Goal: Task Accomplishment & Management: Complete application form

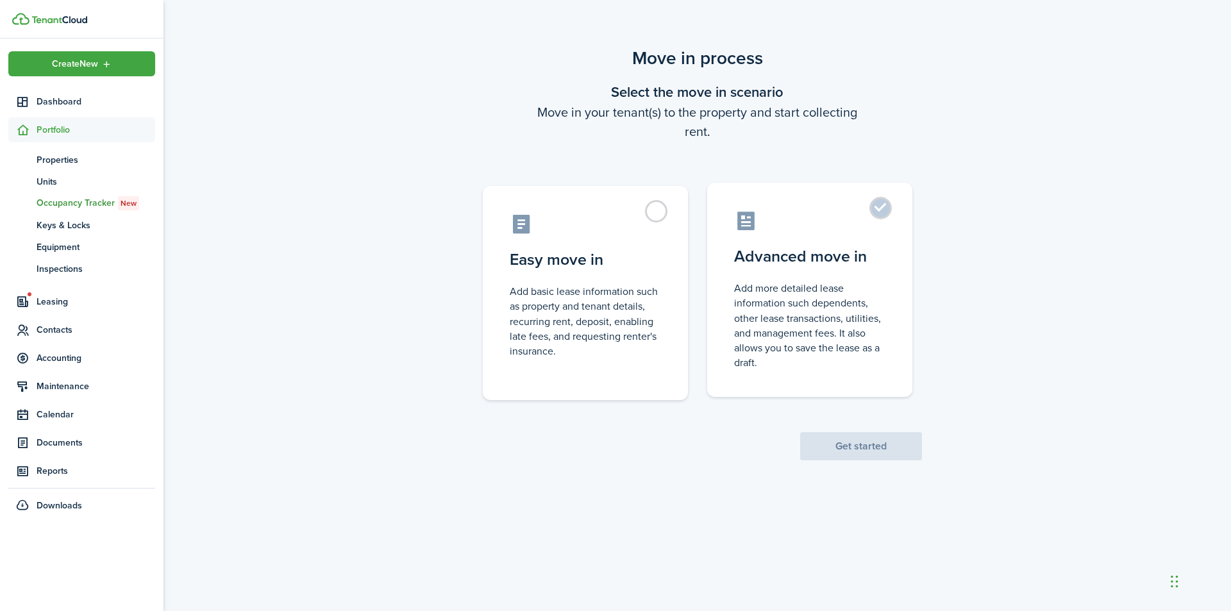
click at [876, 206] on label "Advanced move in Add more detailed lease information such dependents, other lea…" at bounding box center [809, 290] width 205 height 214
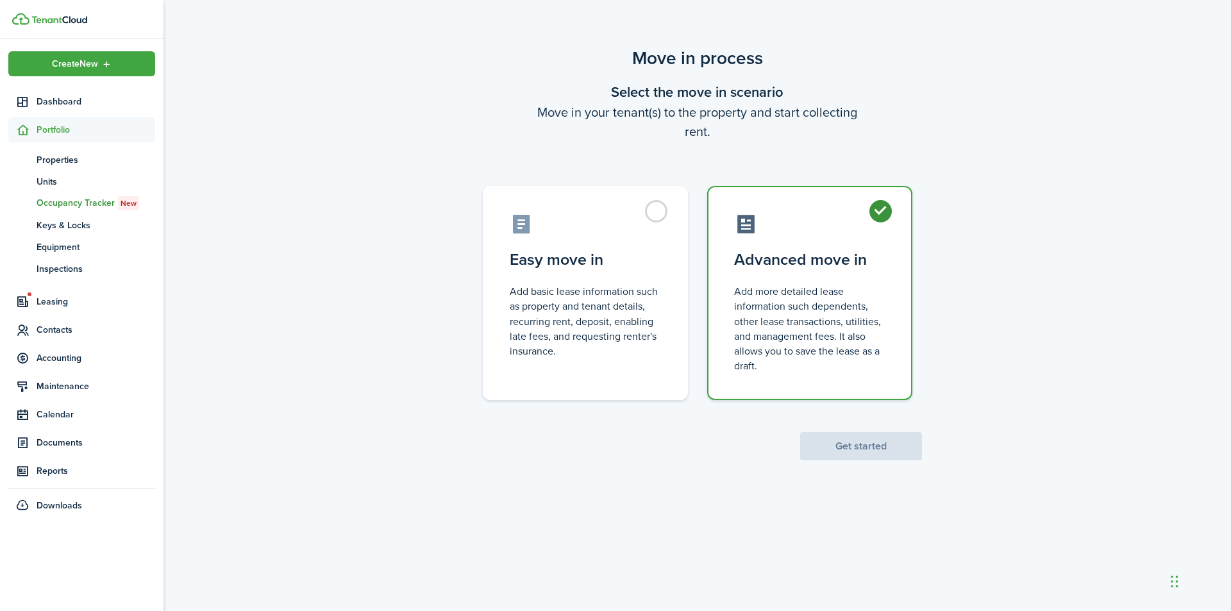
radio input "true"
click at [865, 446] on button "Get started" at bounding box center [861, 446] width 122 height 28
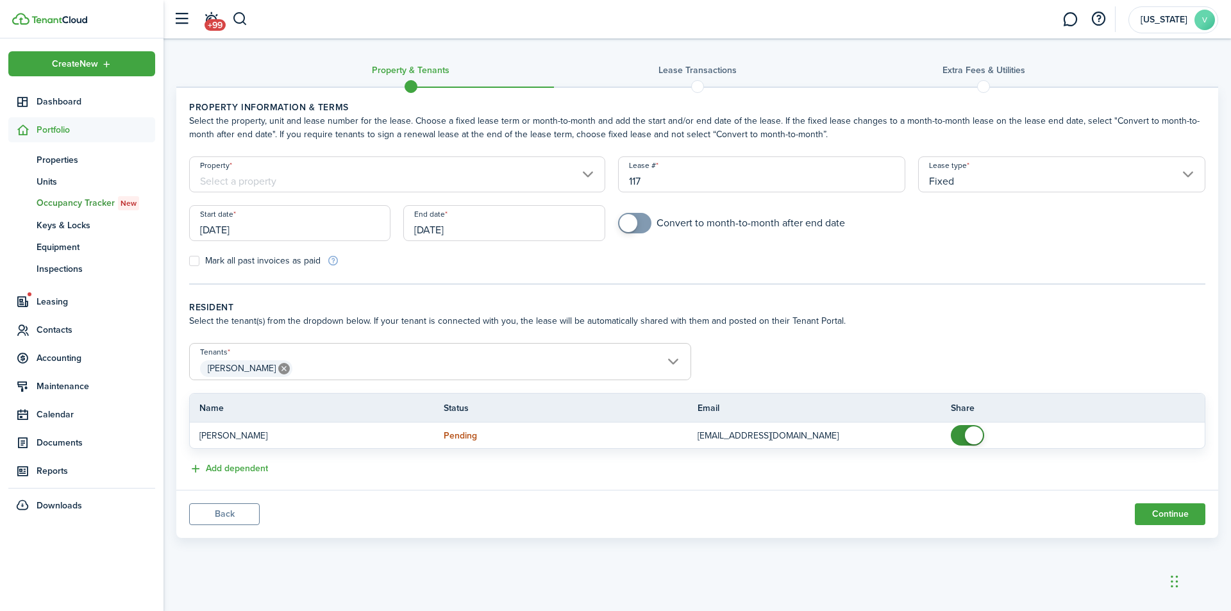
click at [584, 173] on input "Property" at bounding box center [397, 174] width 416 height 36
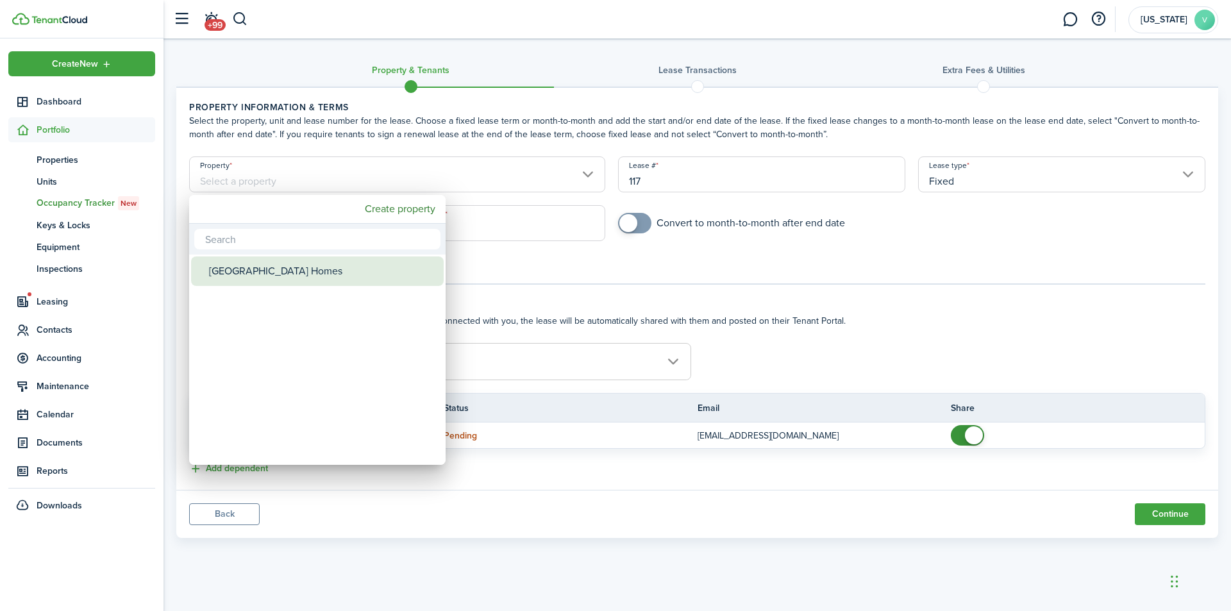
click at [332, 263] on div "[GEOGRAPHIC_DATA] Homes" at bounding box center [322, 270] width 227 height 29
type input "[GEOGRAPHIC_DATA] Homes"
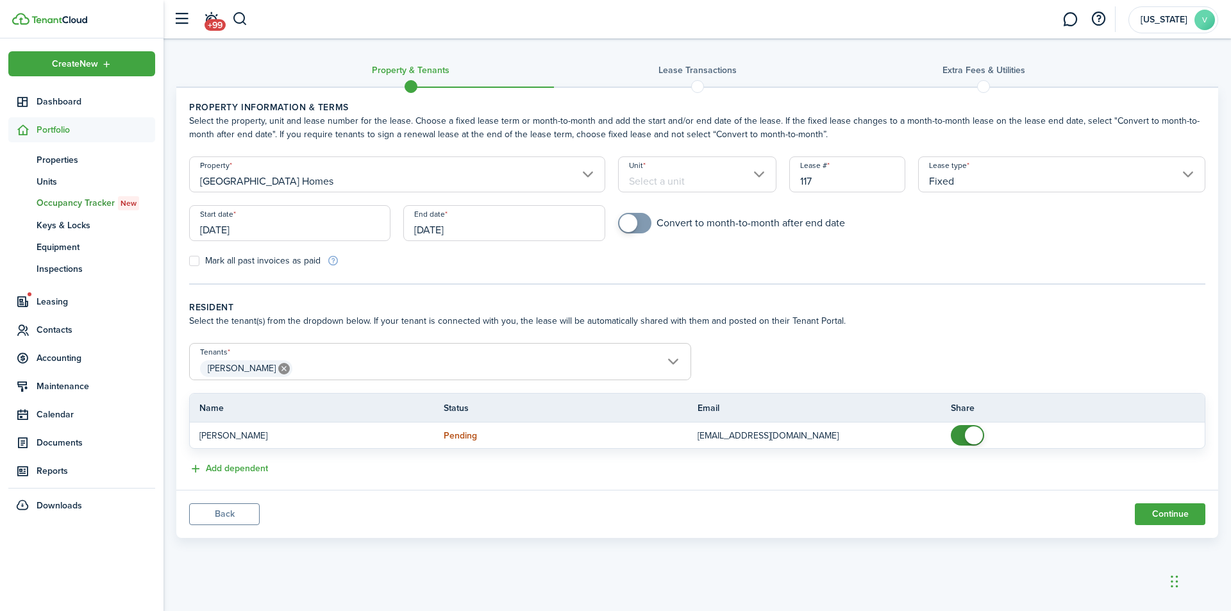
click at [757, 173] on input "Unit" at bounding box center [697, 174] width 159 height 36
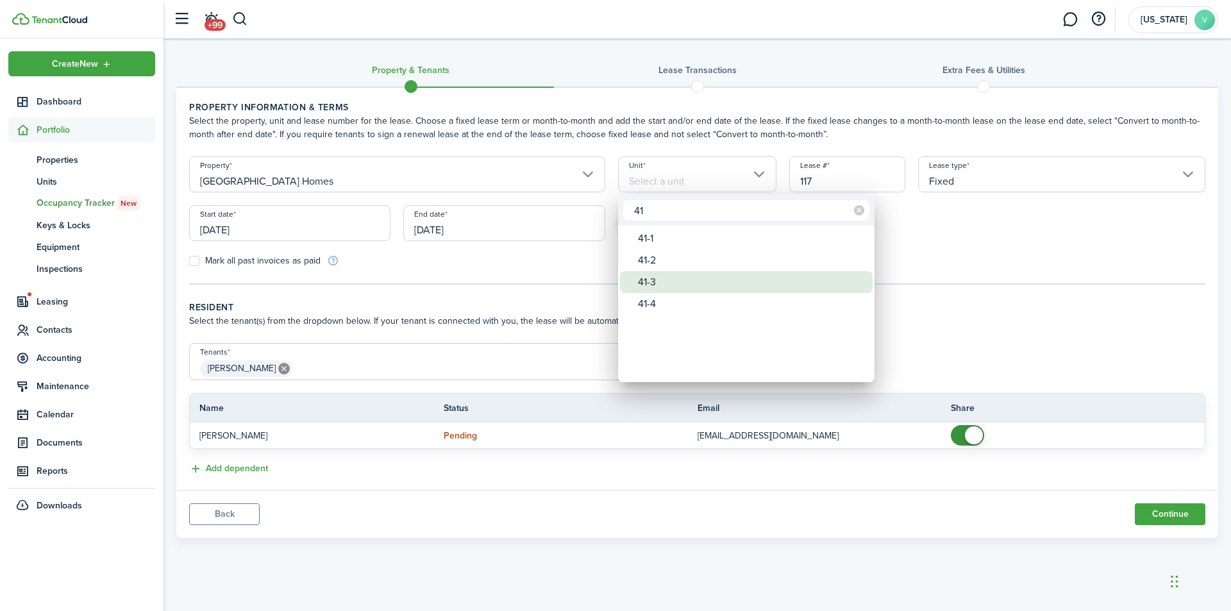
type input "41"
click at [664, 283] on div "41-3" at bounding box center [751, 282] width 227 height 22
type input "41-3"
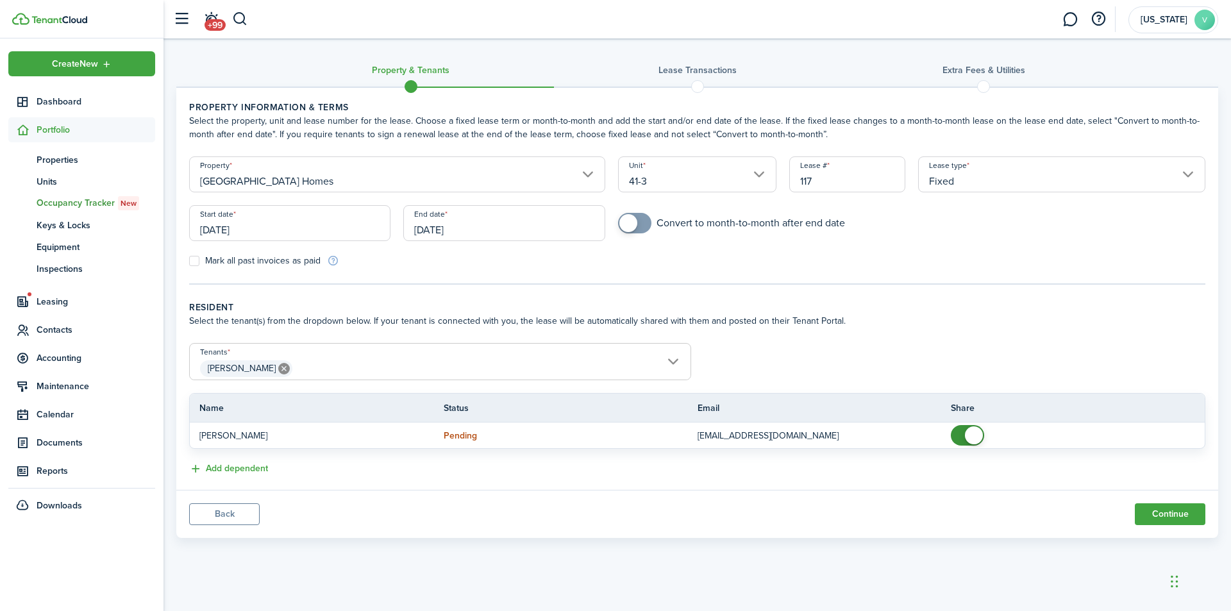
drag, startPoint x: 826, startPoint y: 175, endPoint x: 753, endPoint y: 183, distance: 74.1
click at [753, 183] on form "Property [GEOGRAPHIC_DATA] Homes Unit 41-3 Lease # 117 Lease type Fixed Start d…" at bounding box center [697, 211] width 1029 height 111
click at [302, 224] on input "[DATE]" at bounding box center [289, 223] width 201 height 36
type input "41-3"
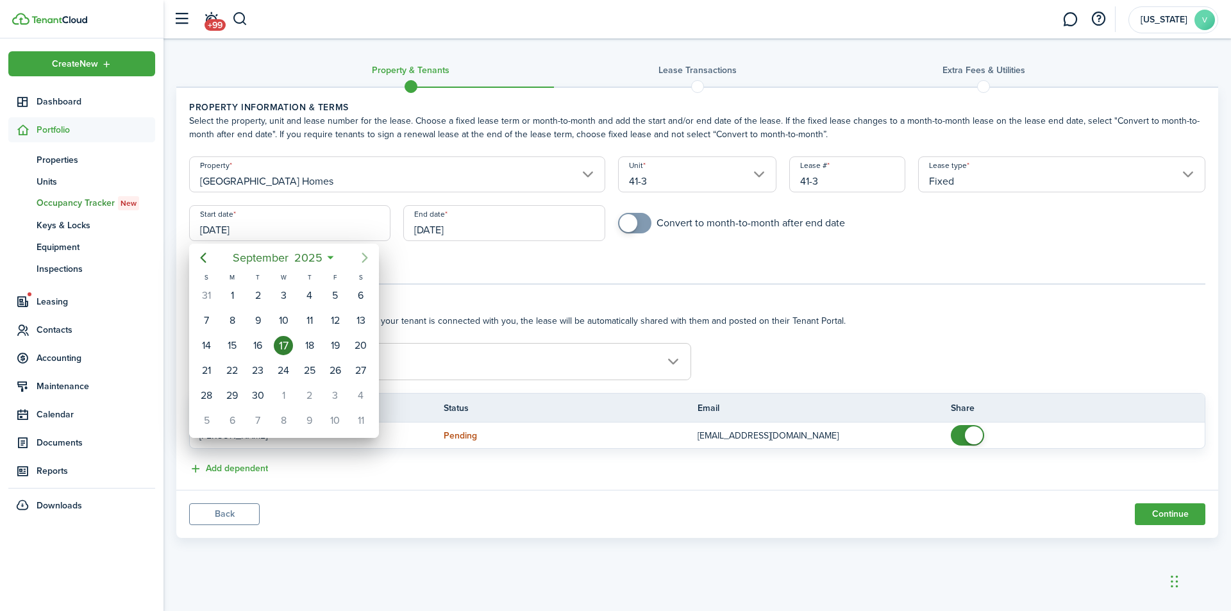
click at [364, 253] on icon "Next page" at bounding box center [364, 257] width 15 height 15
click at [286, 292] on div "1" at bounding box center [283, 295] width 19 height 19
type input "[DATE]"
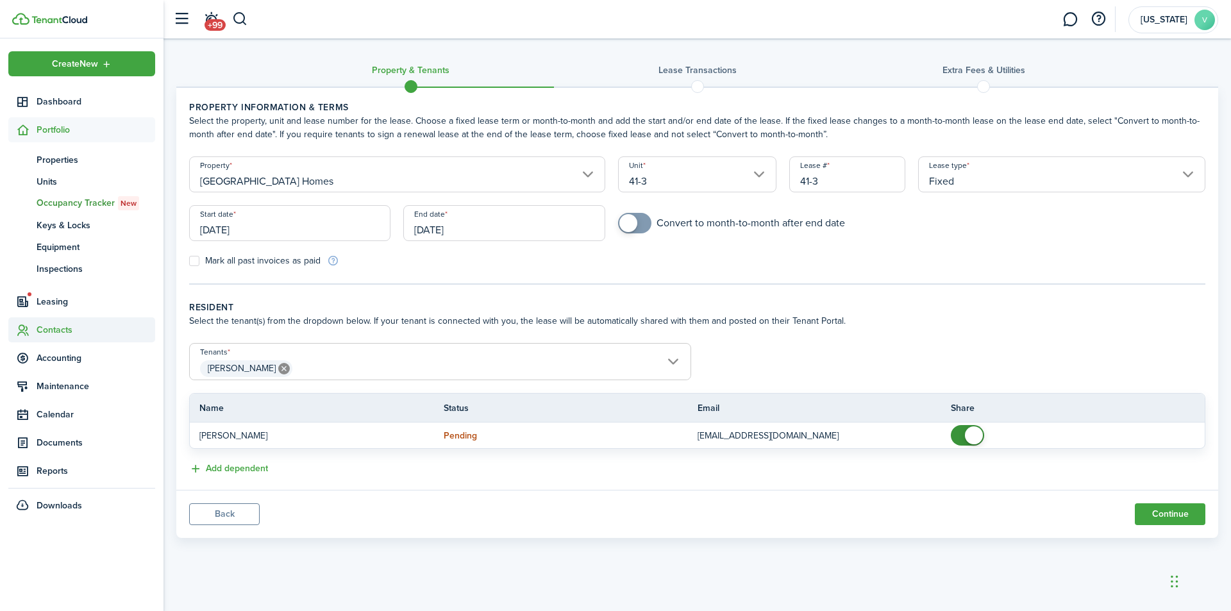
click at [53, 326] on span "Contacts" at bounding box center [96, 329] width 119 height 13
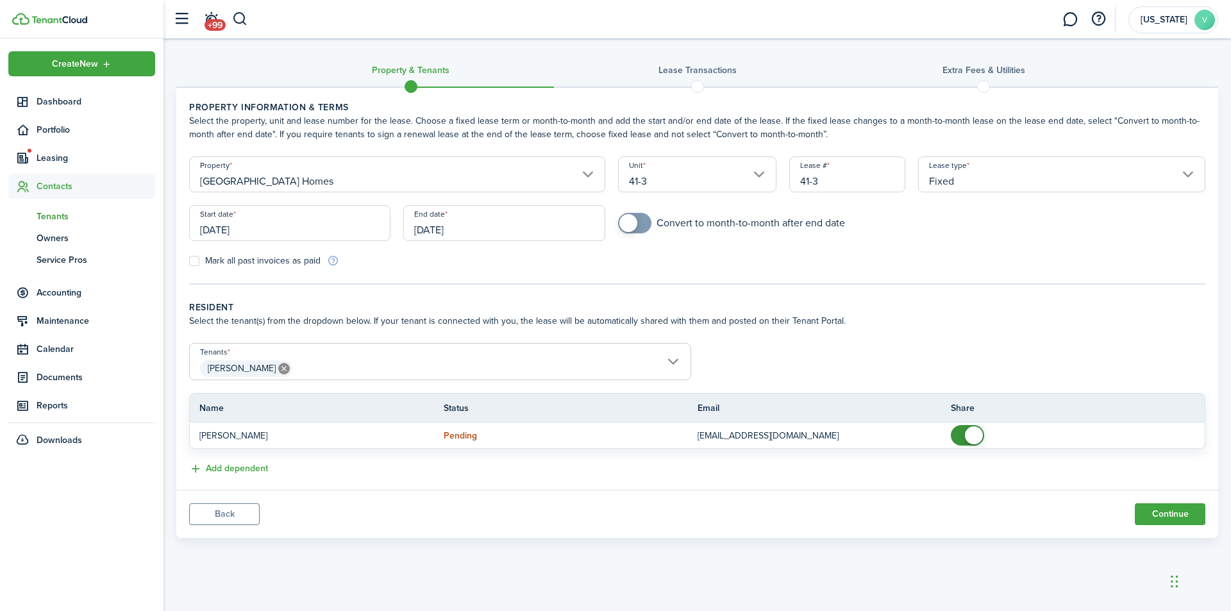
click at [60, 211] on span "Tenants" at bounding box center [96, 216] width 119 height 13
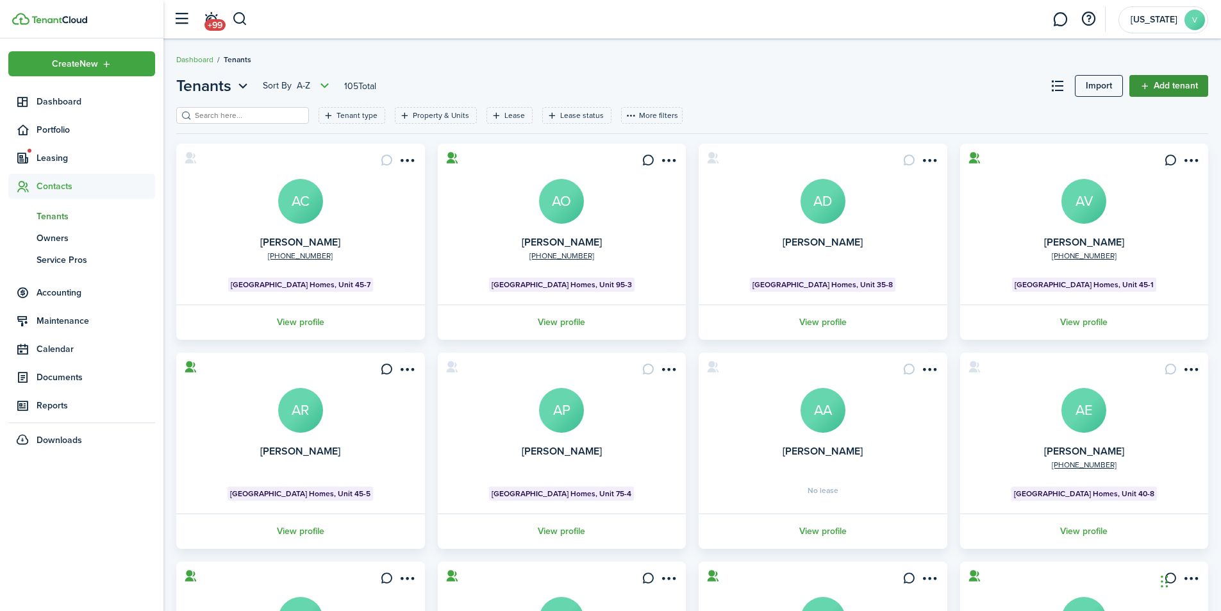
click at [1176, 85] on link "Add tenant" at bounding box center [1169, 86] width 79 height 22
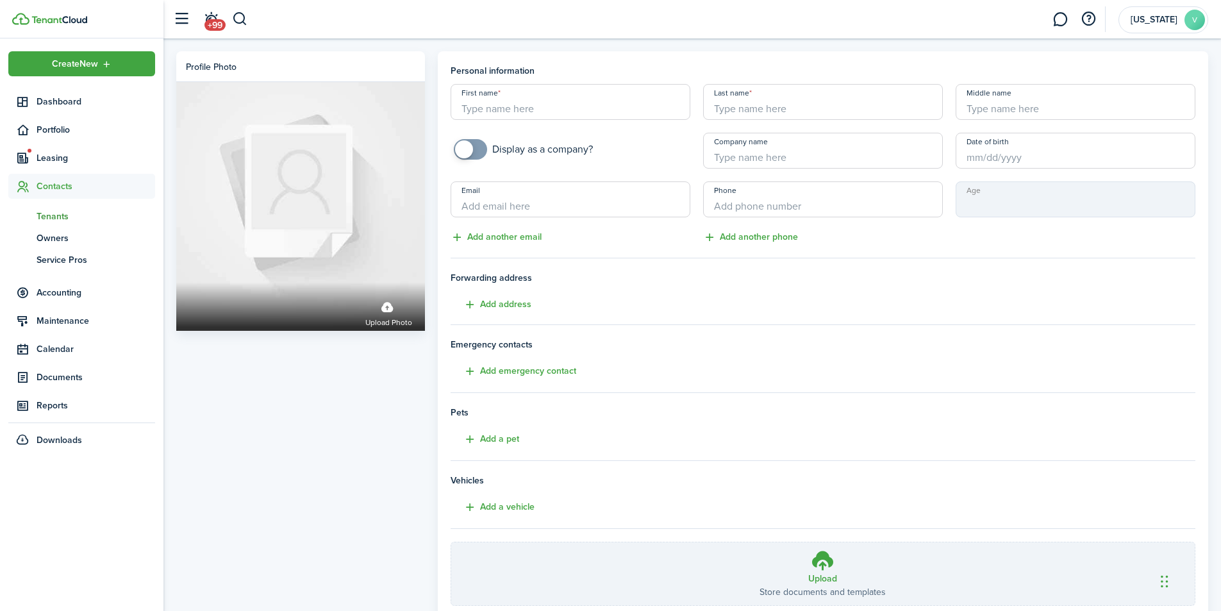
click at [662, 106] on input "First name" at bounding box center [571, 102] width 240 height 36
type input "[PERSON_NAME]"
click at [864, 103] on input "Last name" at bounding box center [823, 102] width 240 height 36
type input "[PERSON_NAME]"
click at [535, 237] on button "Add another email" at bounding box center [496, 237] width 91 height 15
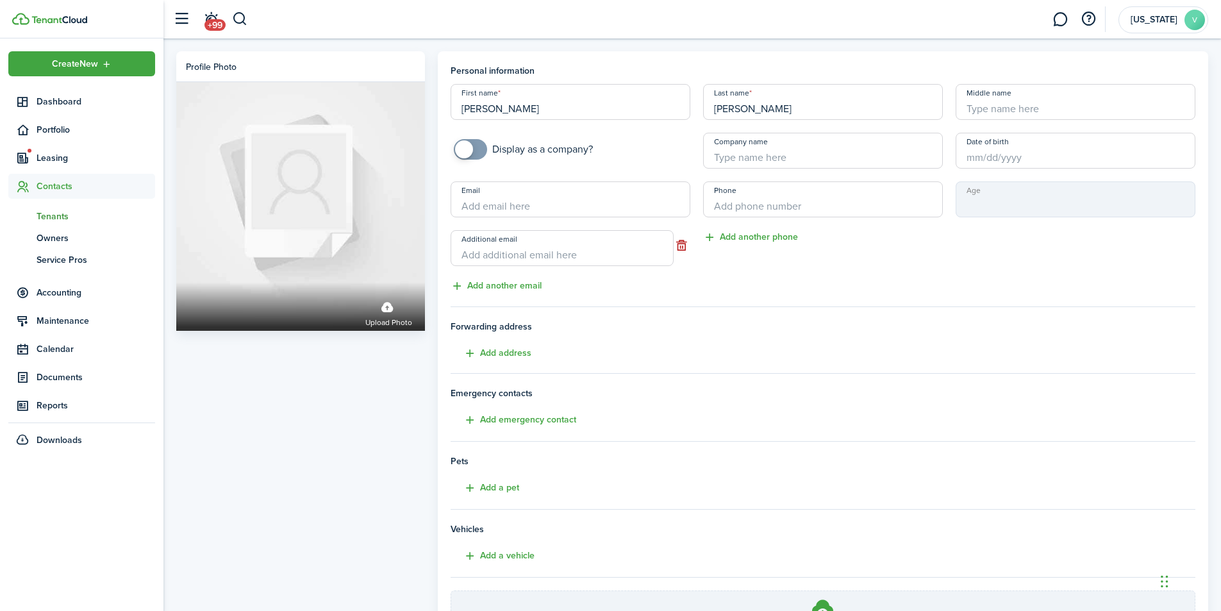
click at [532, 254] on input "Additional email" at bounding box center [562, 248] width 223 height 36
type input "[EMAIL_ADDRESS][DOMAIN_NAME]"
drag, startPoint x: 492, startPoint y: 108, endPoint x: 451, endPoint y: 110, distance: 41.1
click at [451, 110] on input "[PERSON_NAME]" at bounding box center [571, 102] width 240 height 36
click at [1013, 158] on input "Date of birth" at bounding box center [1076, 151] width 240 height 36
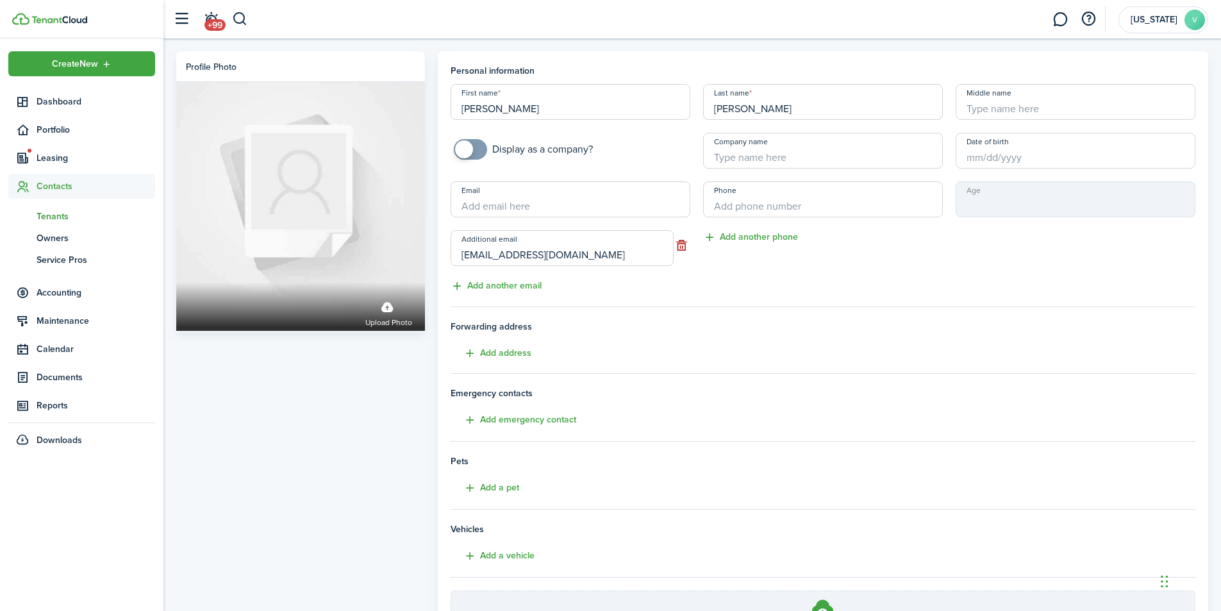
type input "[PERSON_NAME]"
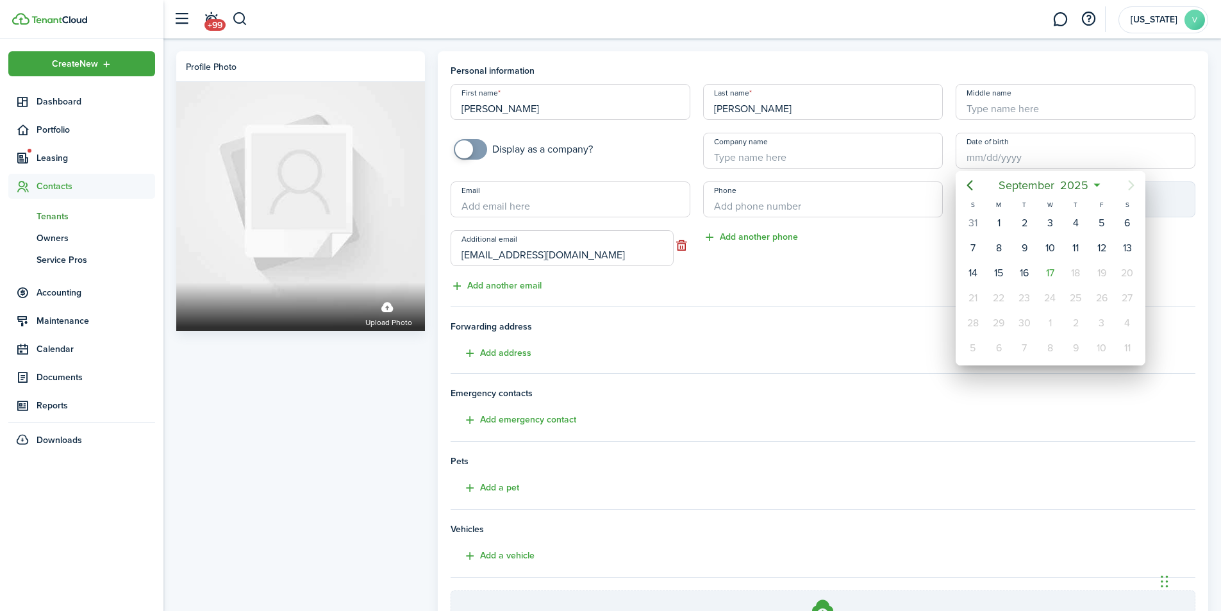
click at [1097, 183] on icon at bounding box center [1097, 185] width 13 height 13
click at [1094, 183] on mbsc-button "[DATE]" at bounding box center [1044, 185] width 106 height 23
click at [993, 218] on div "Jan" at bounding box center [991, 219] width 46 height 21
click at [1061, 183] on span "2025" at bounding box center [1067, 185] width 34 height 23
click at [1046, 185] on span "2025" at bounding box center [1044, 185] width 34 height 23
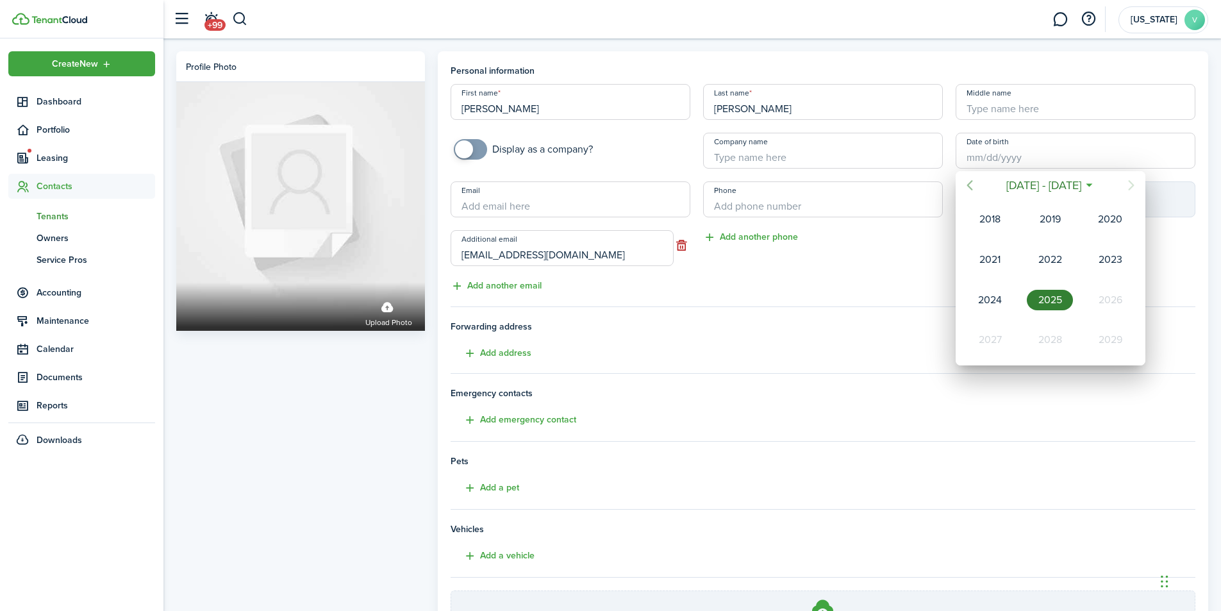
click at [971, 185] on icon "Previous page" at bounding box center [969, 185] width 15 height 15
click at [1109, 334] on div "1981" at bounding box center [1110, 340] width 46 height 21
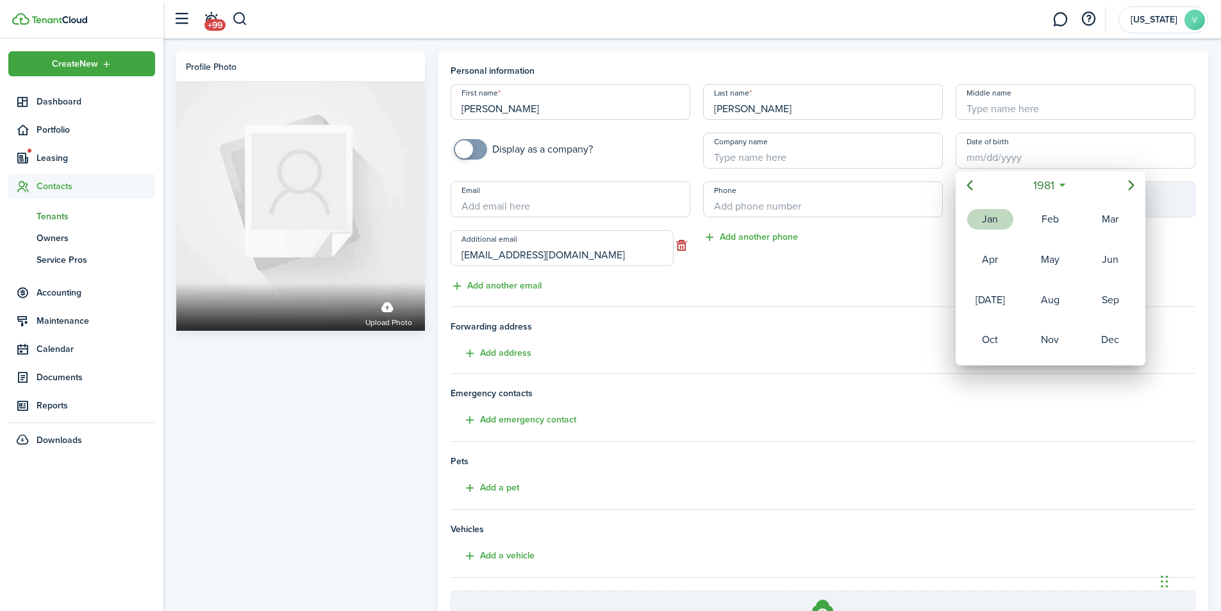
click at [989, 217] on div "Jan" at bounding box center [991, 219] width 46 height 21
click at [1077, 248] on div "8" at bounding box center [1075, 248] width 19 height 19
type input "[DATE]"
type input "44"
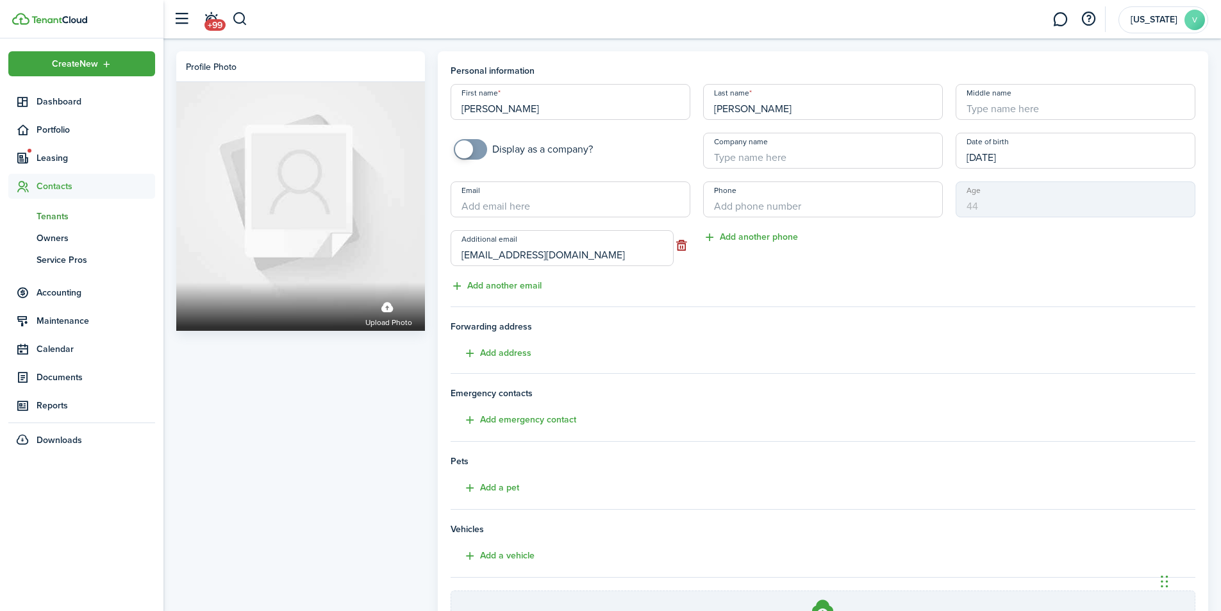
click at [682, 244] on button "button" at bounding box center [682, 246] width 17 height 18
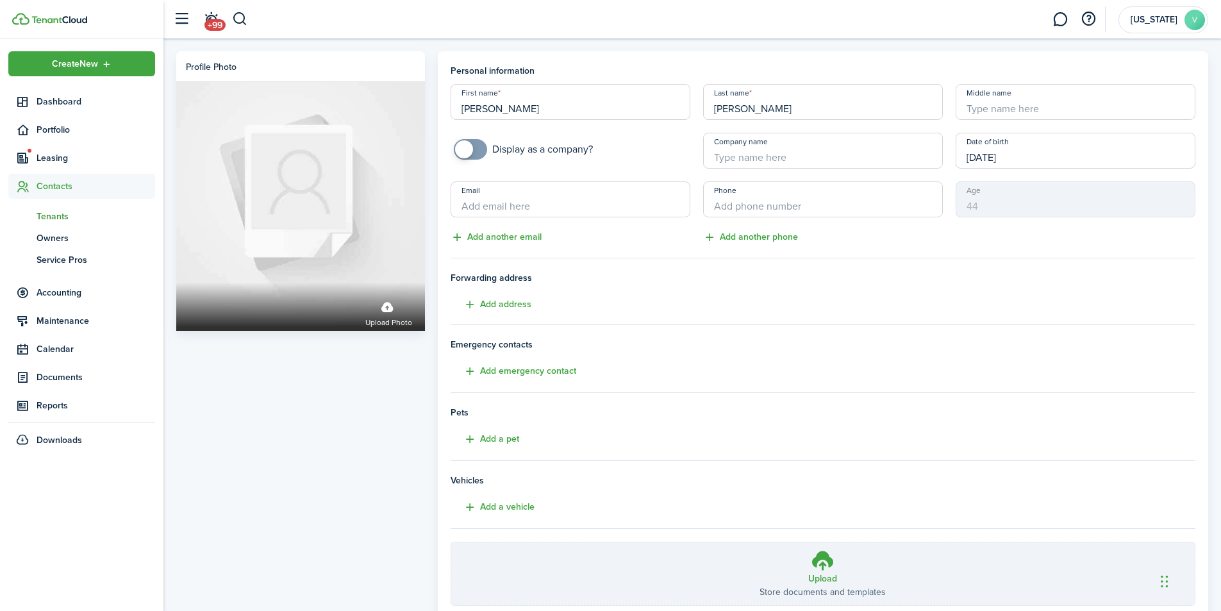
click at [505, 206] on input "Email" at bounding box center [571, 199] width 240 height 36
type input "[EMAIL_ADDRESS][DOMAIN_NAME]"
click at [732, 208] on input "+1" at bounding box center [823, 199] width 240 height 36
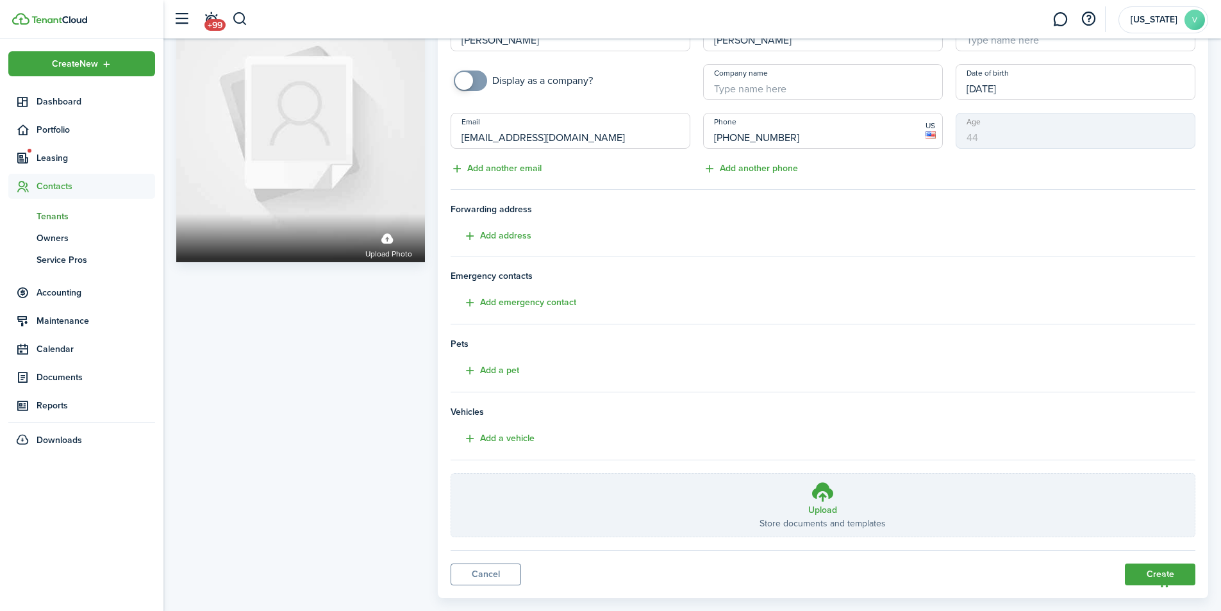
scroll to position [91, 0]
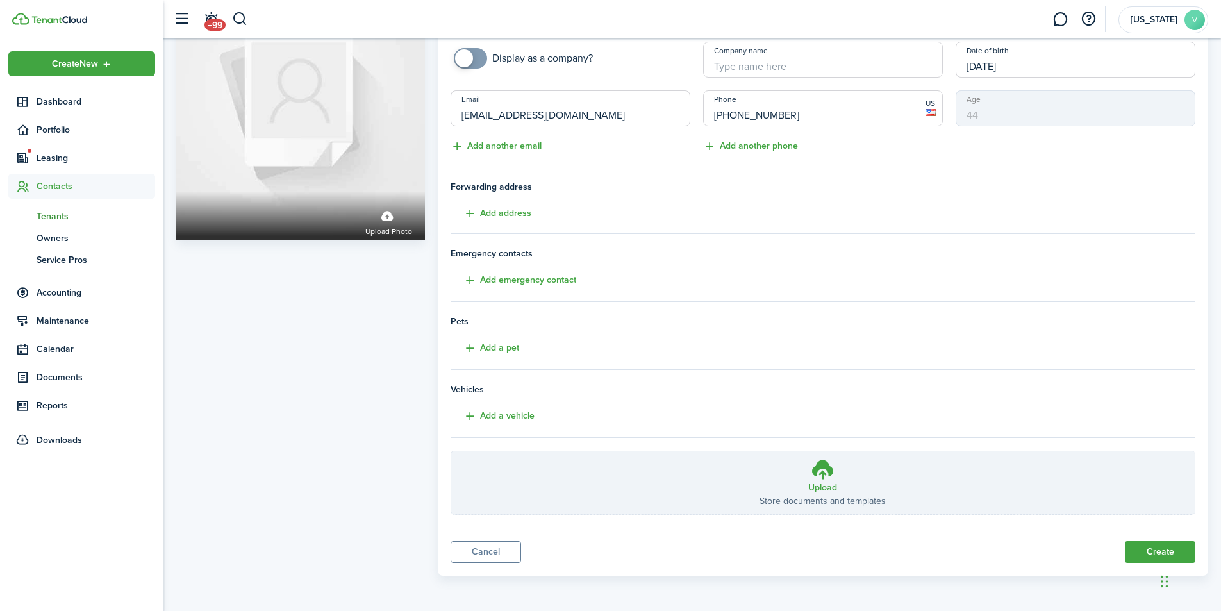
type input "[PHONE_NUMBER]"
click at [1156, 549] on button "Create" at bounding box center [1160, 552] width 71 height 22
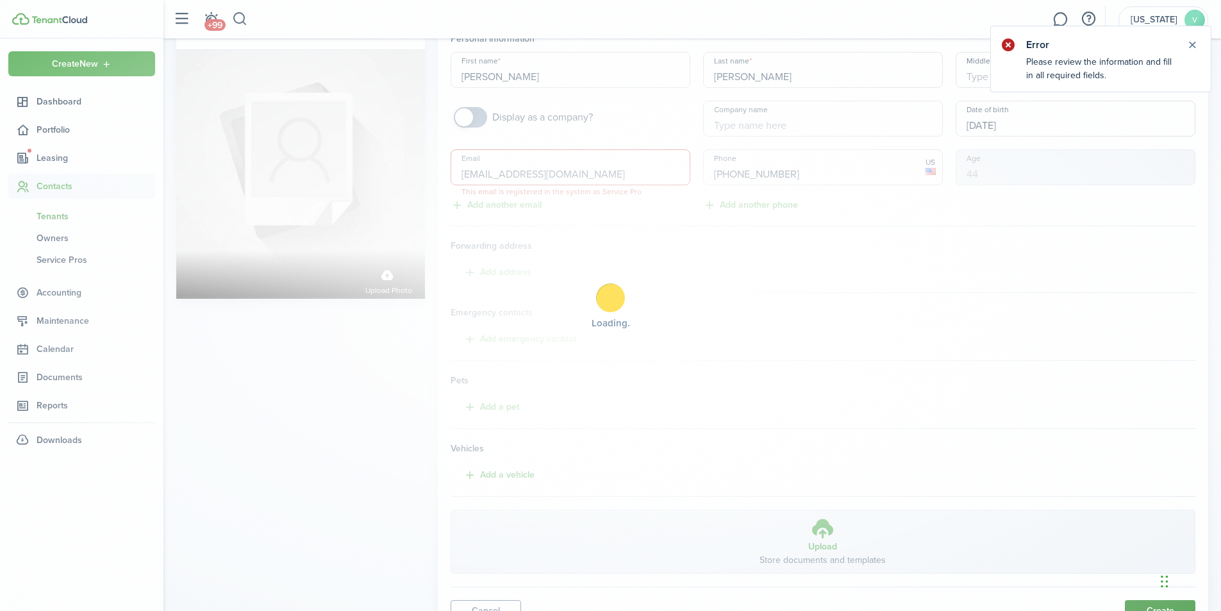
scroll to position [0, 0]
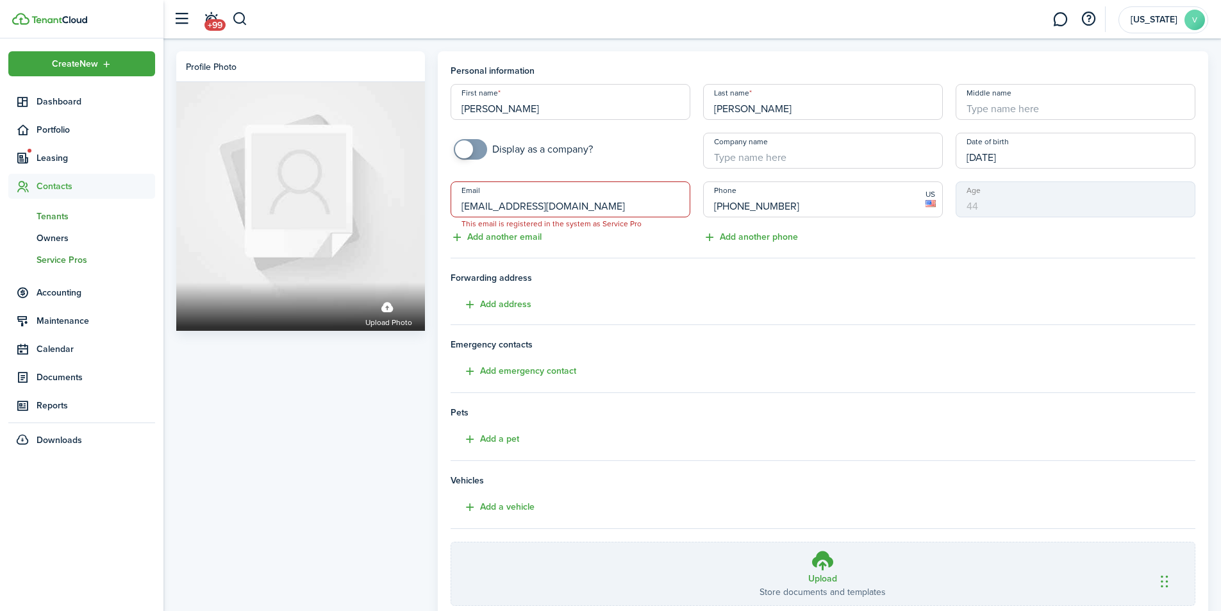
click at [58, 259] on span "Service Pros" at bounding box center [96, 259] width 119 height 13
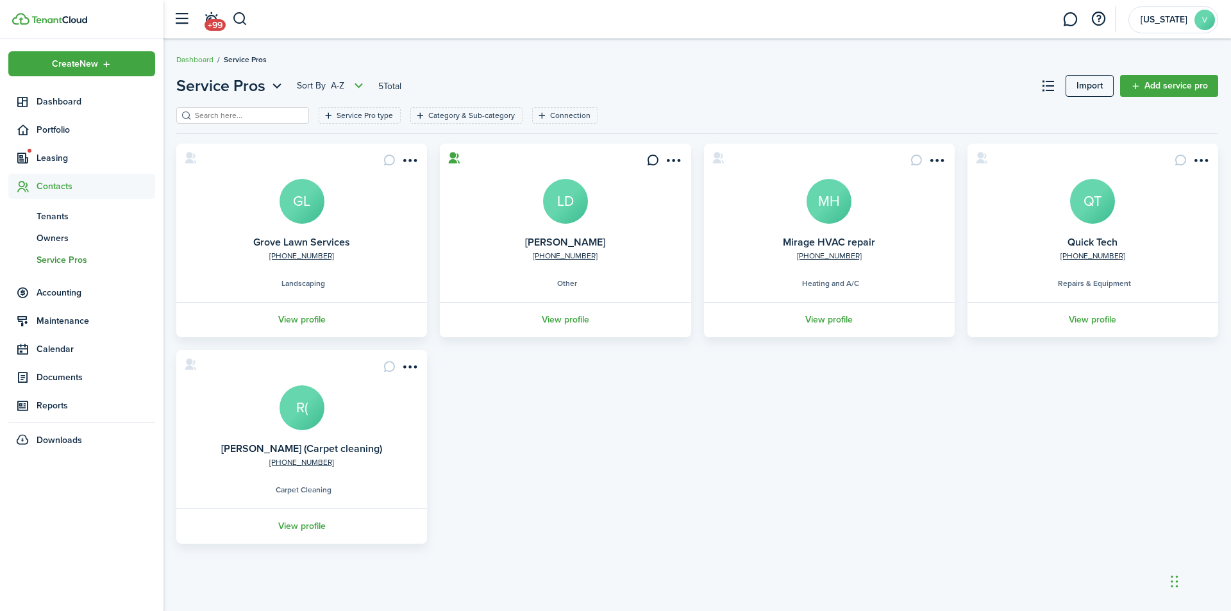
click at [558, 209] on avatar-text "LD" at bounding box center [565, 201] width 45 height 45
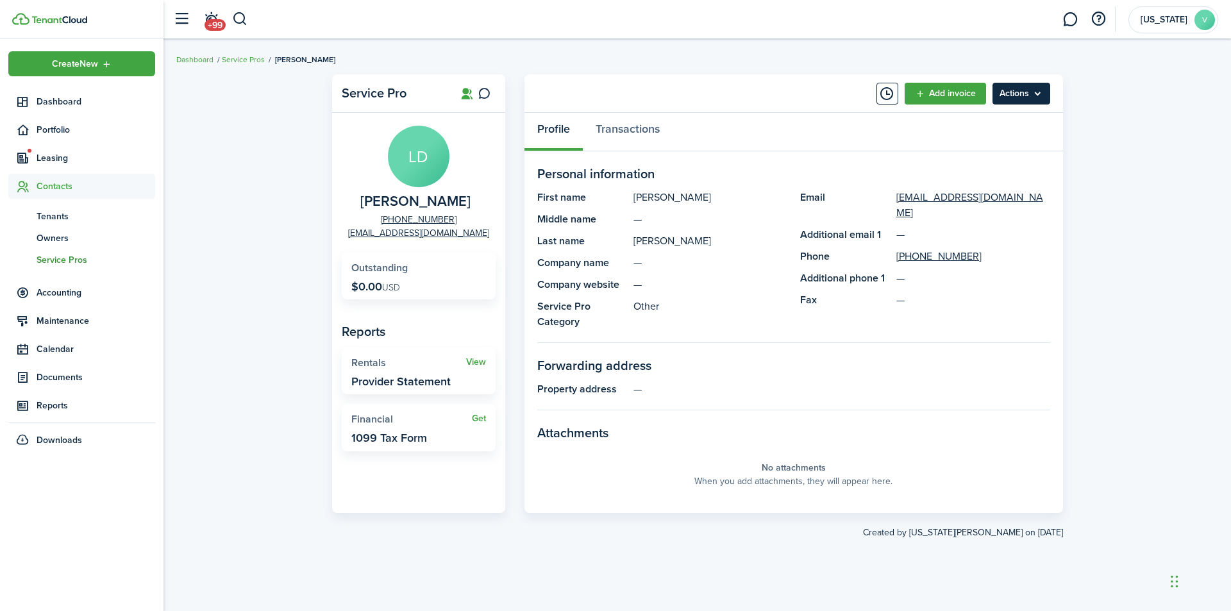
click at [1023, 94] on menu-btn "Actions" at bounding box center [1022, 94] width 58 height 22
click at [952, 120] on link "Edit" at bounding box center [994, 122] width 112 height 22
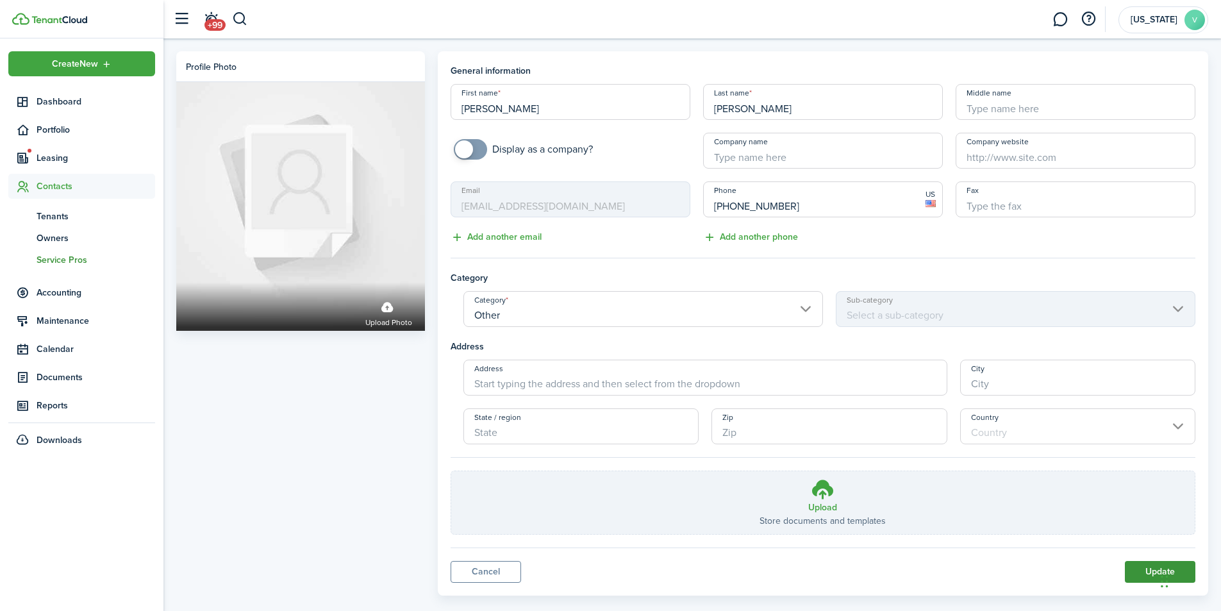
click at [1155, 571] on button "Update" at bounding box center [1160, 572] width 71 height 22
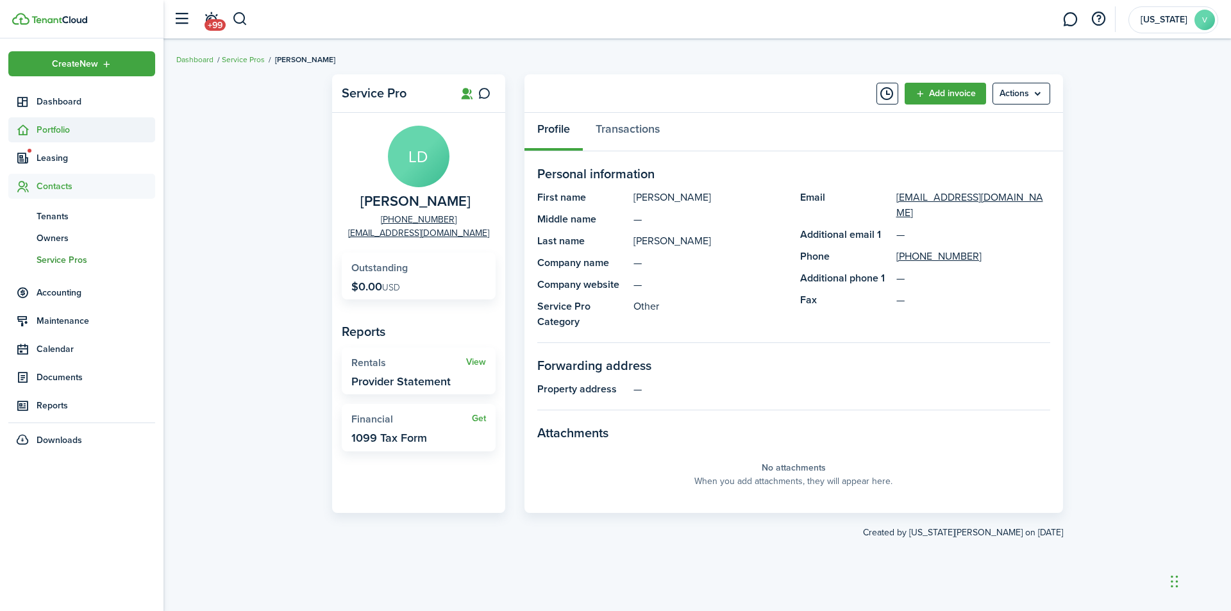
click at [60, 128] on span "Portfolio" at bounding box center [96, 129] width 119 height 13
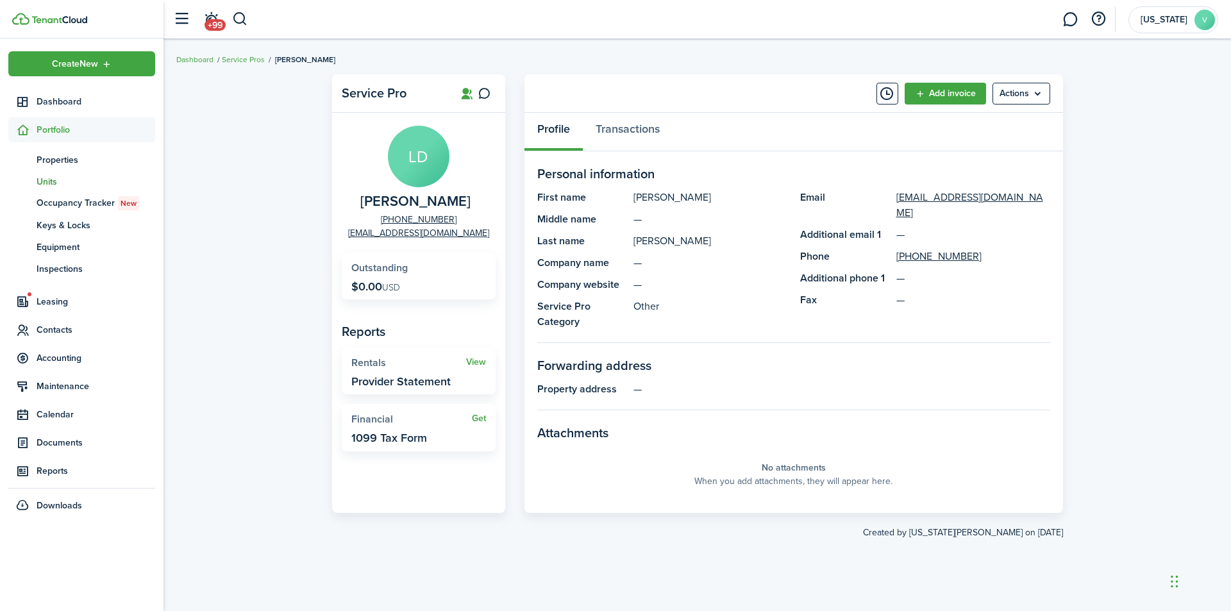
click at [47, 180] on span "Units" at bounding box center [96, 181] width 119 height 13
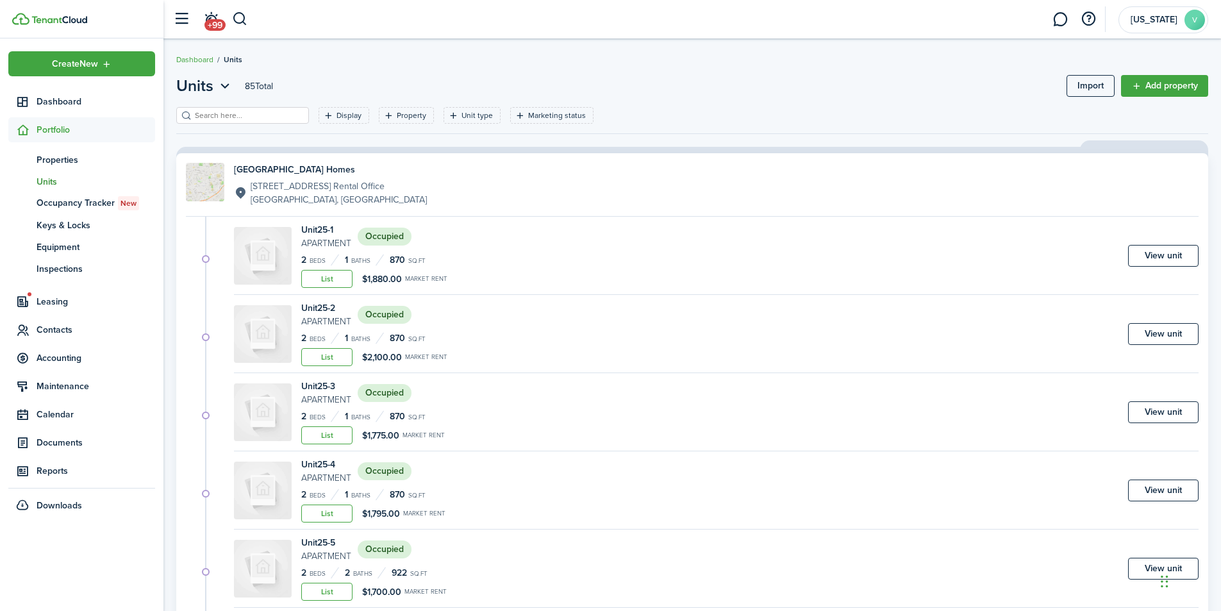
click at [269, 115] on input "search" at bounding box center [248, 116] width 113 height 12
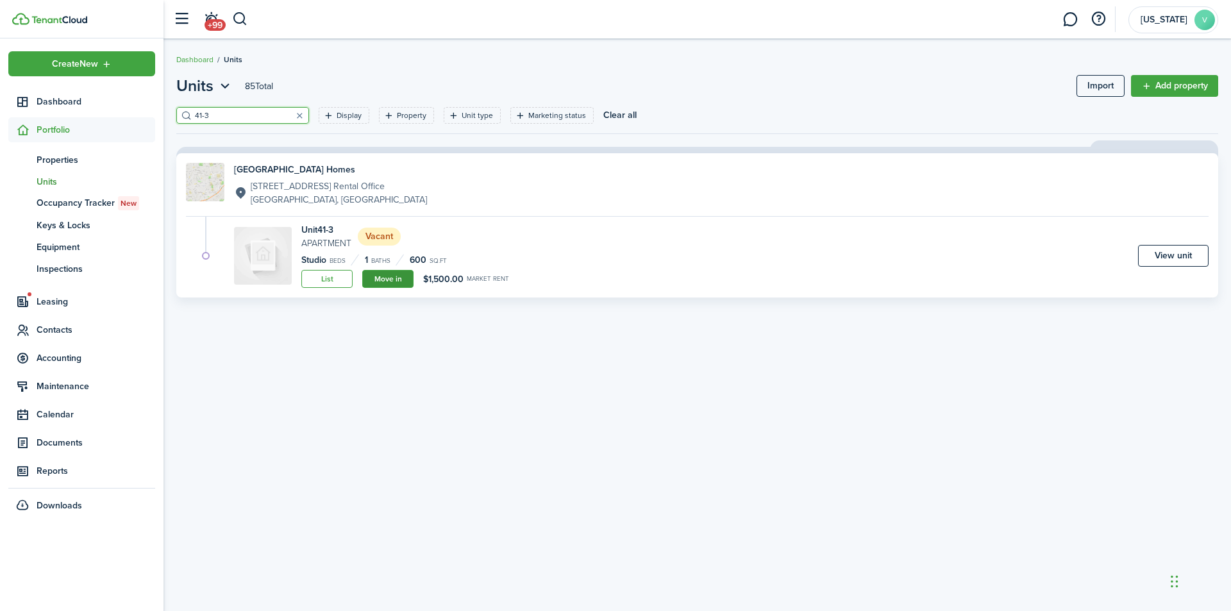
type input "41-3"
click at [380, 274] on link "Move in" at bounding box center [387, 279] width 51 height 18
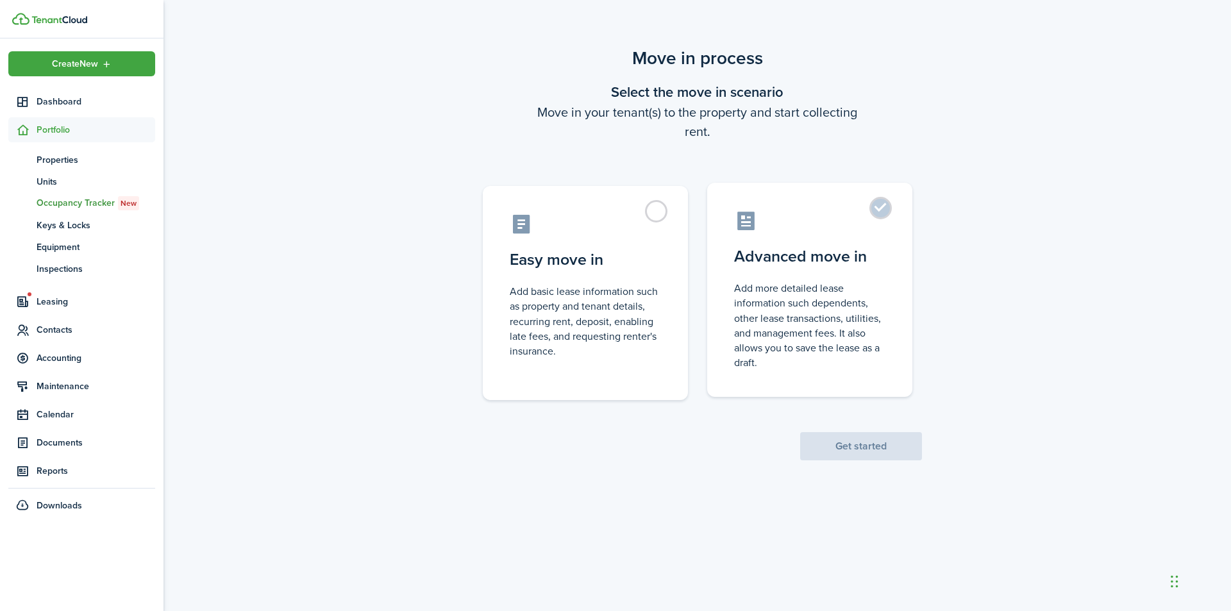
click at [873, 209] on label "Advanced move in Add more detailed lease information such dependents, other lea…" at bounding box center [809, 290] width 205 height 214
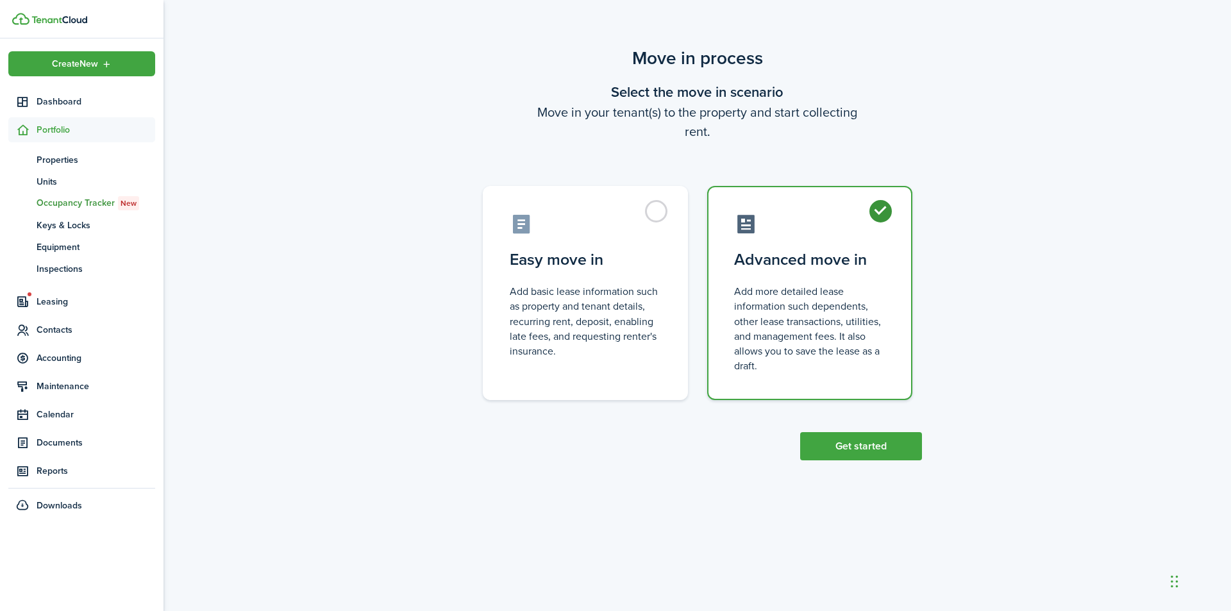
radio input "true"
click at [872, 445] on button "Get started" at bounding box center [861, 446] width 122 height 28
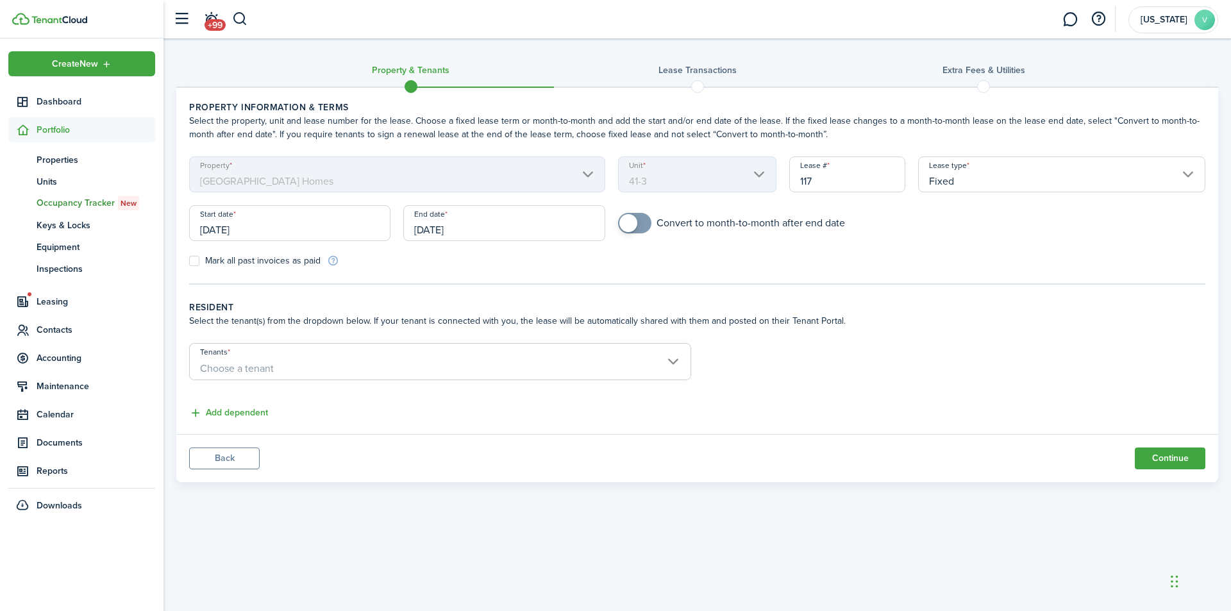
drag, startPoint x: 466, startPoint y: 230, endPoint x: 423, endPoint y: 226, distance: 43.1
click at [423, 226] on input "[DATE]" at bounding box center [503, 223] width 201 height 36
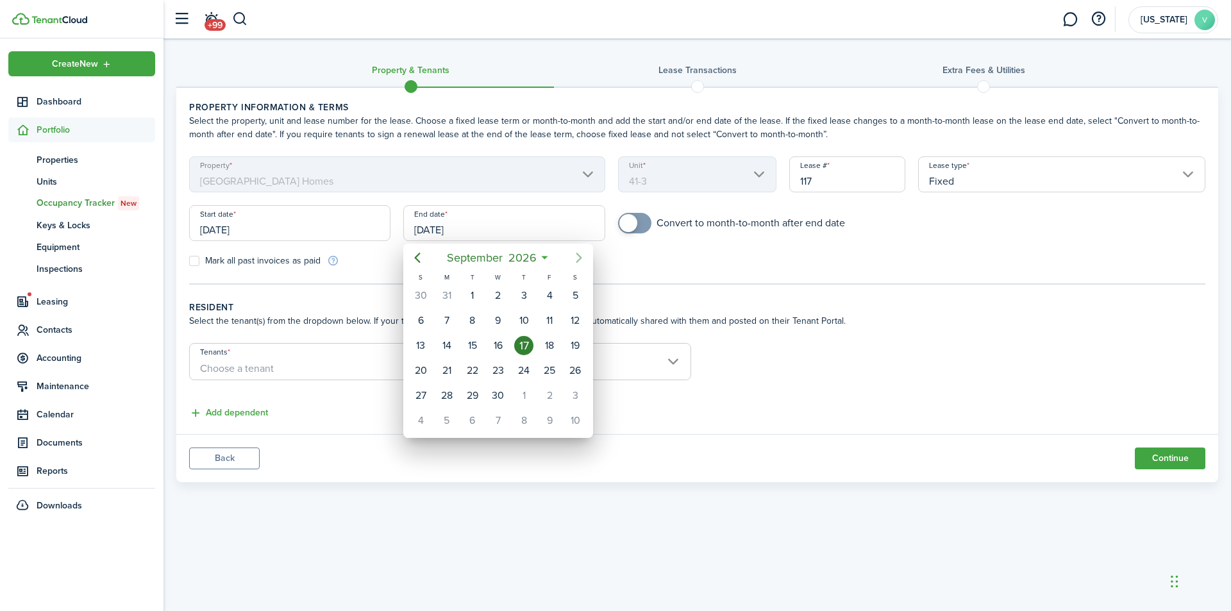
click at [576, 254] on icon "Next page" at bounding box center [578, 257] width 15 height 15
click at [523, 296] on div "1" at bounding box center [523, 295] width 19 height 19
type input "[DATE]"
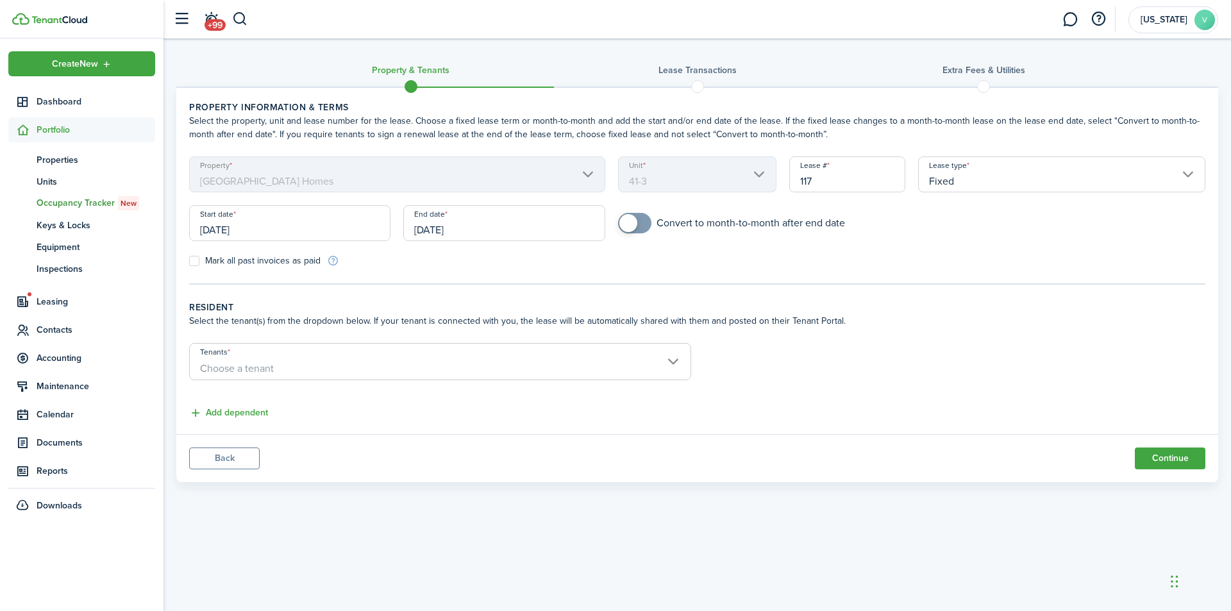
click at [195, 261] on label "Mark all past invoices as paid" at bounding box center [254, 261] width 131 height 10
click at [189, 261] on input "Mark all past invoices as paid" at bounding box center [189, 261] width 1 height 1
checkbox input "true"
click at [251, 227] on input "[DATE]" at bounding box center [289, 223] width 201 height 36
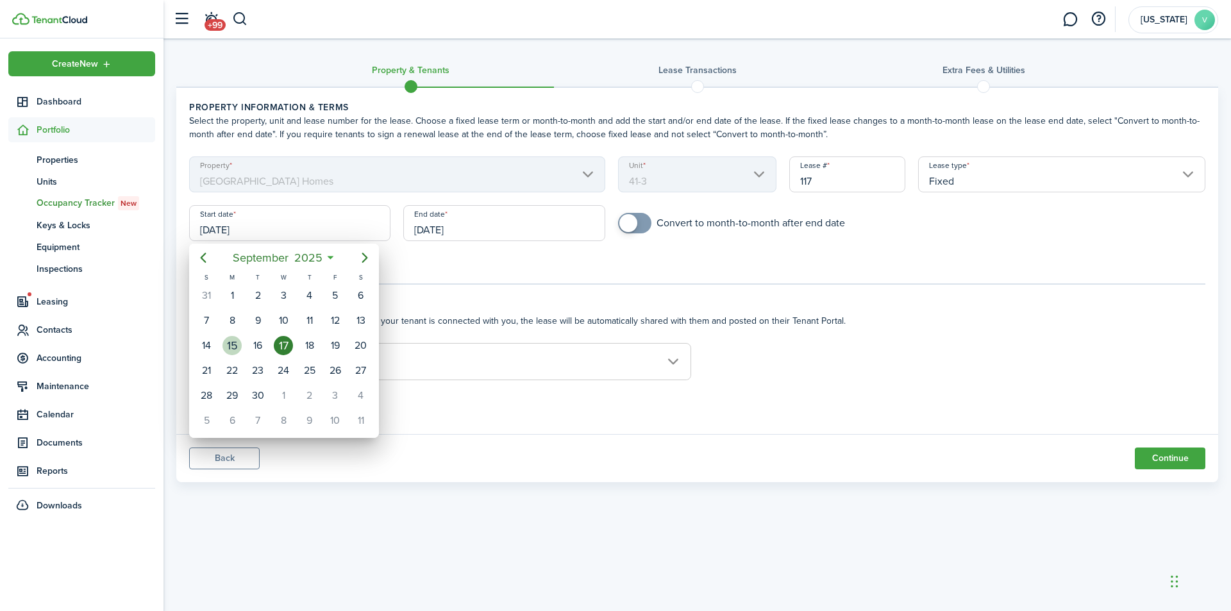
click at [230, 339] on div "15" at bounding box center [231, 345] width 19 height 19
type input "[DATE]"
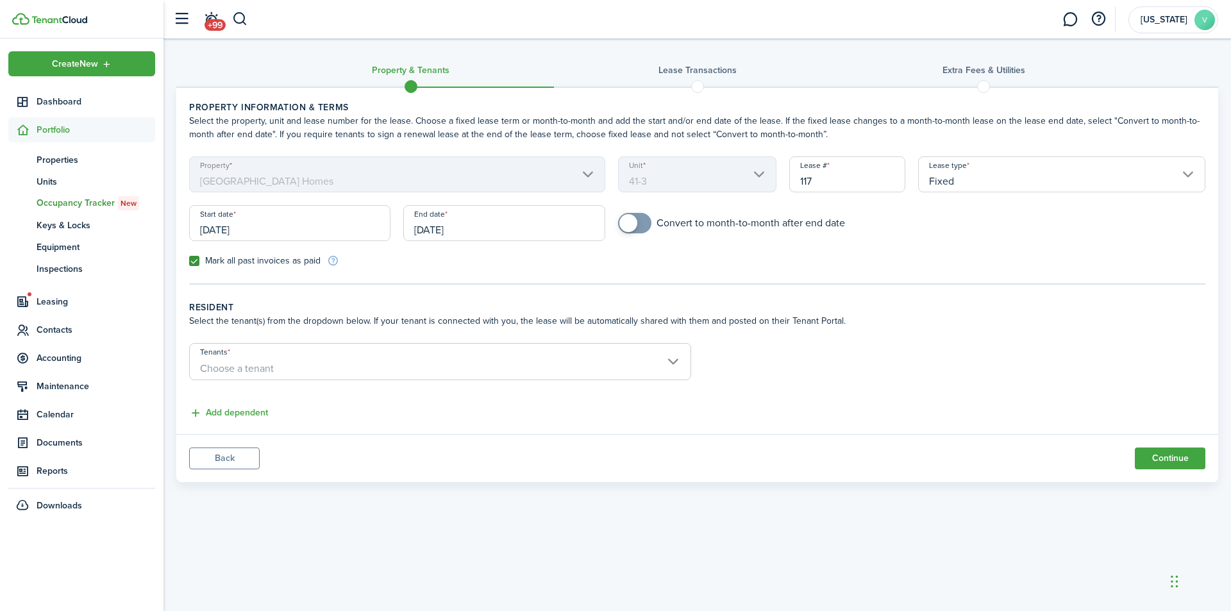
checkbox input "true"
click at [629, 225] on span at bounding box center [628, 223] width 18 height 18
click at [1188, 174] on input "Fixed" at bounding box center [1061, 174] width 287 height 36
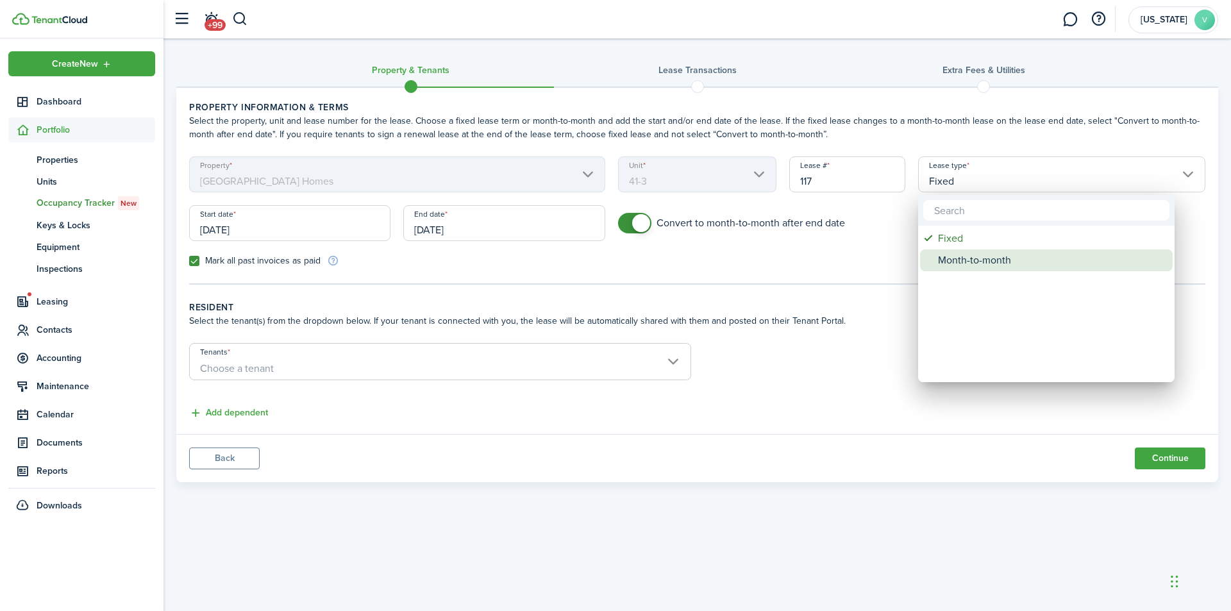
click at [1034, 256] on div "Month-to-month" at bounding box center [1051, 260] width 227 height 22
type input "Month-to-month"
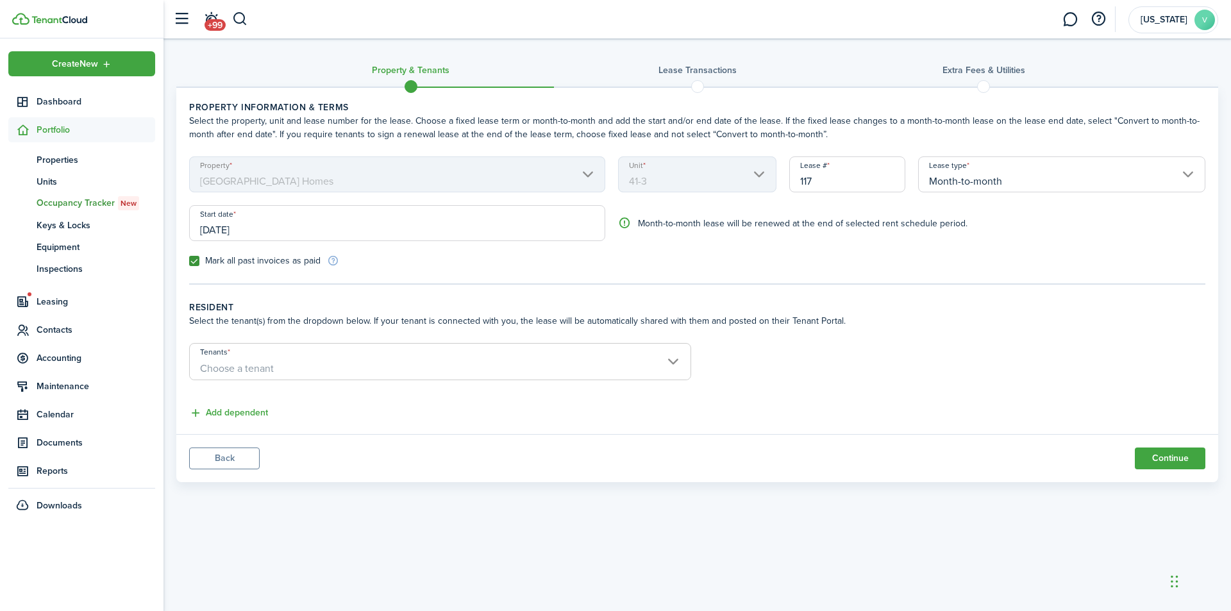
click at [671, 362] on span "Choose a tenant" at bounding box center [440, 369] width 501 height 22
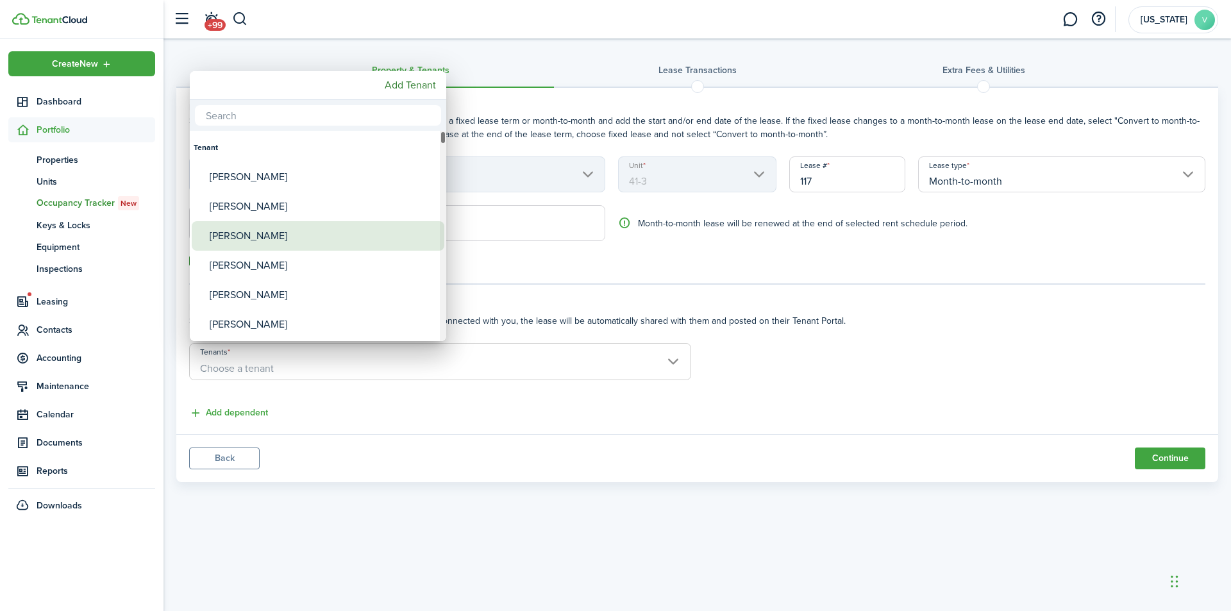
click at [338, 230] on div "[PERSON_NAME]" at bounding box center [323, 235] width 227 height 29
type input "[PERSON_NAME]"
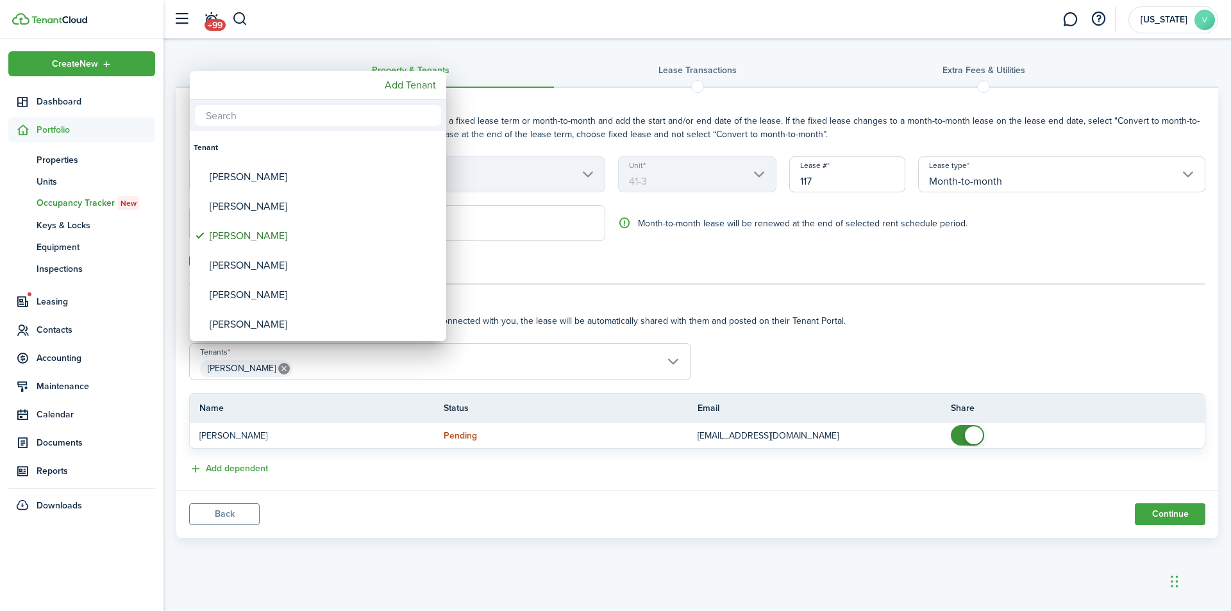
click at [672, 483] on div at bounding box center [615, 305] width 1436 height 816
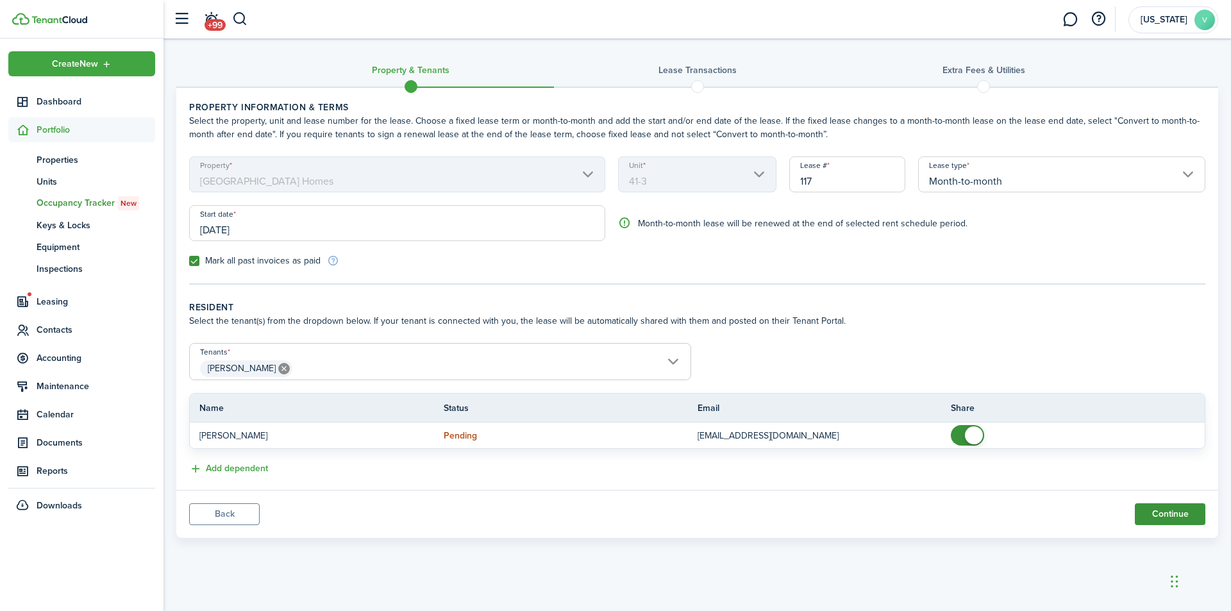
click at [1157, 510] on button "Continue" at bounding box center [1170, 514] width 71 height 22
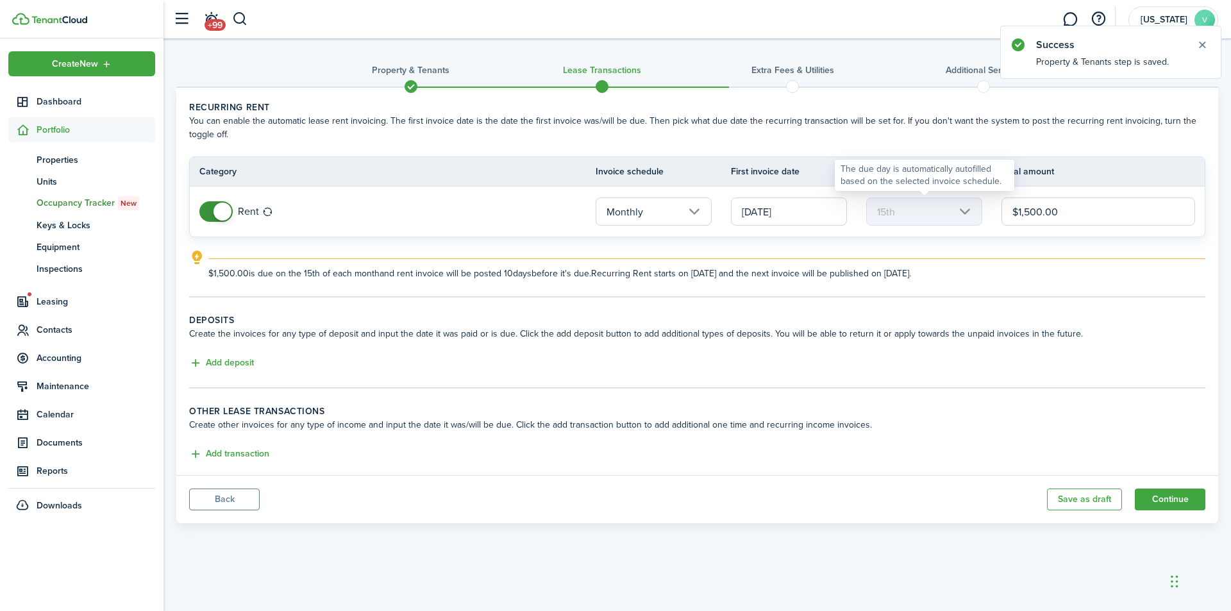
click at [968, 212] on mbsc-scroller "15th" at bounding box center [924, 211] width 116 height 28
drag, startPoint x: 802, startPoint y: 211, endPoint x: 762, endPoint y: 212, distance: 40.4
click at [762, 212] on input "[DATE]" at bounding box center [789, 211] width 116 height 28
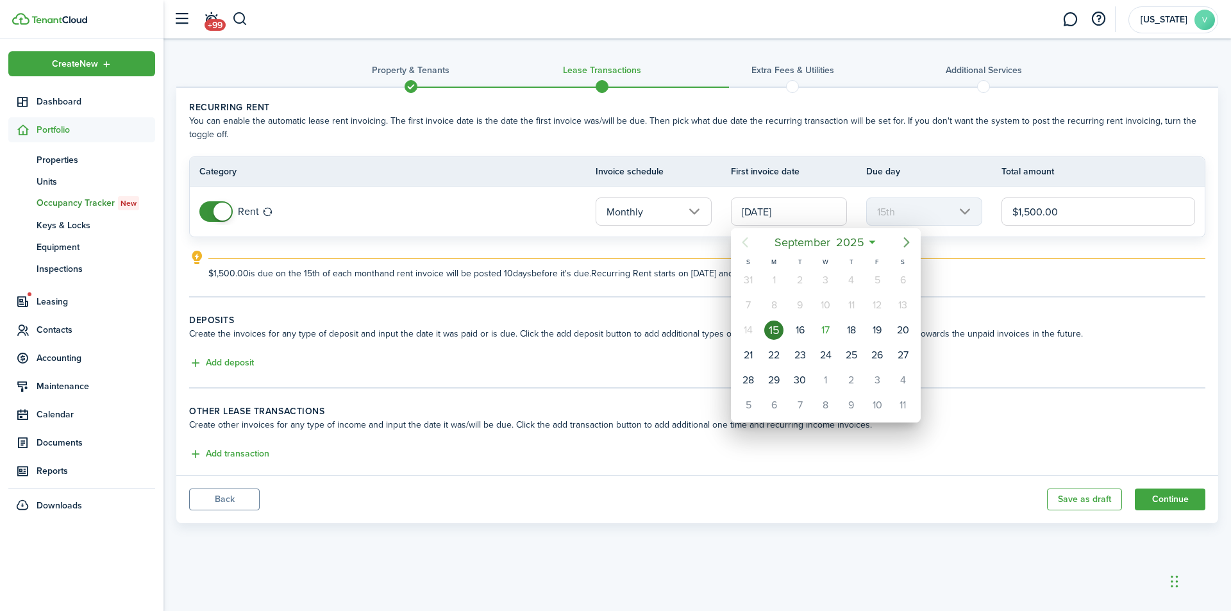
click at [907, 239] on icon "Next page" at bounding box center [906, 242] width 15 height 15
click at [828, 276] on div "1" at bounding box center [825, 280] width 19 height 19
type input "[DATE]"
type input "1st"
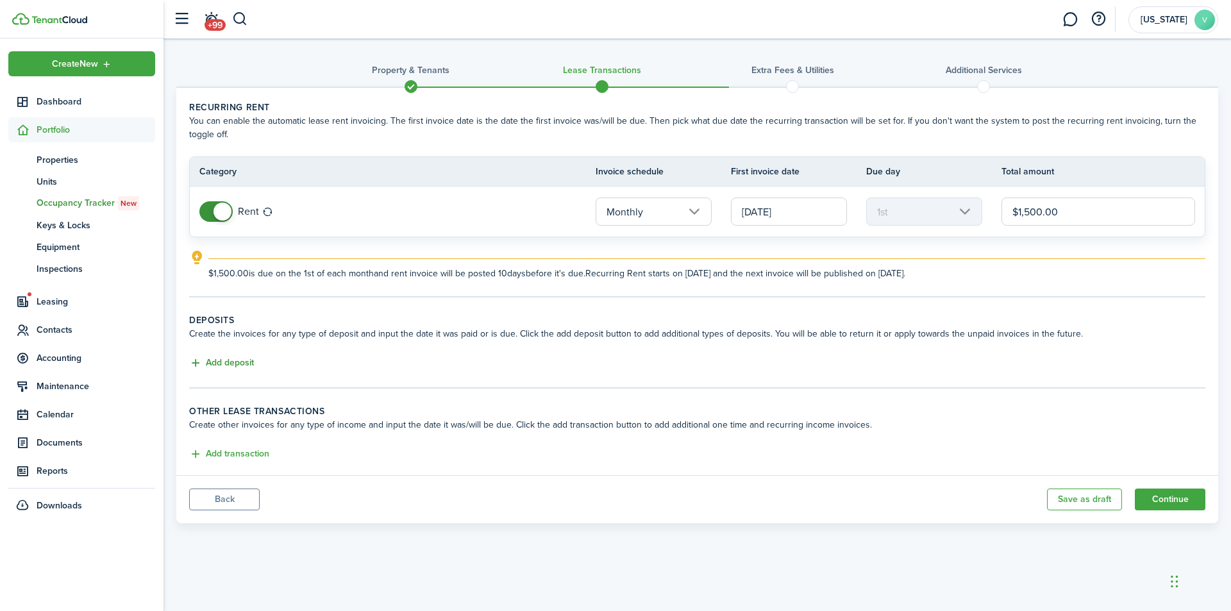
click at [224, 362] on button "Add deposit" at bounding box center [221, 363] width 65 height 15
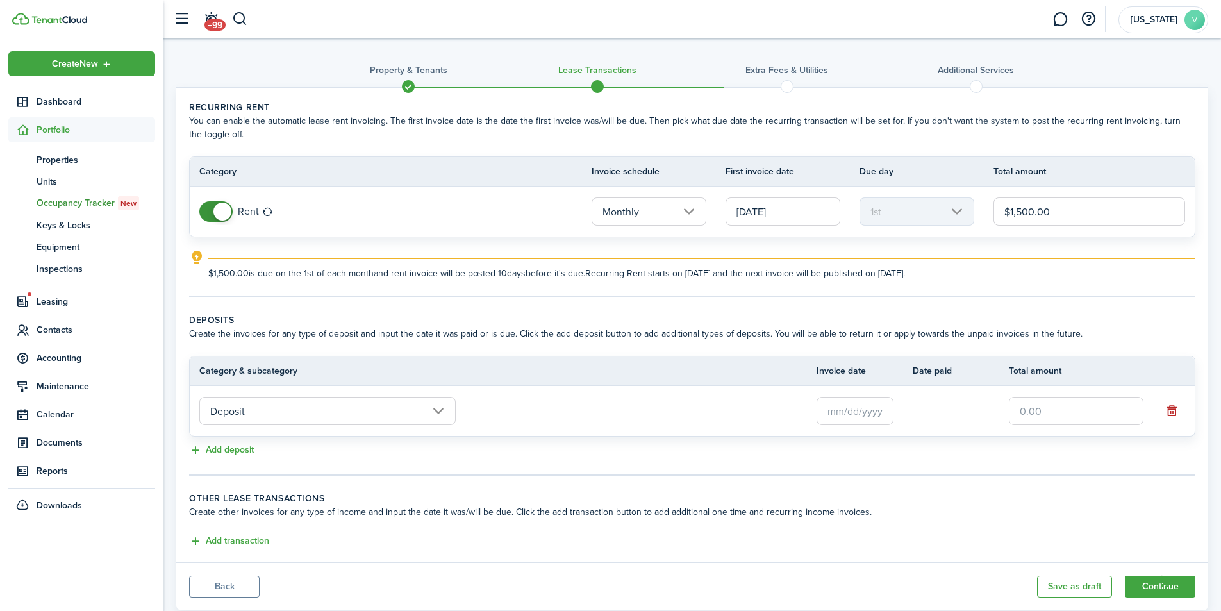
click at [1023, 410] on input "text" at bounding box center [1076, 411] width 135 height 28
click at [860, 411] on input "text" at bounding box center [855, 411] width 77 height 28
type input "$1,500.00"
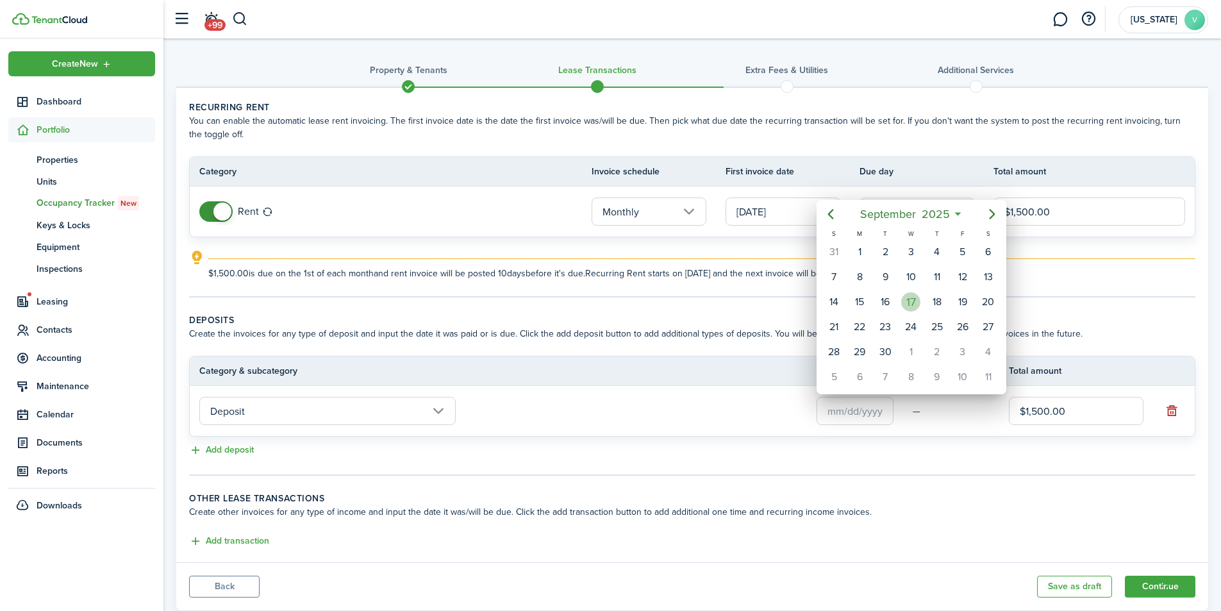
click at [911, 301] on div "17" at bounding box center [911, 301] width 19 height 19
type input "[DATE]"
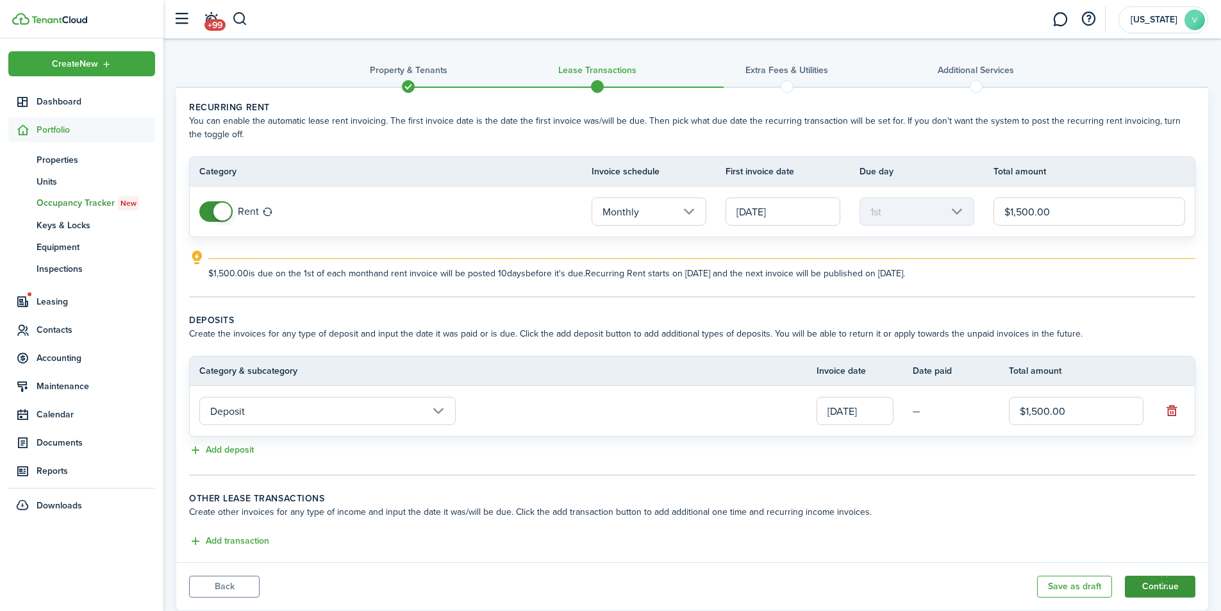
click at [1150, 588] on button "Continue" at bounding box center [1160, 587] width 71 height 22
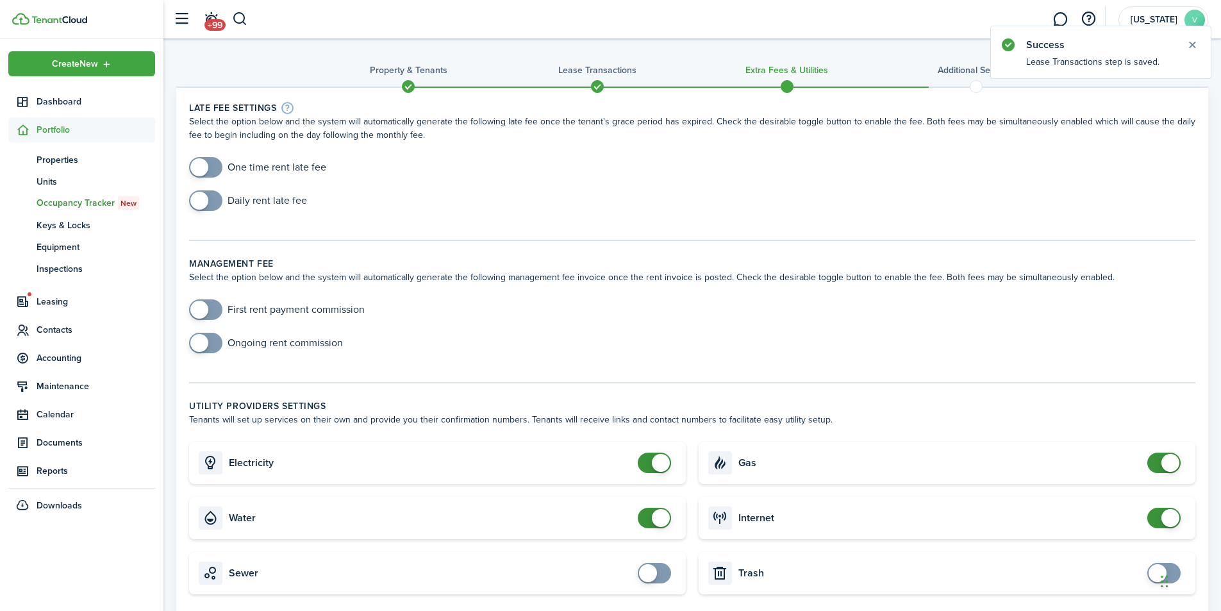
checkbox input "true"
click at [193, 162] on span at bounding box center [199, 167] width 18 height 18
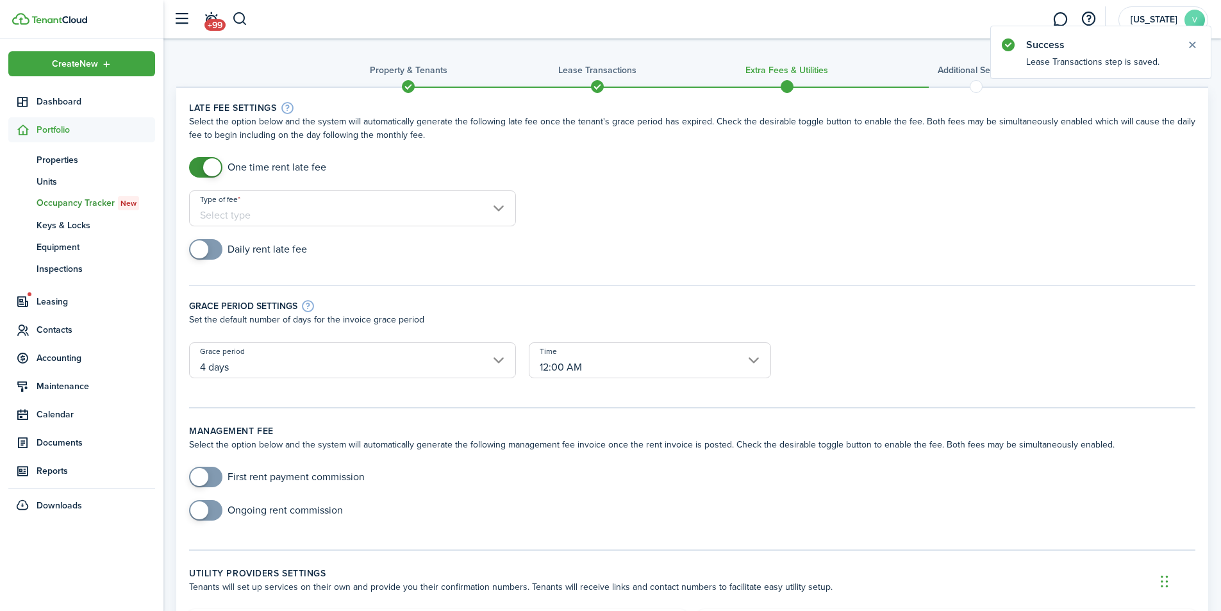
click at [498, 209] on input "Type of fee" at bounding box center [352, 208] width 327 height 36
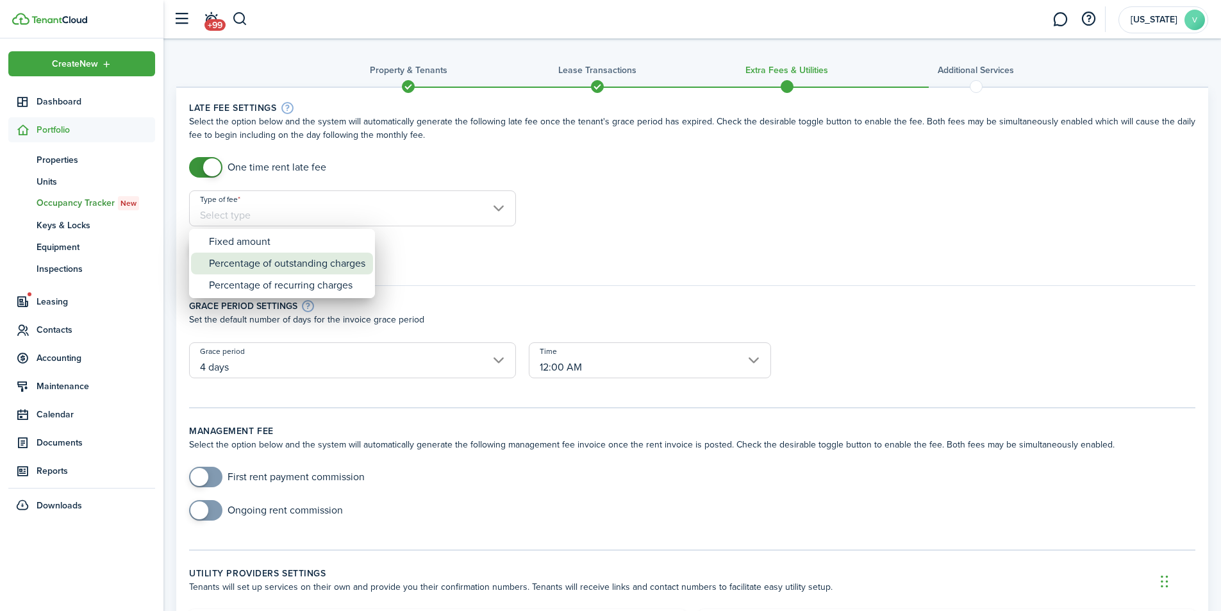
click at [362, 261] on div "Percentage of outstanding charges" at bounding box center [287, 264] width 156 height 22
type input "Percentage of outstanding charges"
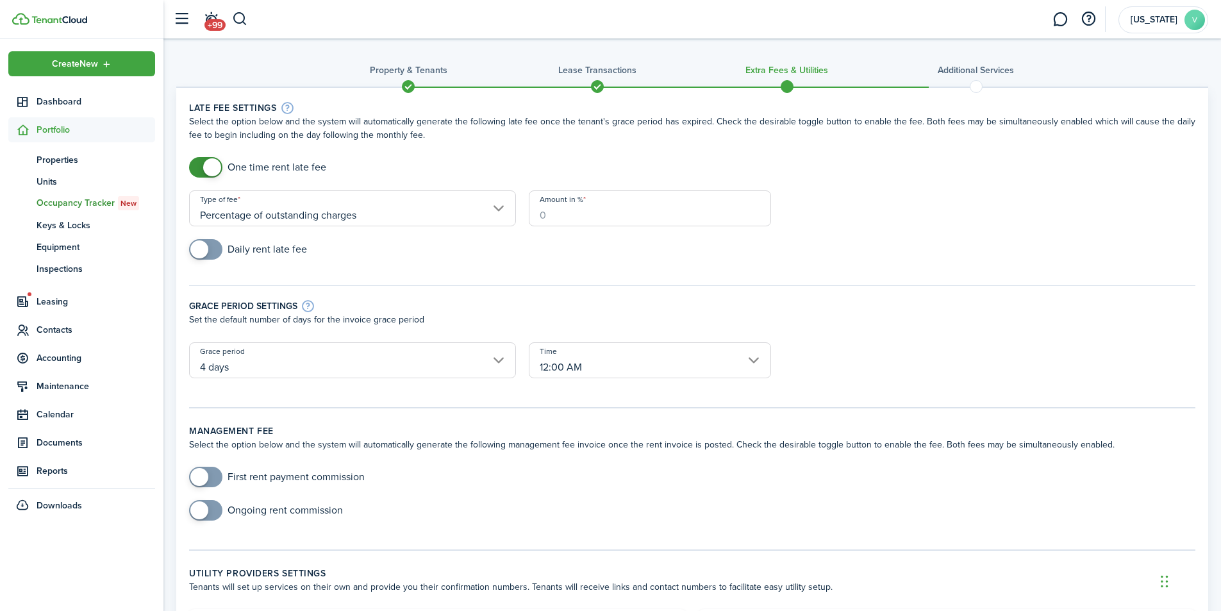
click at [608, 214] on input "Amount in %" at bounding box center [650, 208] width 242 height 36
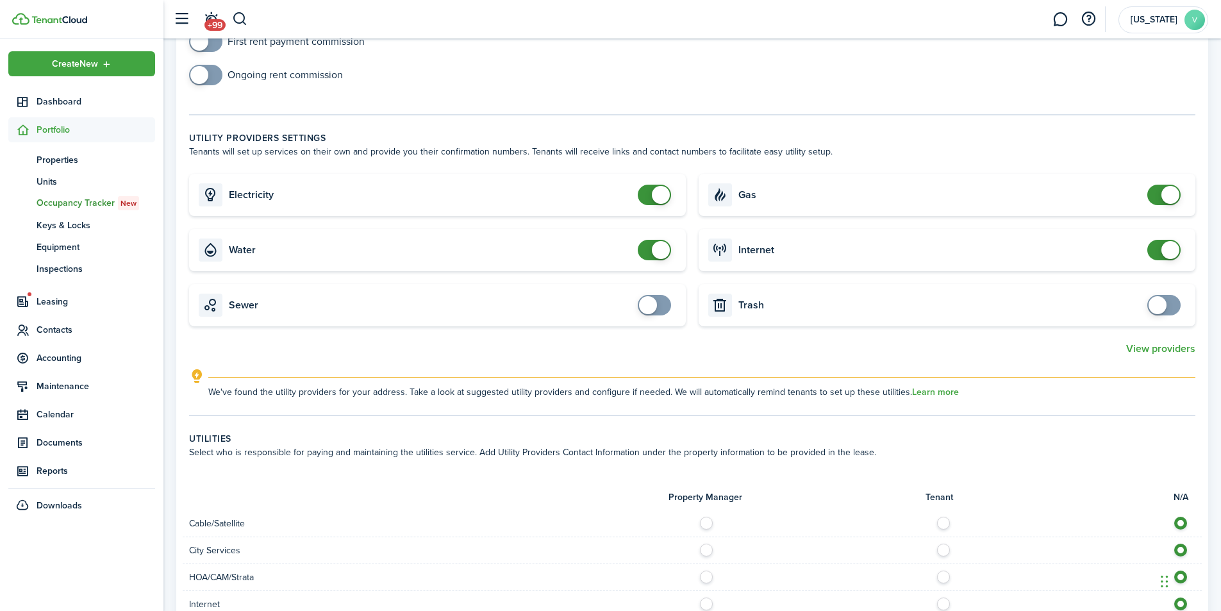
scroll to position [483, 0]
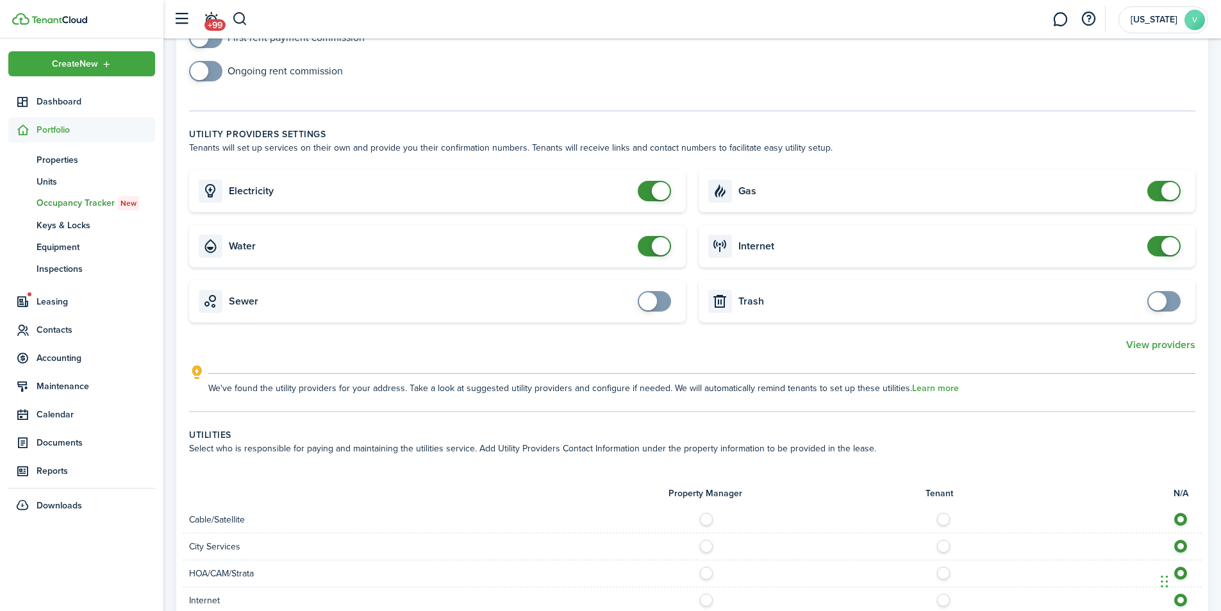
type input "6"
checkbox input "false"
click at [660, 245] on span at bounding box center [661, 246] width 18 height 18
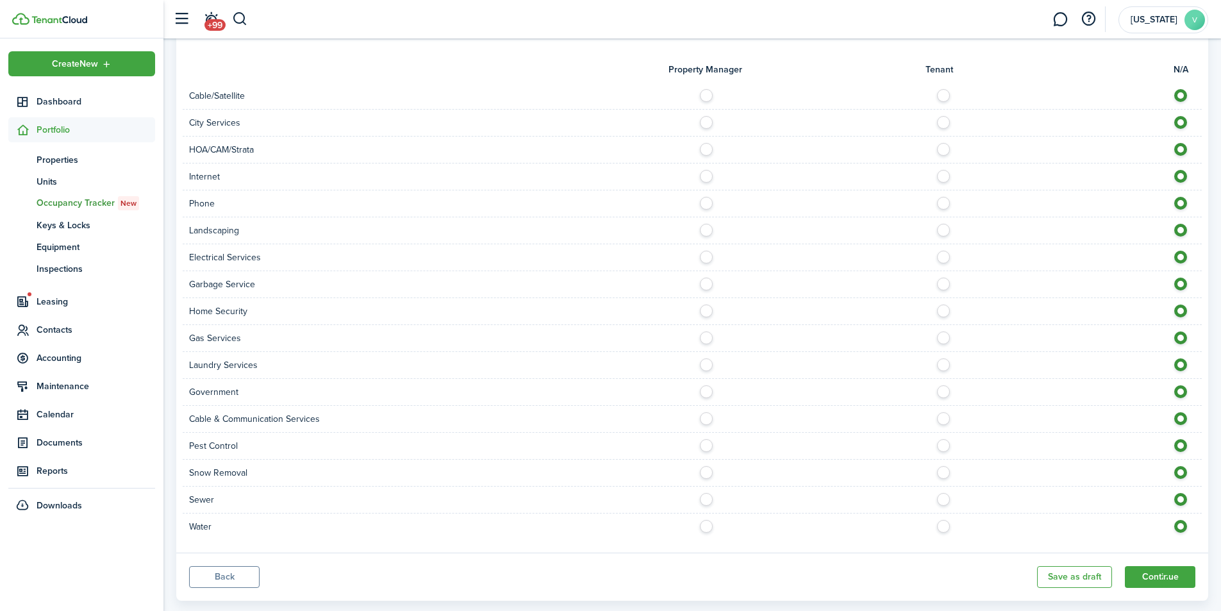
scroll to position [932, 0]
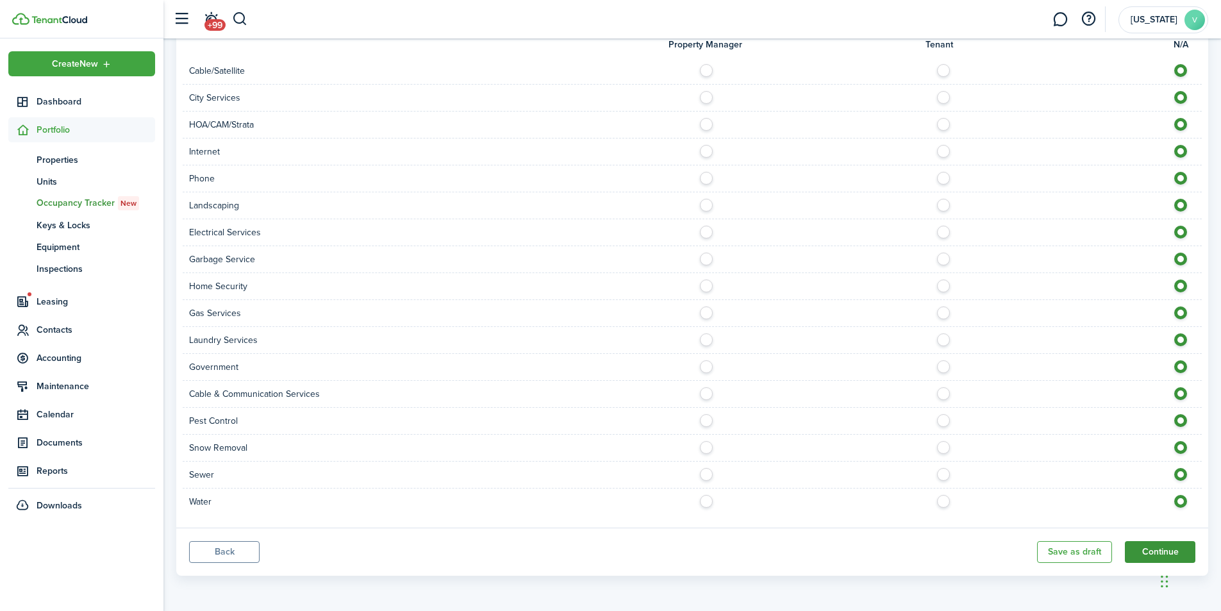
click at [1153, 548] on button "Continue" at bounding box center [1160, 552] width 71 height 22
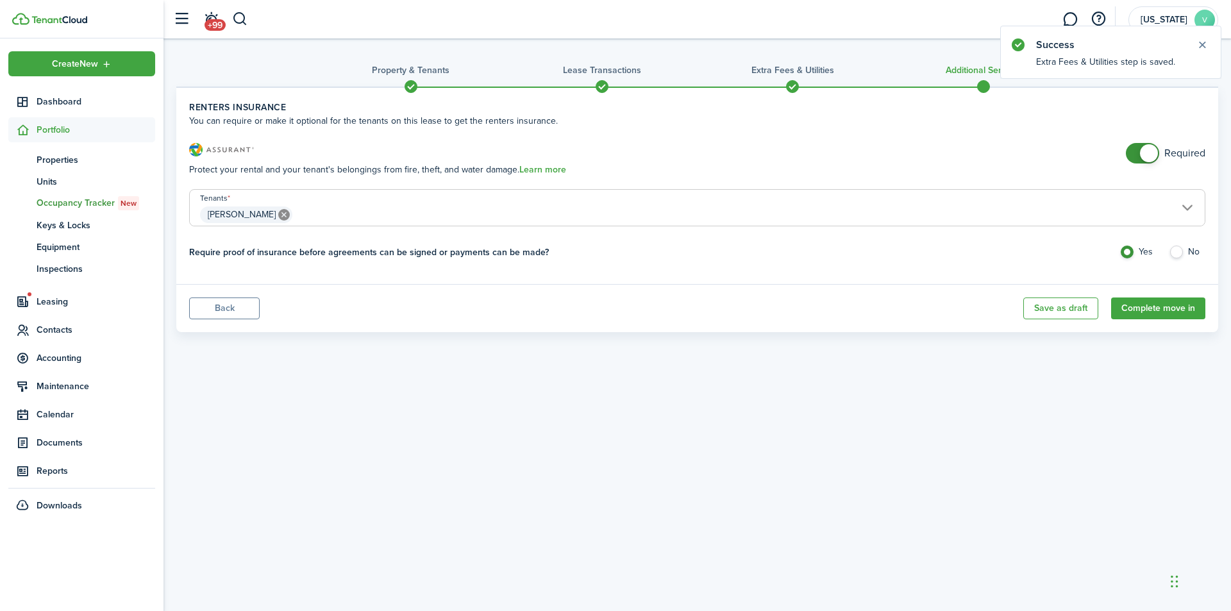
click at [1148, 142] on lease-classic-insurance "Renters Insurance You can require or make it optional for the tenants on this l…" at bounding box center [697, 186] width 1016 height 171
checkbox input "false"
click at [1153, 153] on span at bounding box center [1149, 153] width 18 height 18
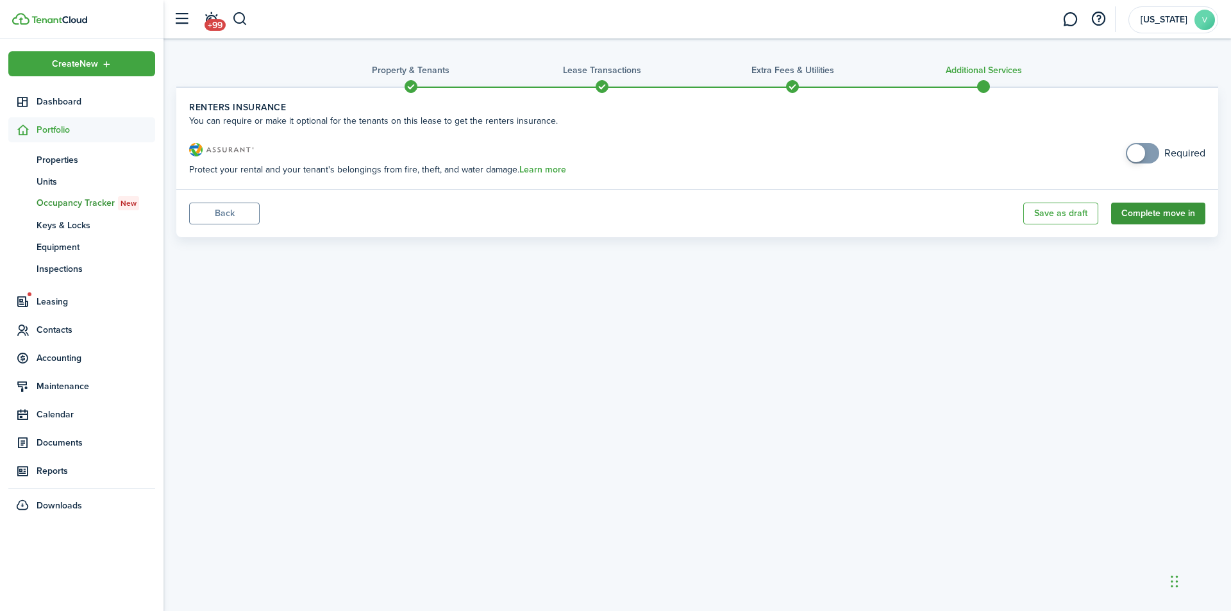
click at [1164, 206] on button "Complete move in" at bounding box center [1158, 214] width 94 height 22
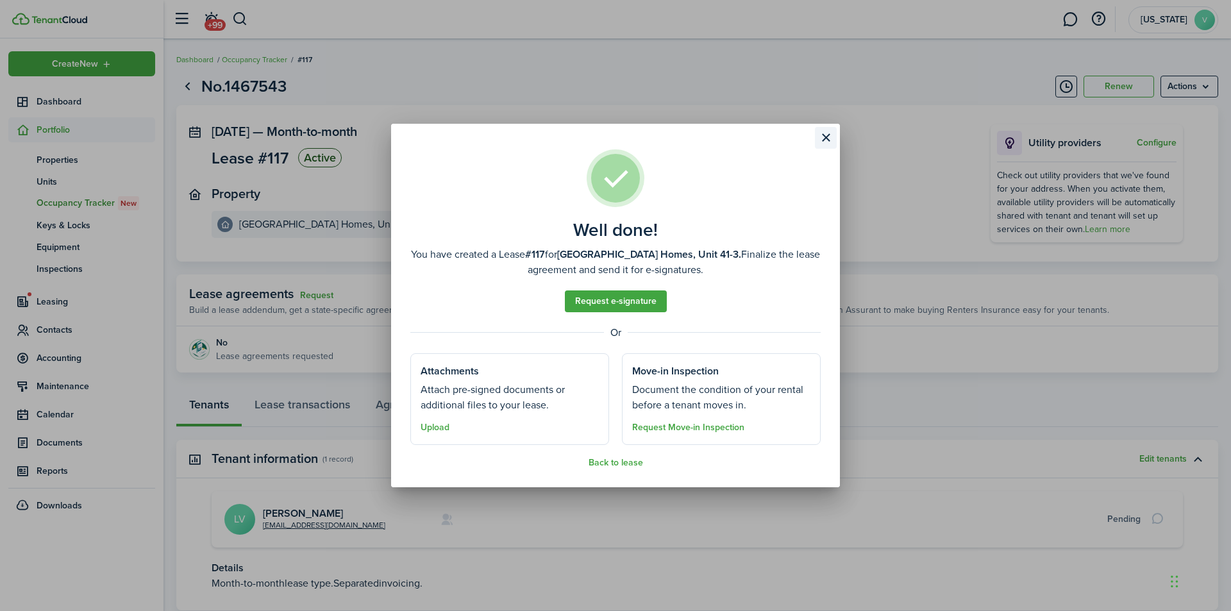
click at [828, 135] on button "Close modal" at bounding box center [826, 138] width 22 height 22
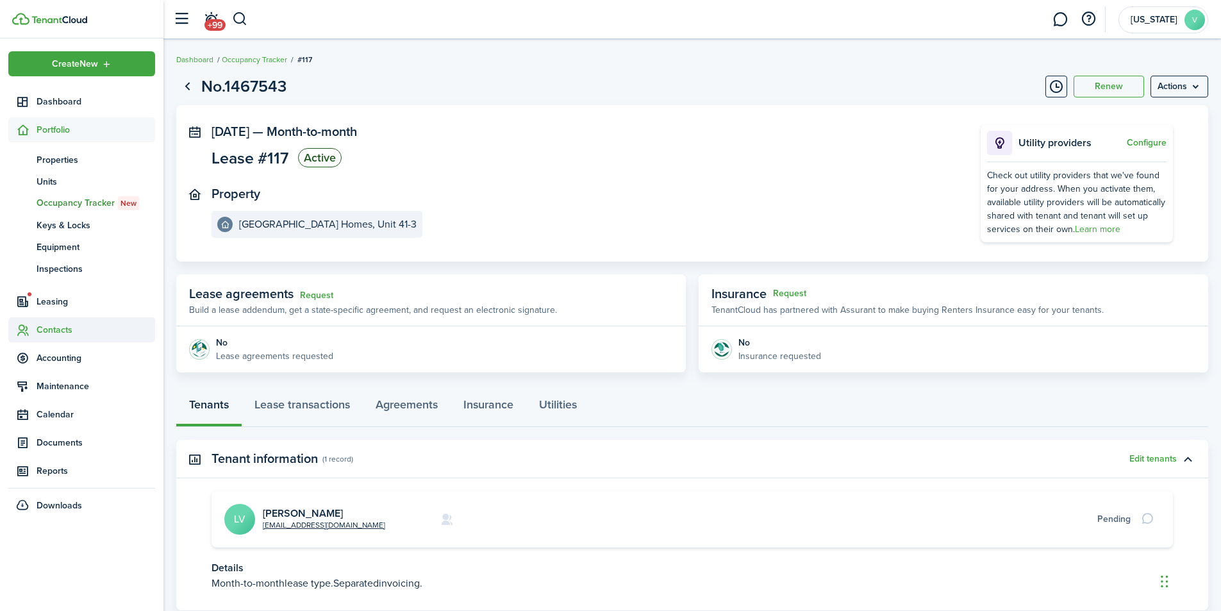
click at [45, 330] on span "Contacts" at bounding box center [96, 329] width 119 height 13
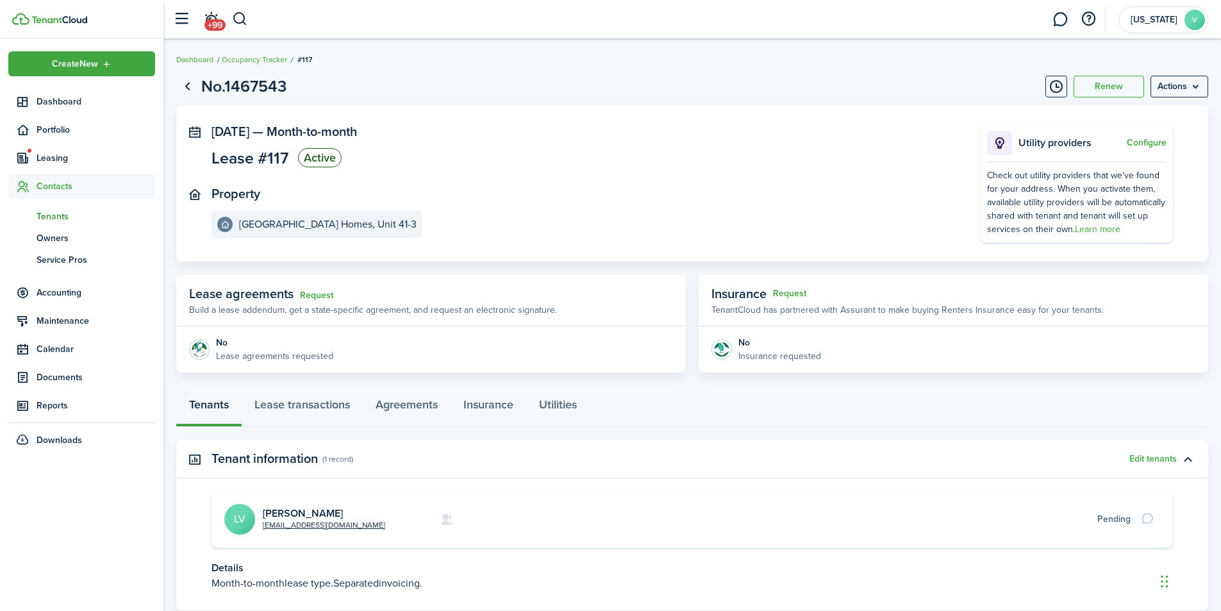
click at [51, 211] on span "Tenants" at bounding box center [96, 216] width 119 height 13
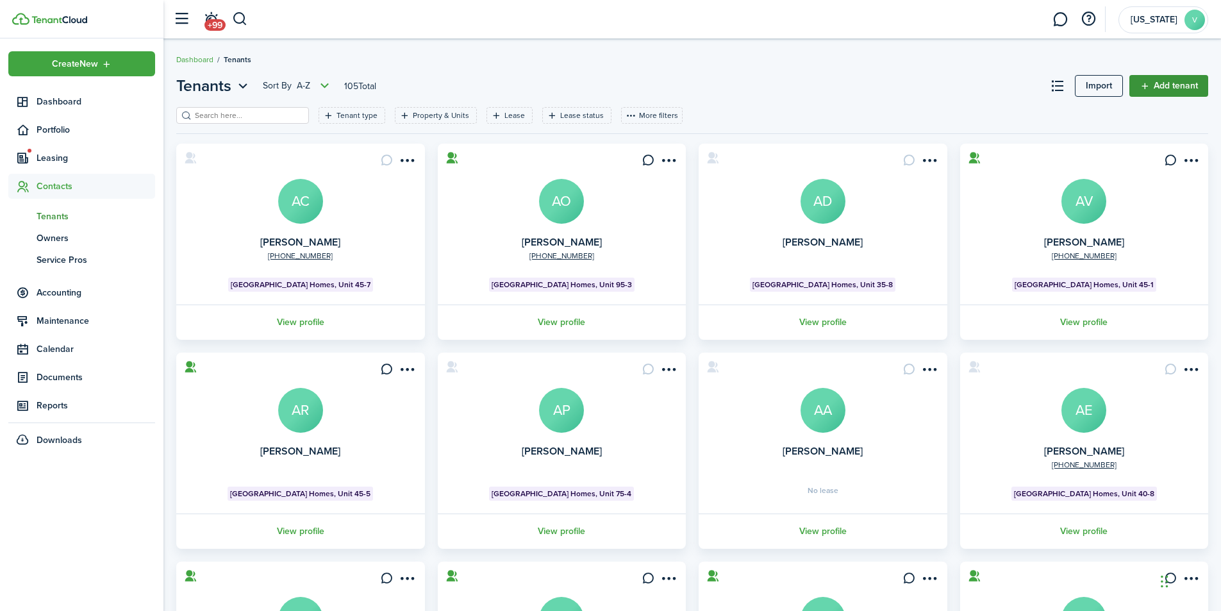
click at [1166, 82] on link "Add tenant" at bounding box center [1169, 86] width 79 height 22
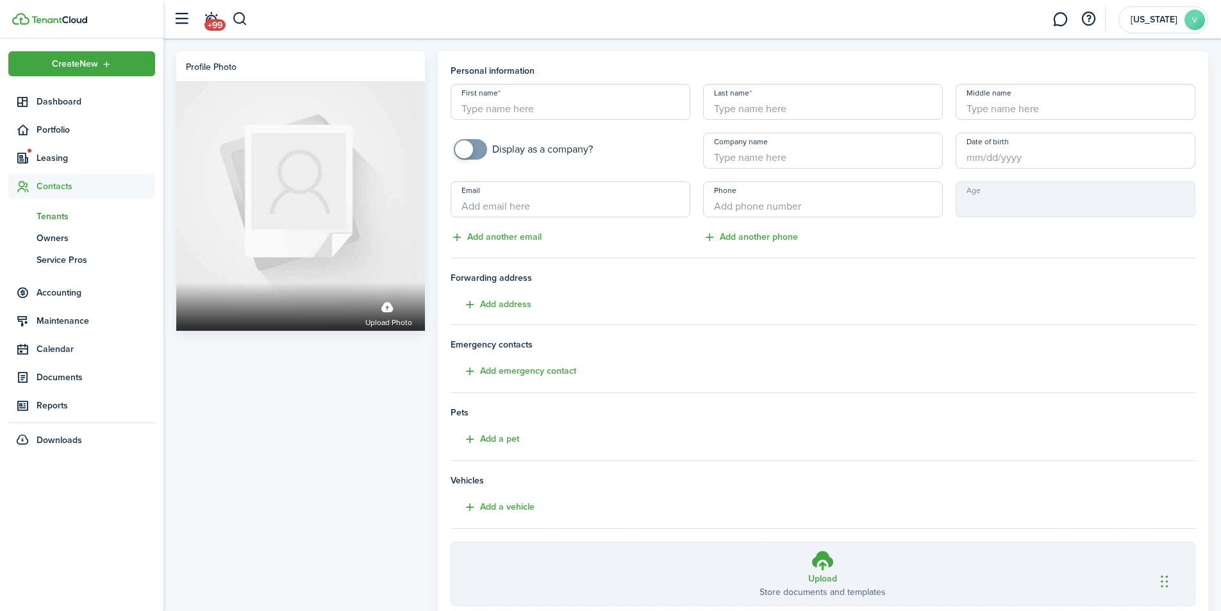
click at [621, 99] on input "First name" at bounding box center [571, 102] width 240 height 36
type input "[PERSON_NAME]"
click at [1028, 104] on input "Middle name" at bounding box center [1076, 102] width 240 height 36
type input "[PERSON_NAME]"
click at [589, 201] on input "Email" at bounding box center [571, 199] width 240 height 36
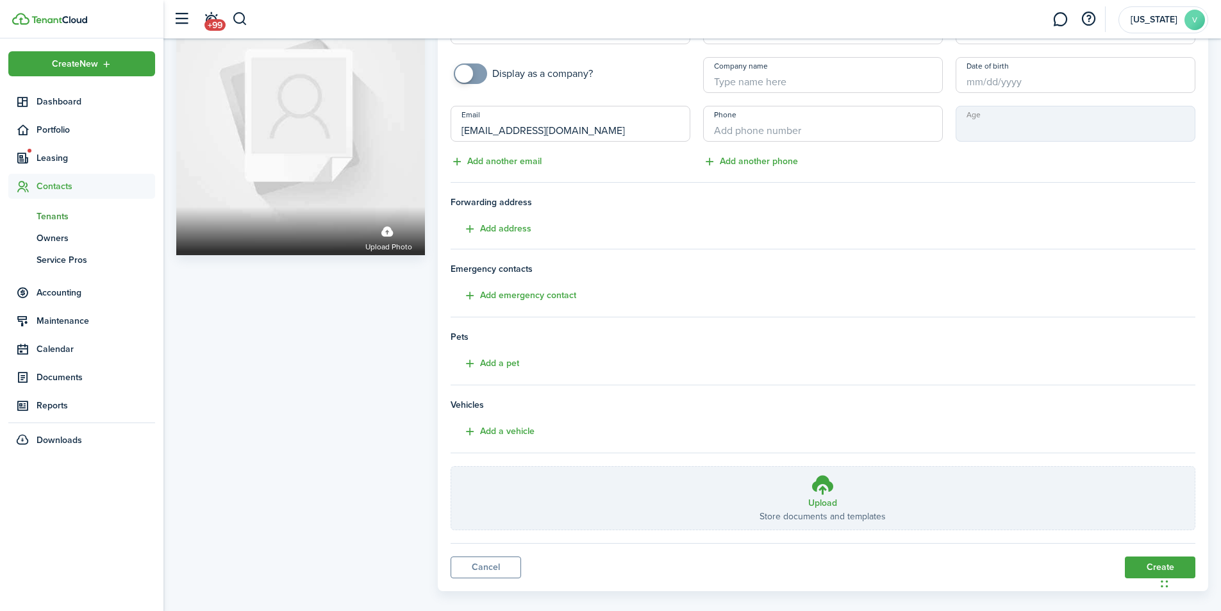
scroll to position [91, 0]
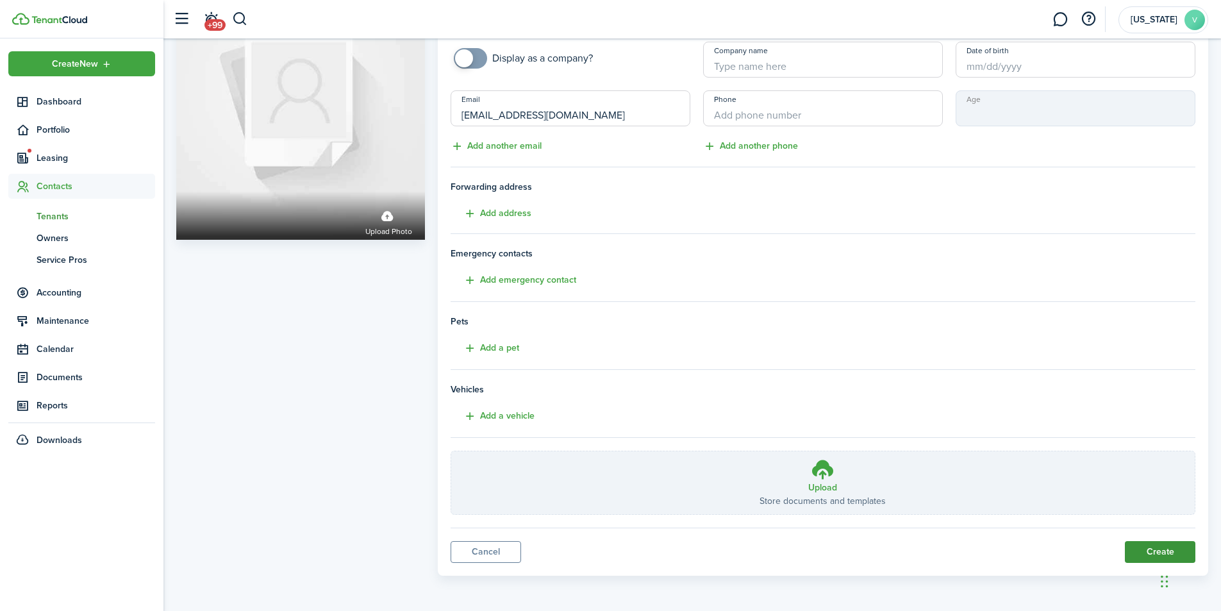
type input "[EMAIL_ADDRESS][DOMAIN_NAME]"
click at [1161, 548] on button "Create" at bounding box center [1160, 552] width 71 height 22
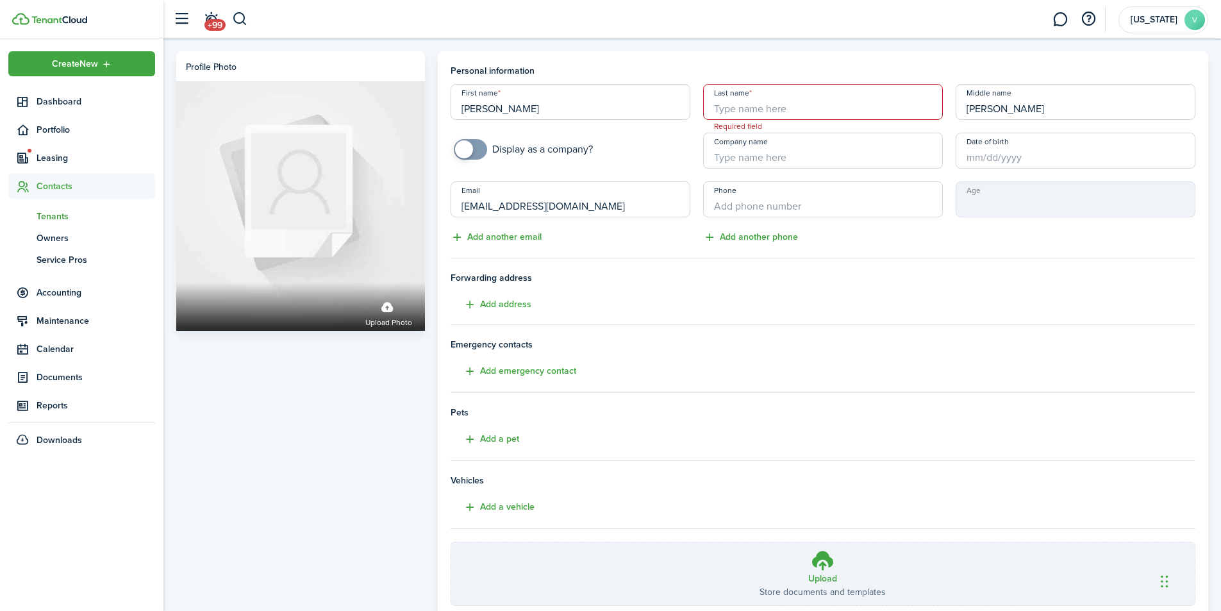
click at [854, 101] on input "Last name" at bounding box center [823, 102] width 240 height 36
type input "[PERSON_NAME]"
drag, startPoint x: 1033, startPoint y: 104, endPoint x: 956, endPoint y: 112, distance: 77.4
click at [956, 112] on input "[PERSON_NAME]" at bounding box center [1076, 102] width 240 height 36
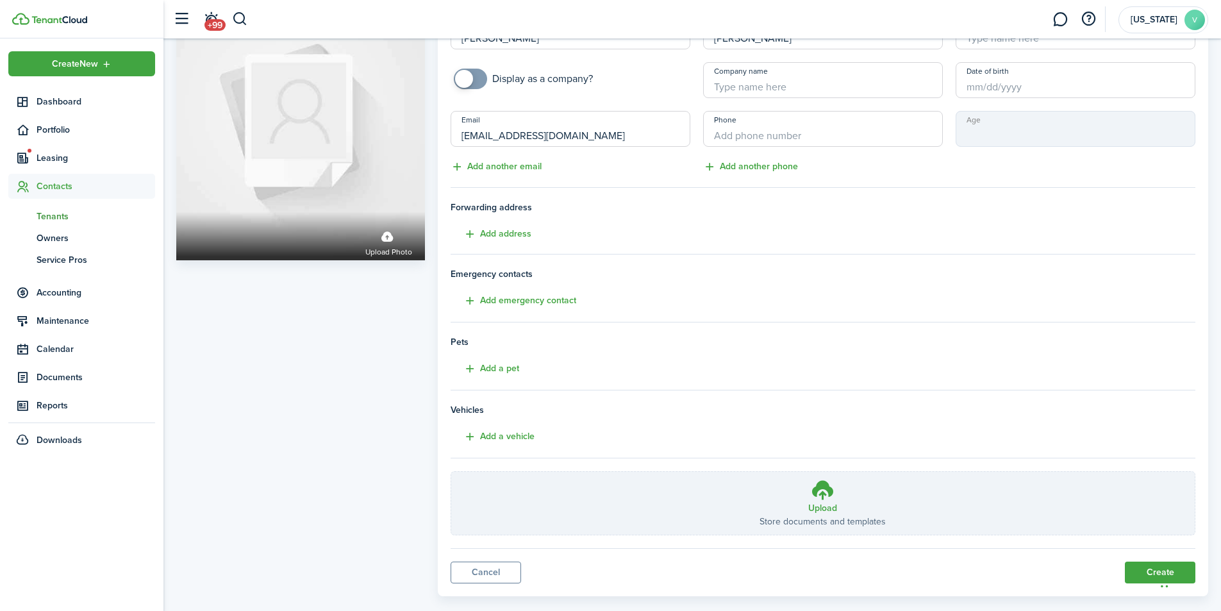
scroll to position [91, 0]
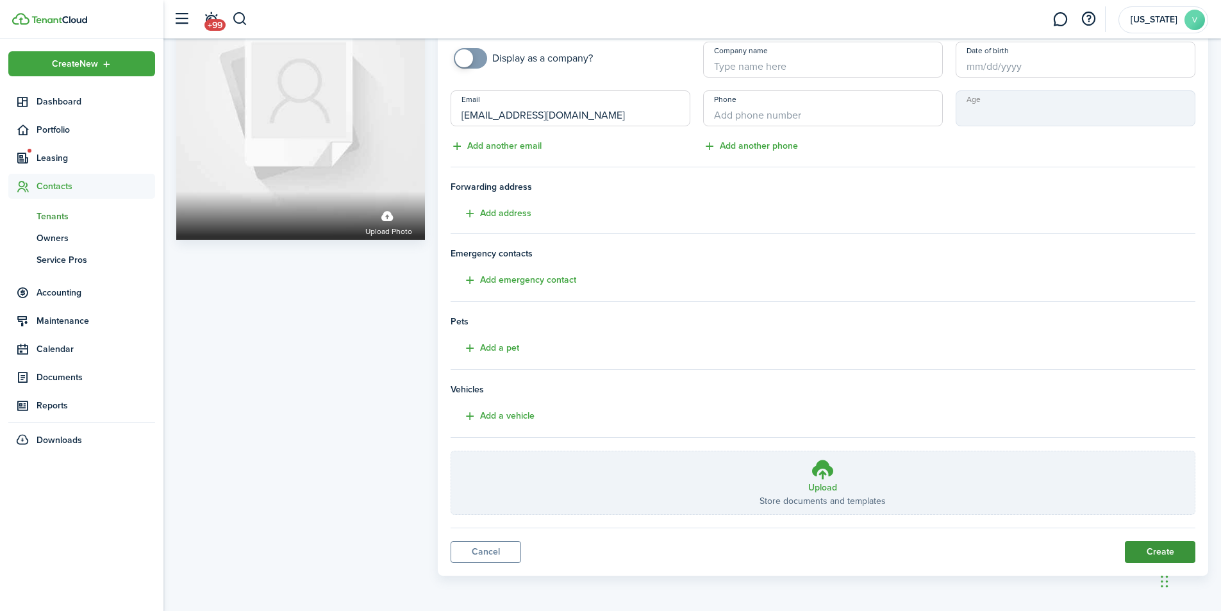
click at [1157, 546] on button "Create" at bounding box center [1160, 552] width 71 height 22
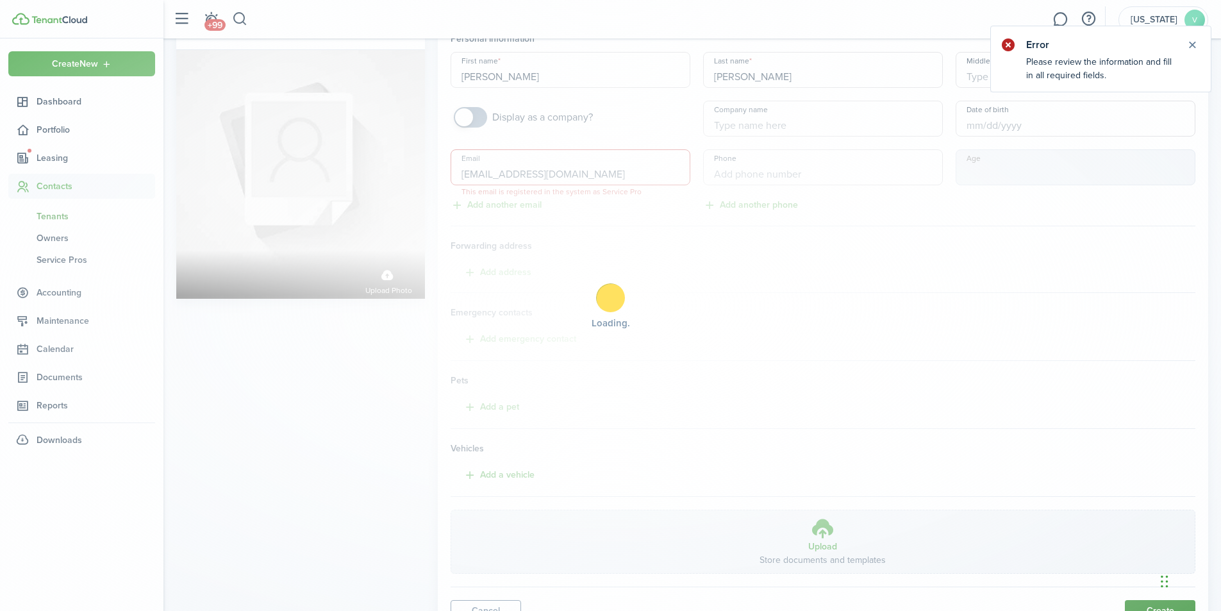
scroll to position [0, 0]
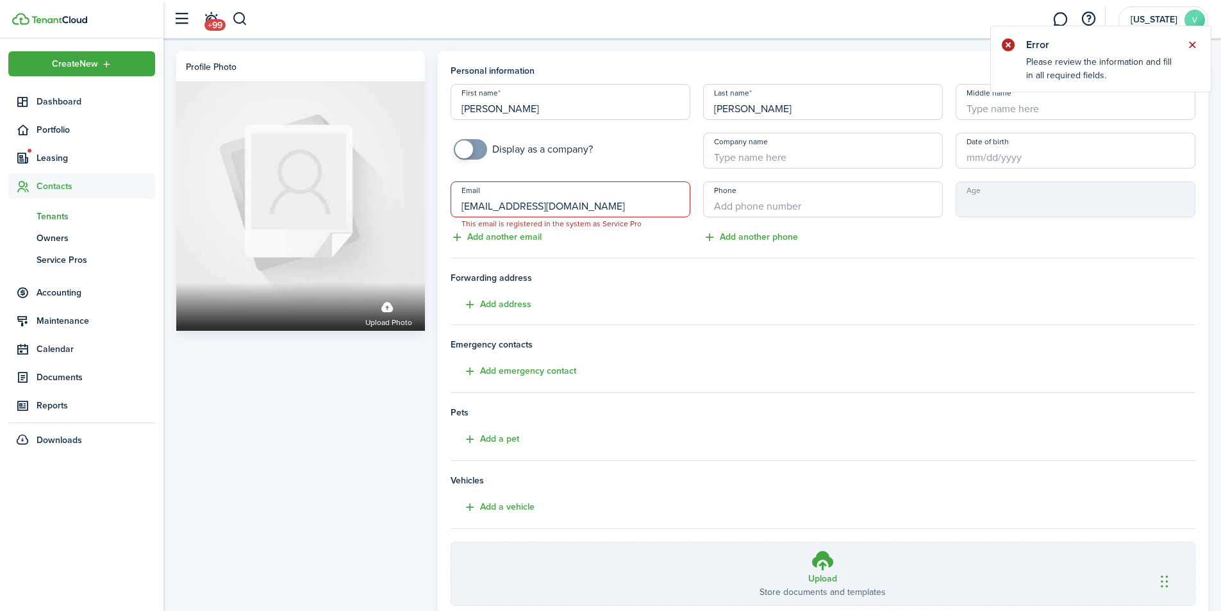
click at [1193, 43] on button "Close notify" at bounding box center [1193, 45] width 18 height 18
drag, startPoint x: 553, startPoint y: 207, endPoint x: 456, endPoint y: 205, distance: 96.9
click at [456, 205] on input "[EMAIL_ADDRESS][DOMAIN_NAME]" at bounding box center [571, 199] width 240 height 36
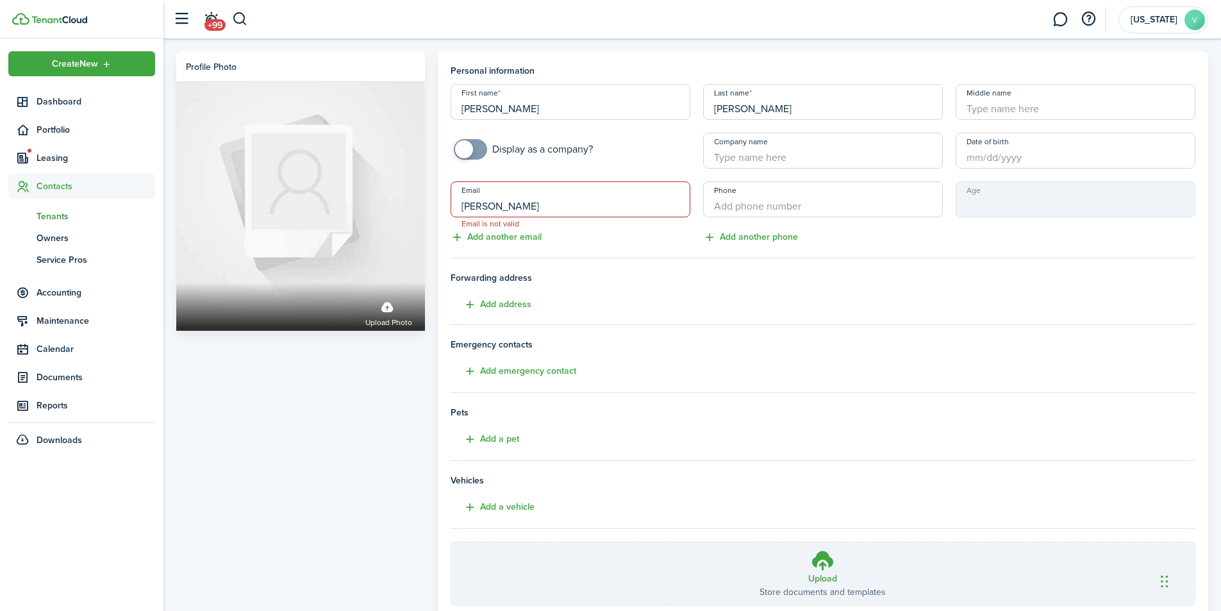
click at [992, 158] on input "Date of birth" at bounding box center [1076, 151] width 240 height 36
type input "[PERSON_NAME]"
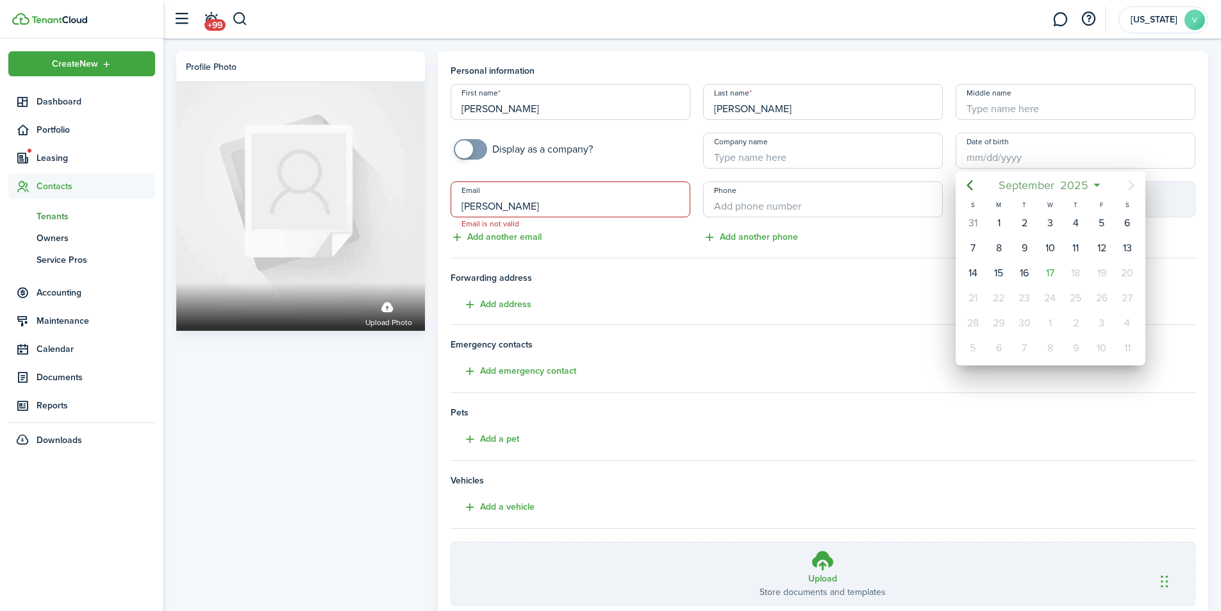
click at [1068, 181] on span "2025" at bounding box center [1075, 185] width 34 height 23
click at [1035, 178] on span "2025" at bounding box center [1044, 185] width 34 height 23
click at [973, 185] on icon "Previous page" at bounding box center [969, 185] width 15 height 15
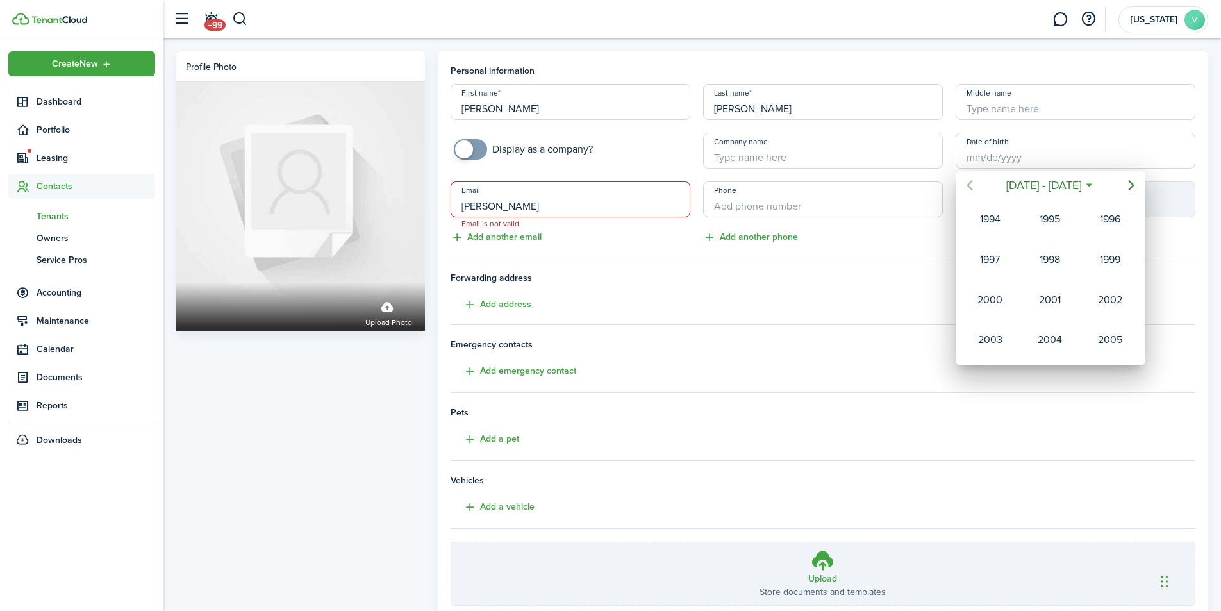
click at [973, 185] on icon "Previous page" at bounding box center [969, 185] width 15 height 15
click at [1114, 340] on div "1981" at bounding box center [1110, 340] width 46 height 21
click at [991, 217] on div "Jan" at bounding box center [991, 219] width 46 height 21
click at [1075, 247] on div "8" at bounding box center [1075, 248] width 19 height 19
type input "[DATE]"
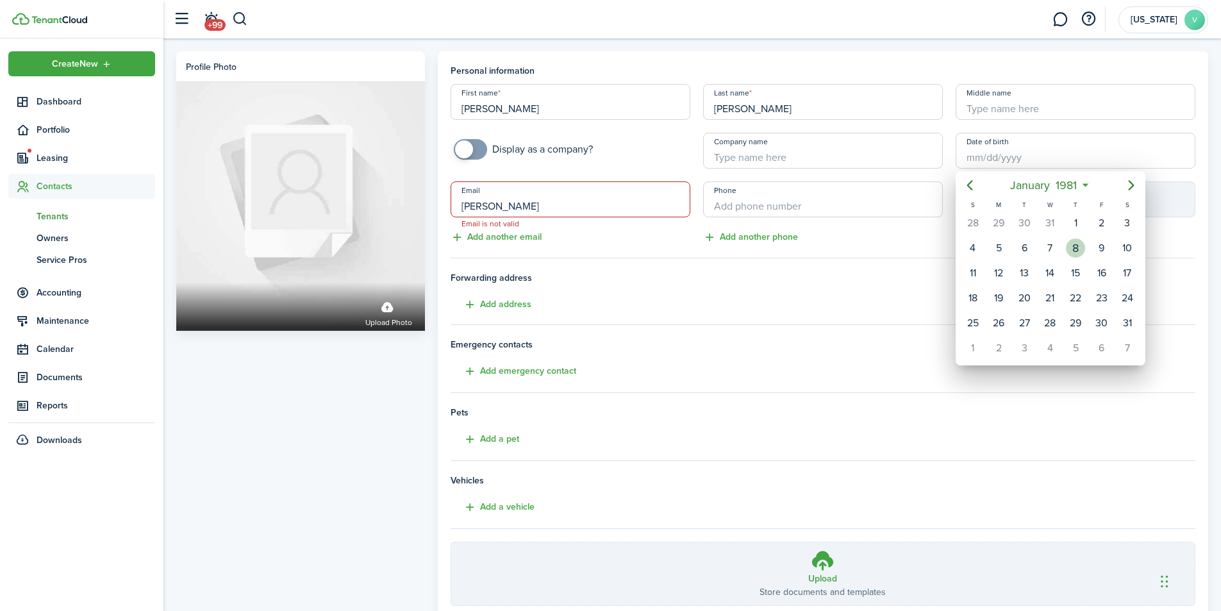
type input "44"
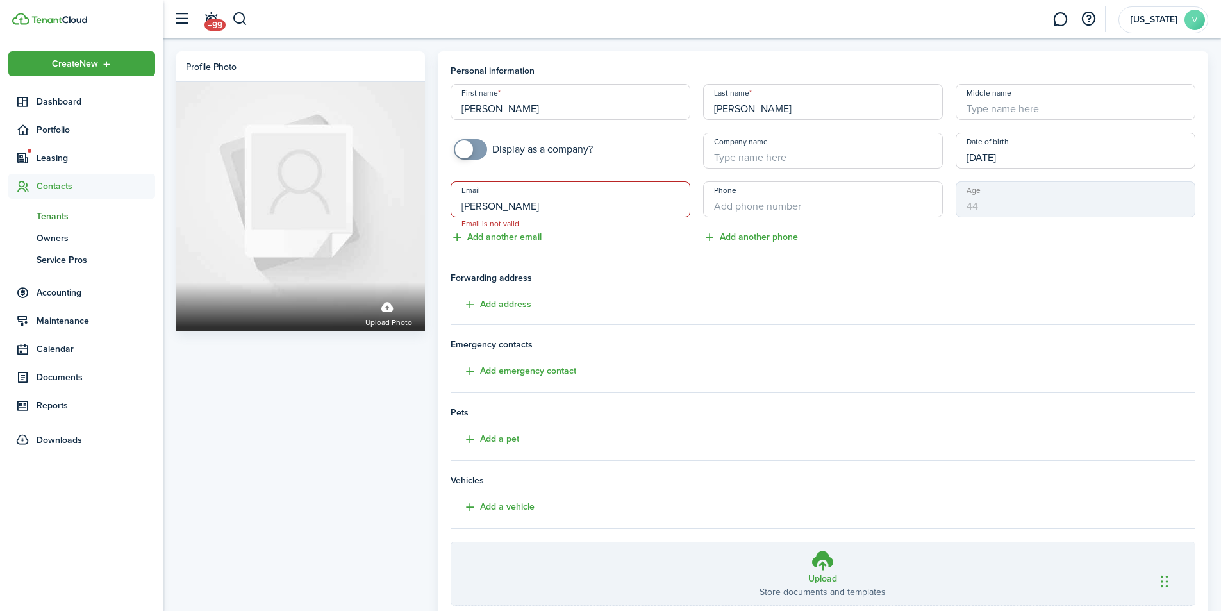
drag, startPoint x: 481, startPoint y: 208, endPoint x: 460, endPoint y: 208, distance: 20.5
click at [460, 208] on input "[PERSON_NAME]" at bounding box center [571, 199] width 240 height 36
click at [485, 234] on button "Add another email" at bounding box center [496, 237] width 91 height 15
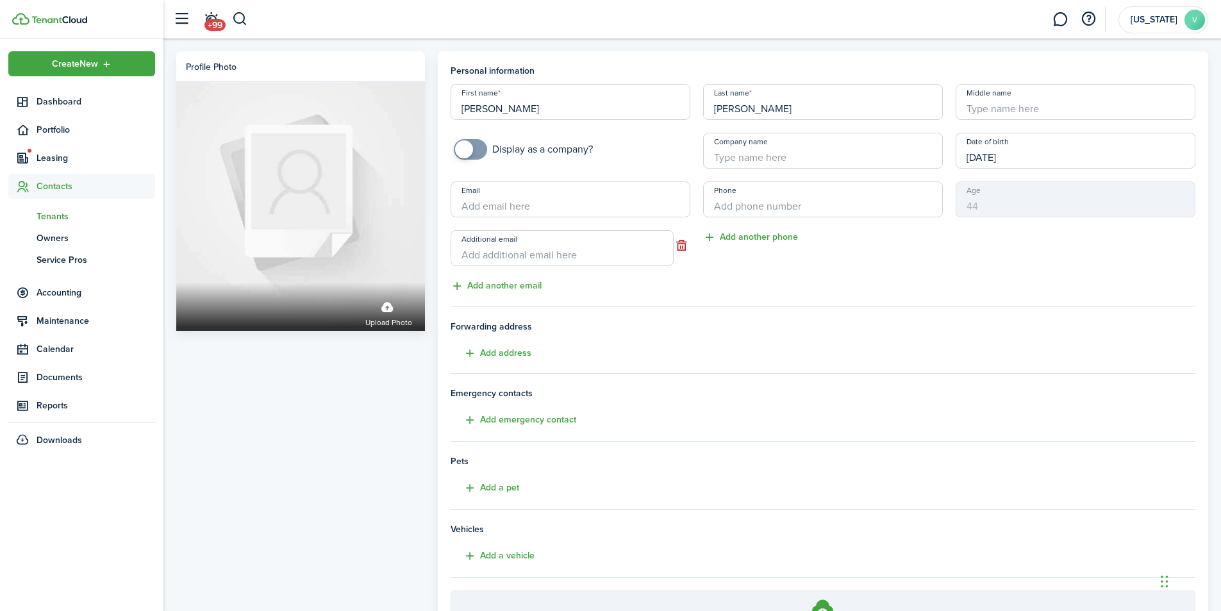
click at [492, 253] on input "Additional email" at bounding box center [562, 248] width 223 height 36
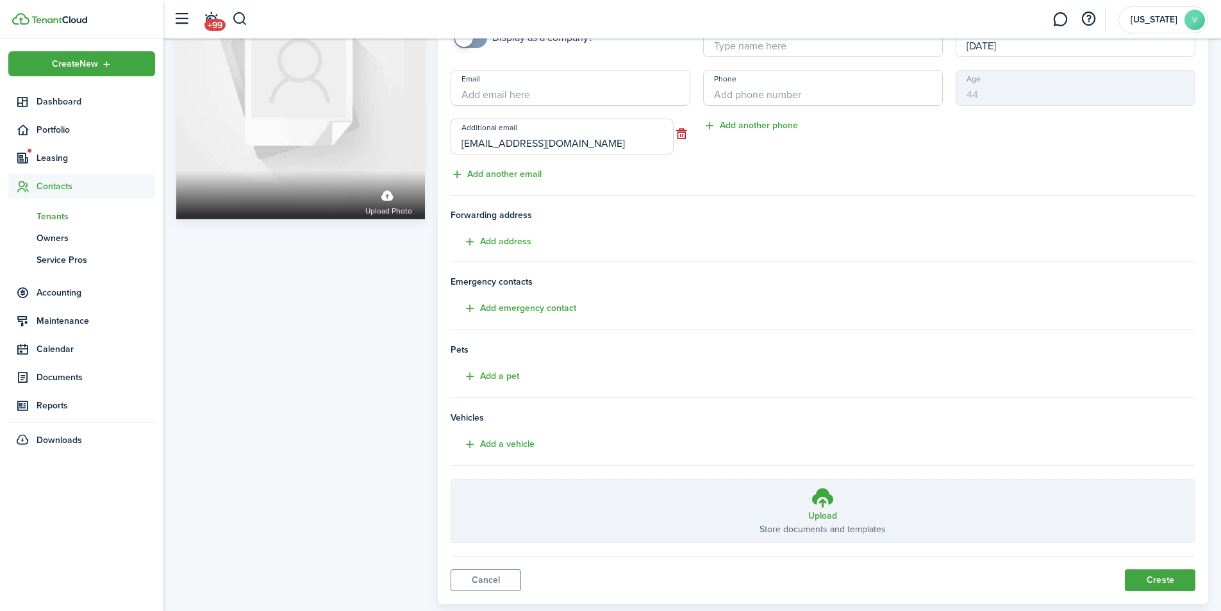
scroll to position [128, 0]
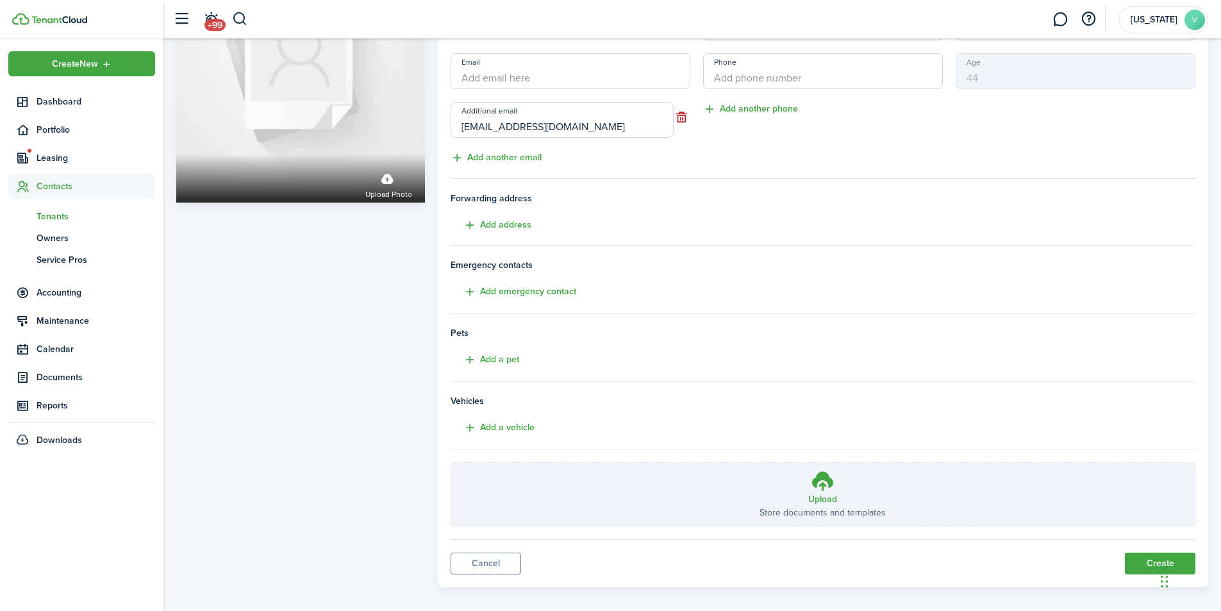
type input "[EMAIL_ADDRESS][DOMAIN_NAME]"
click at [553, 71] on input "Email" at bounding box center [571, 71] width 240 height 36
type input "[EMAIL_ADDRESS][DOMAIN_NAME]"
click at [1152, 562] on button "Create" at bounding box center [1160, 564] width 71 height 22
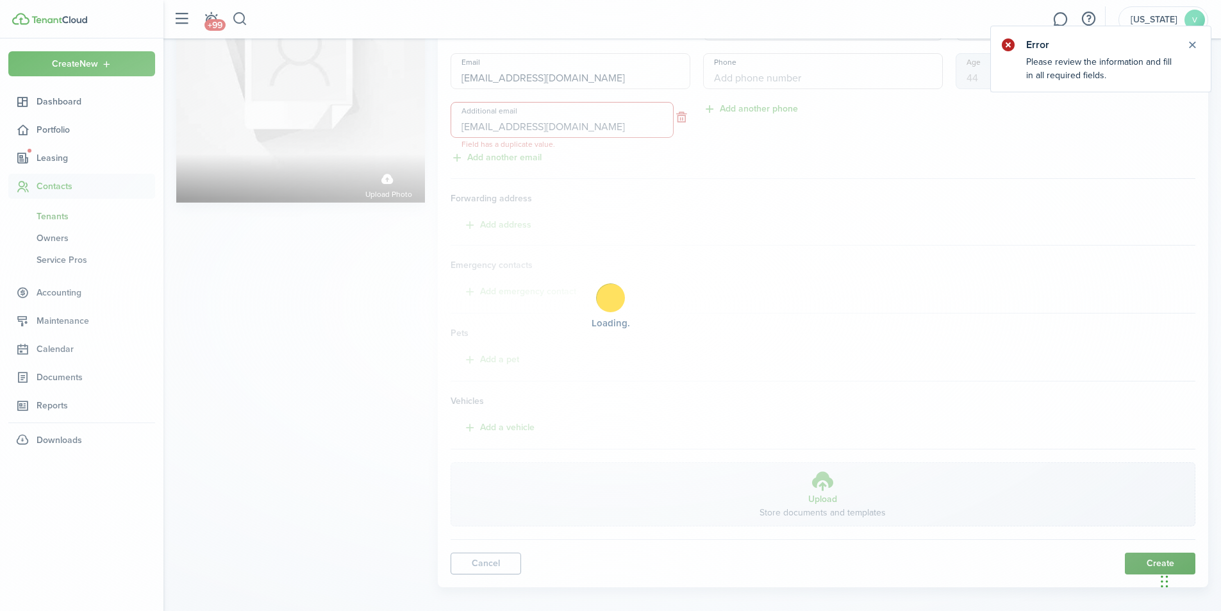
scroll to position [0, 0]
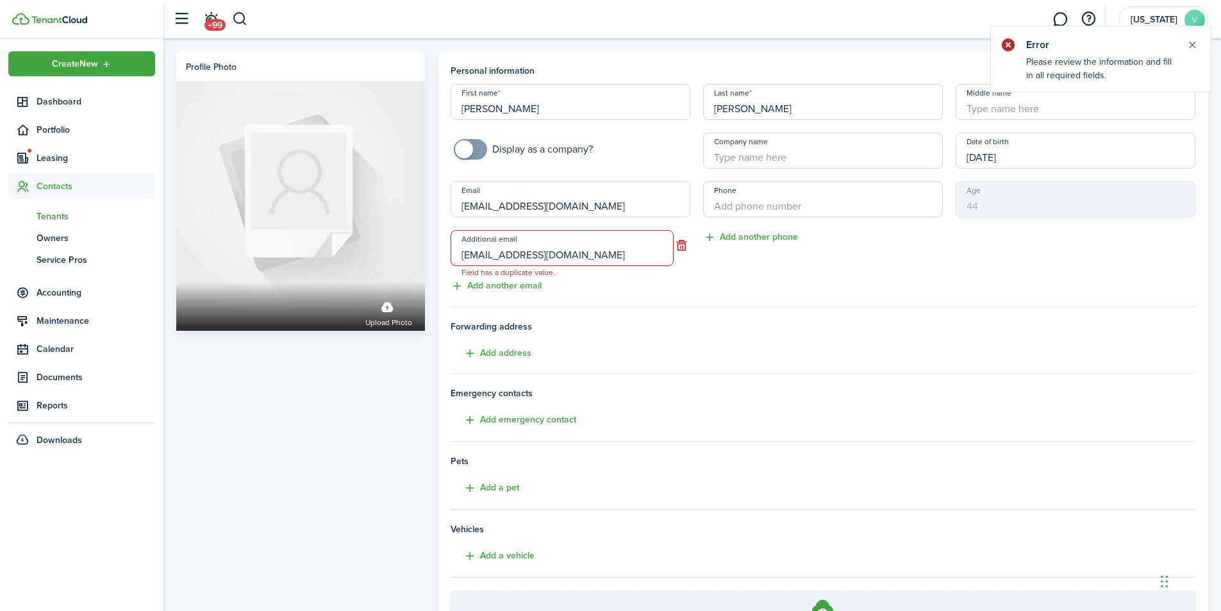
drag, startPoint x: 557, startPoint y: 256, endPoint x: 448, endPoint y: 250, distance: 108.5
click at [448, 250] on div "Additional email [EMAIL_ADDRESS][DOMAIN_NAME] Field has a duplicate value." at bounding box center [570, 248] width 253 height 36
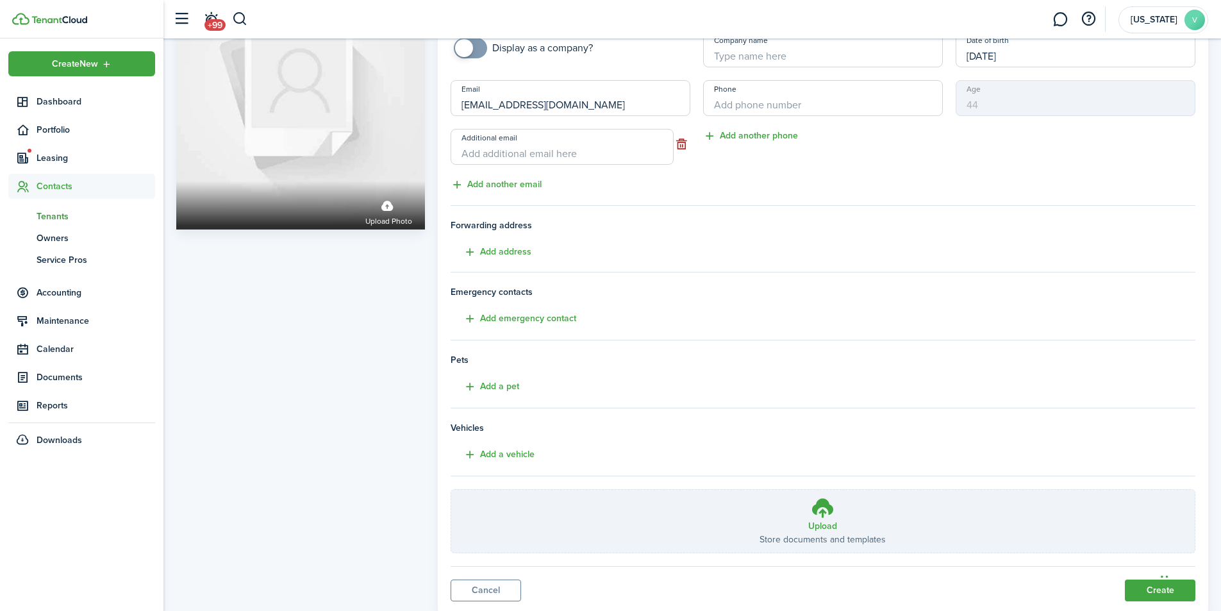
scroll to position [105, 0]
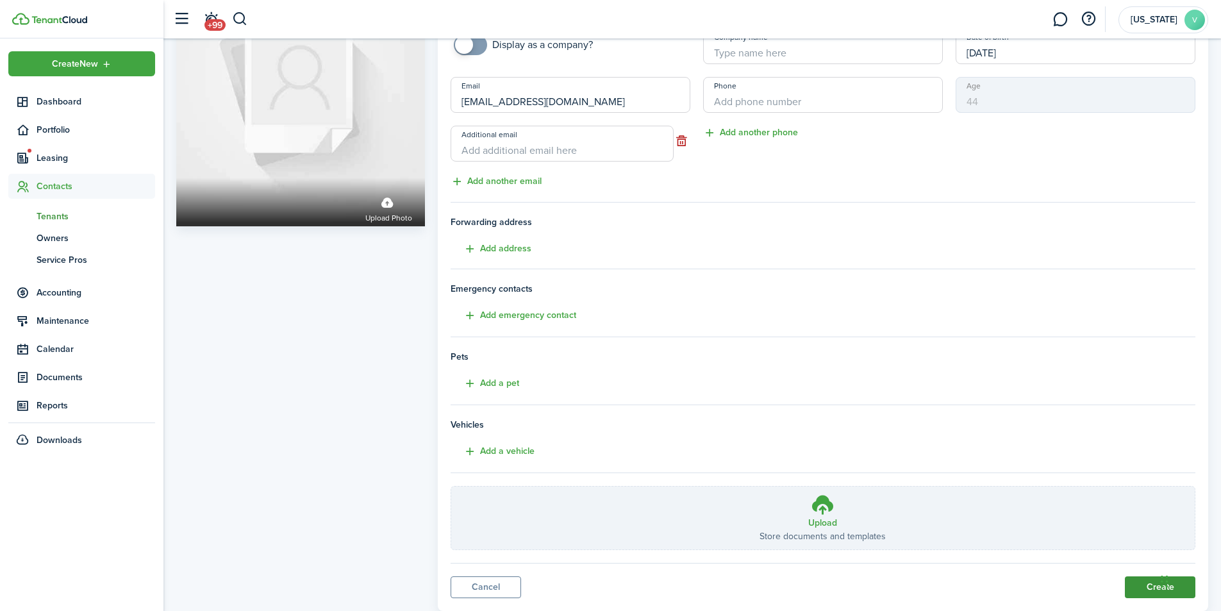
click at [1152, 583] on button "Create" at bounding box center [1160, 587] width 71 height 22
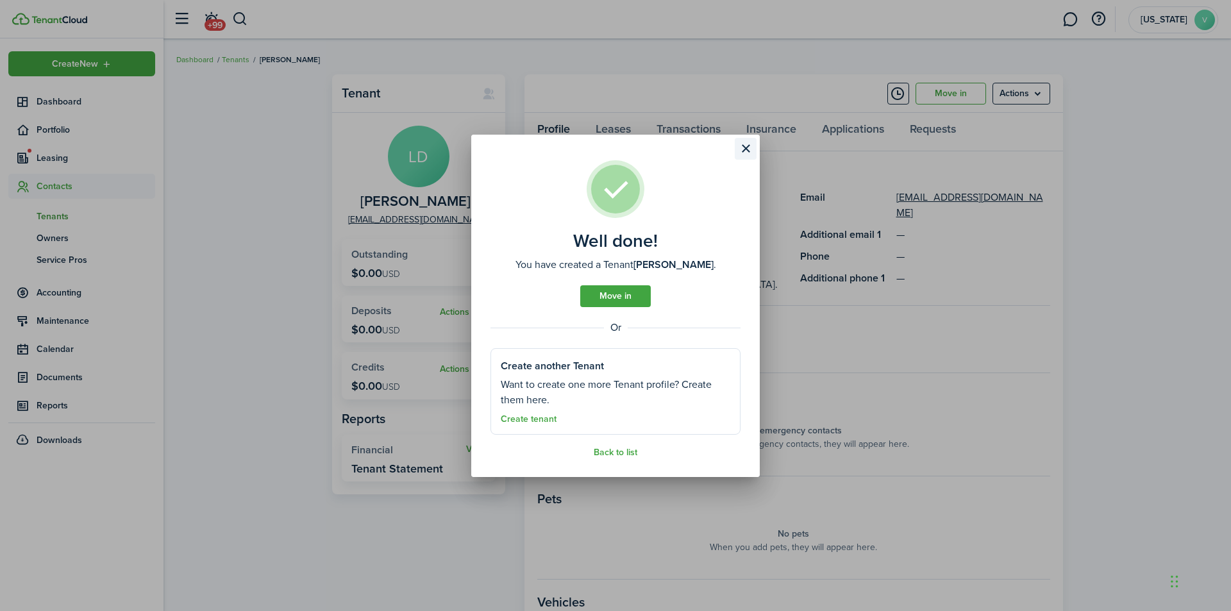
click at [745, 144] on button "Close modal" at bounding box center [746, 149] width 22 height 22
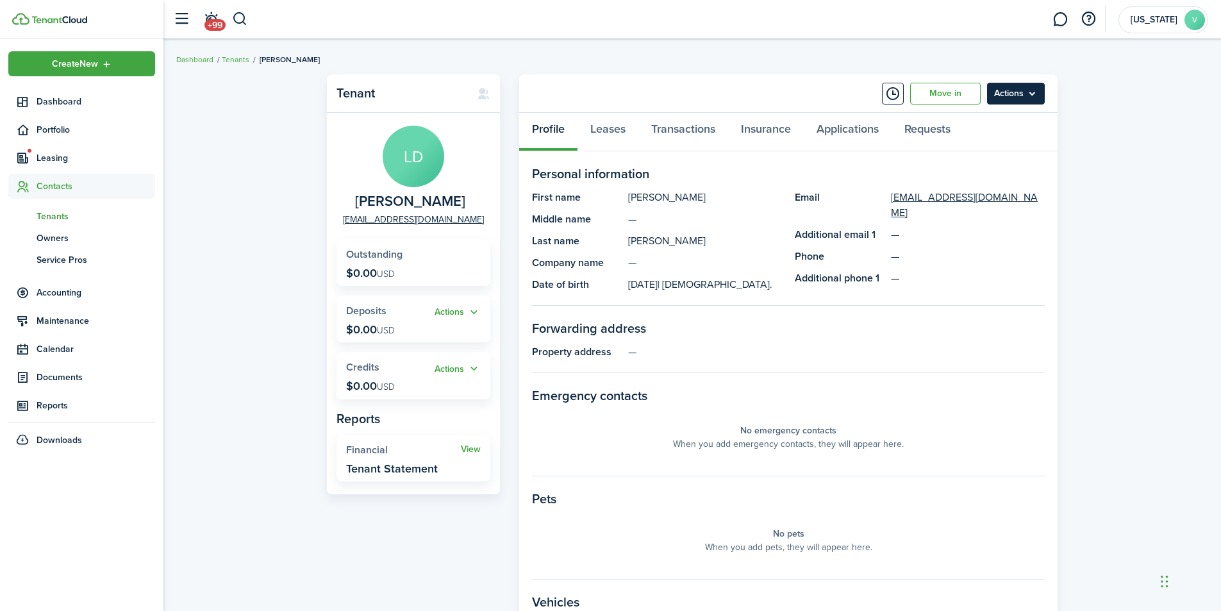
click at [1007, 94] on menu-btn "Actions" at bounding box center [1016, 94] width 58 height 22
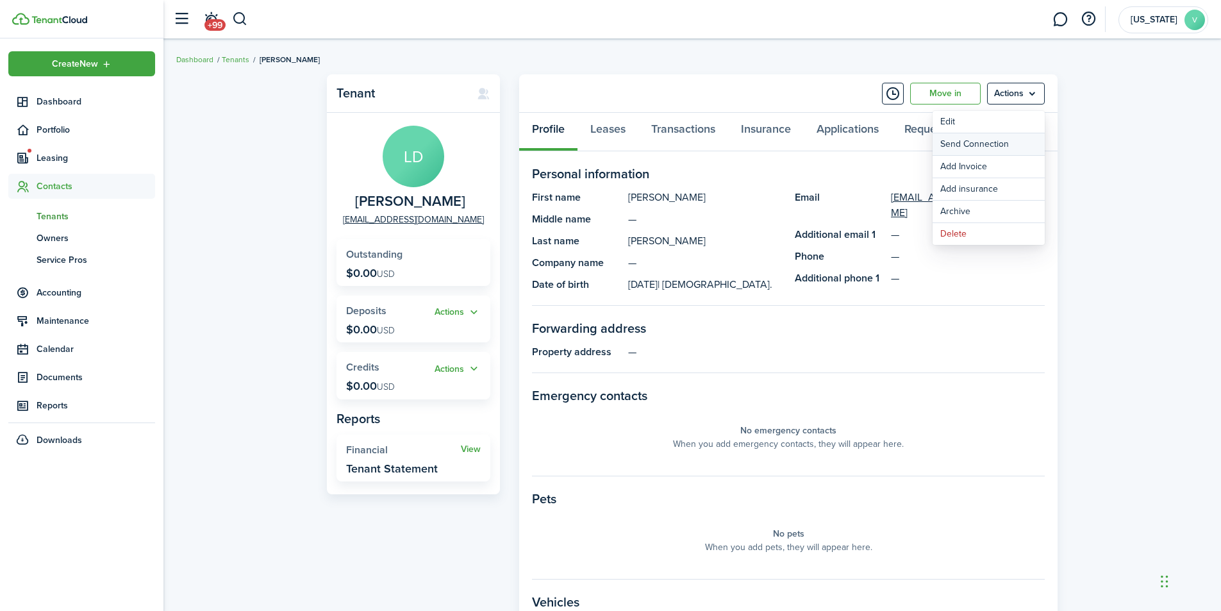
click at [994, 140] on button "Send Connection" at bounding box center [989, 144] width 112 height 22
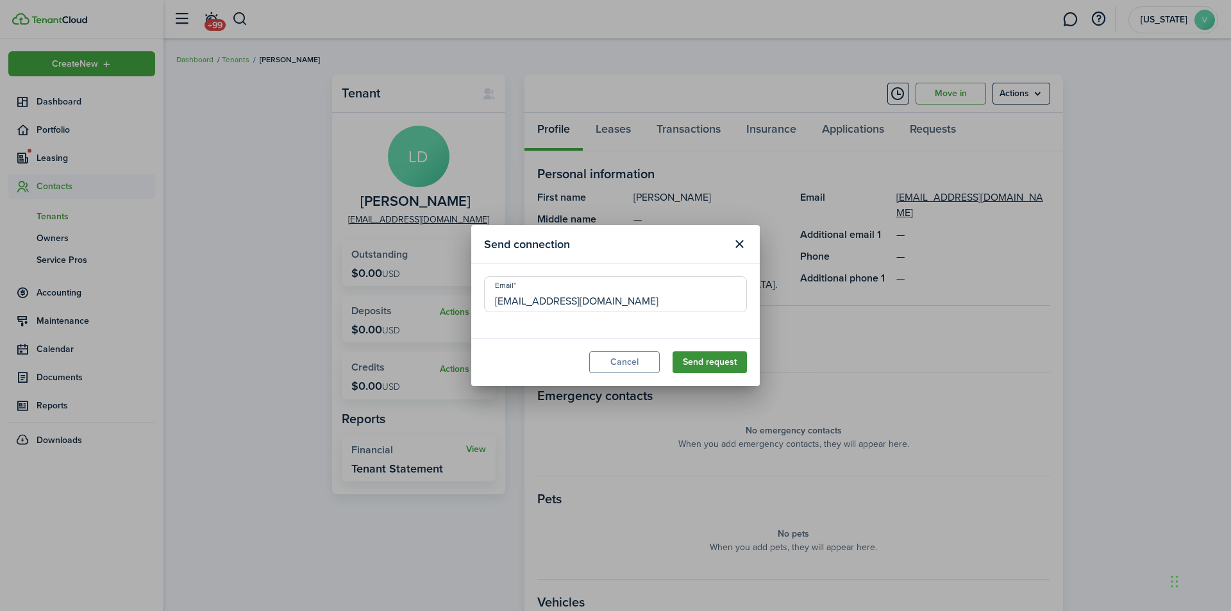
click at [715, 360] on button "Send request" at bounding box center [710, 362] width 74 height 22
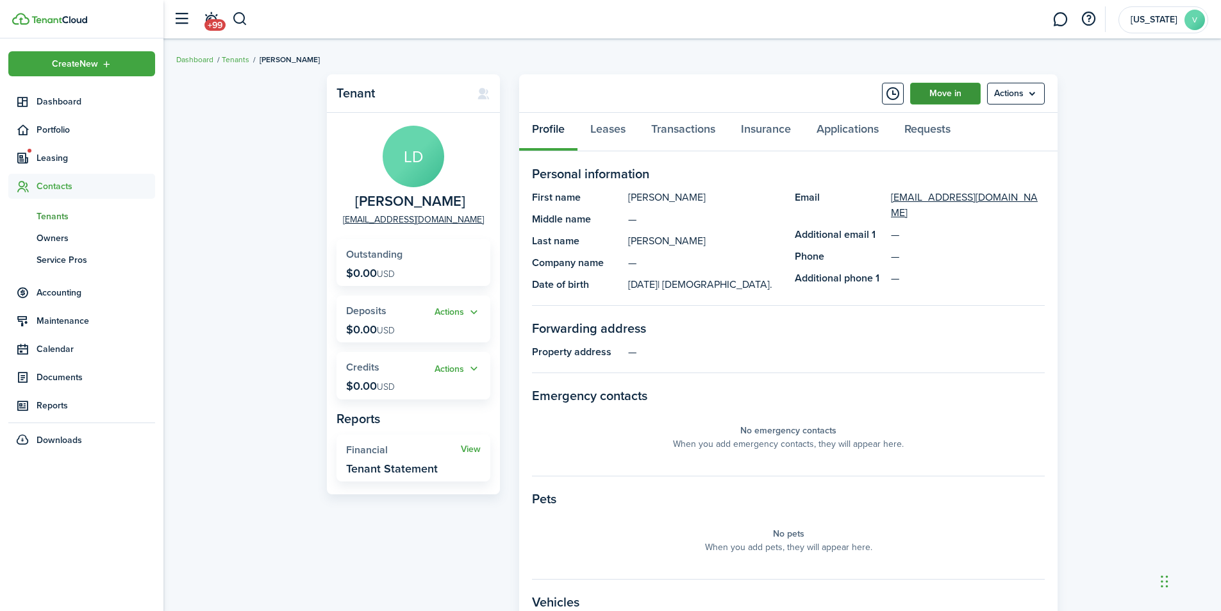
click at [948, 91] on link "Move in" at bounding box center [945, 94] width 71 height 22
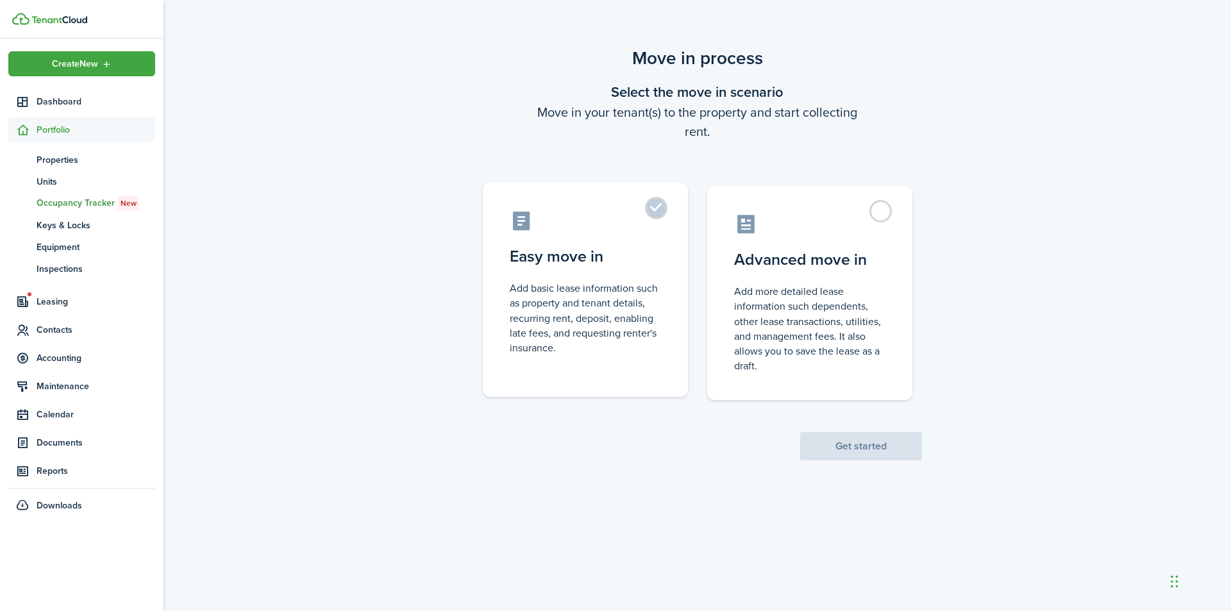
click at [656, 207] on label "Easy move in Add basic lease information such as property and tenant details, r…" at bounding box center [585, 290] width 205 height 214
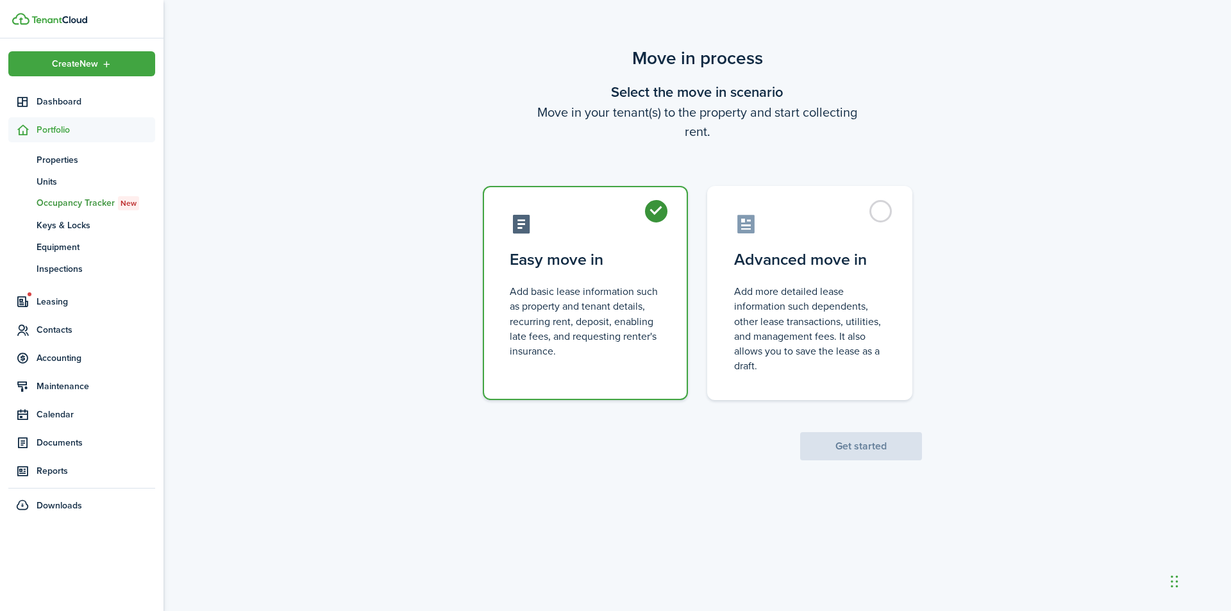
radio input "true"
click at [862, 437] on button "Get started" at bounding box center [861, 446] width 122 height 28
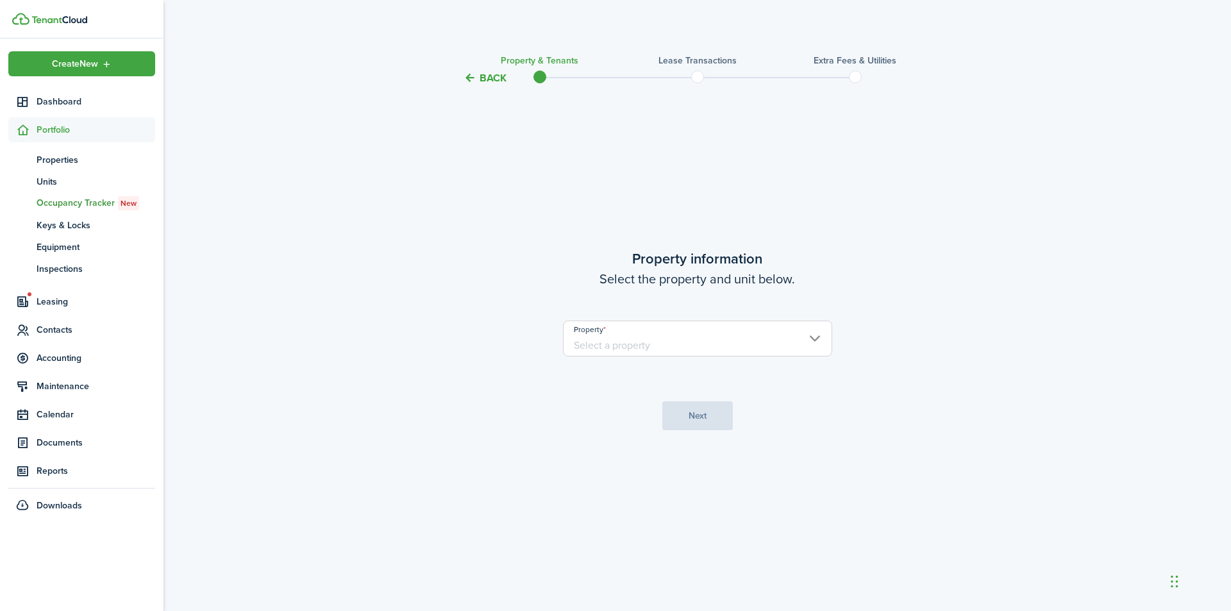
click at [816, 337] on input "Property" at bounding box center [697, 339] width 269 height 36
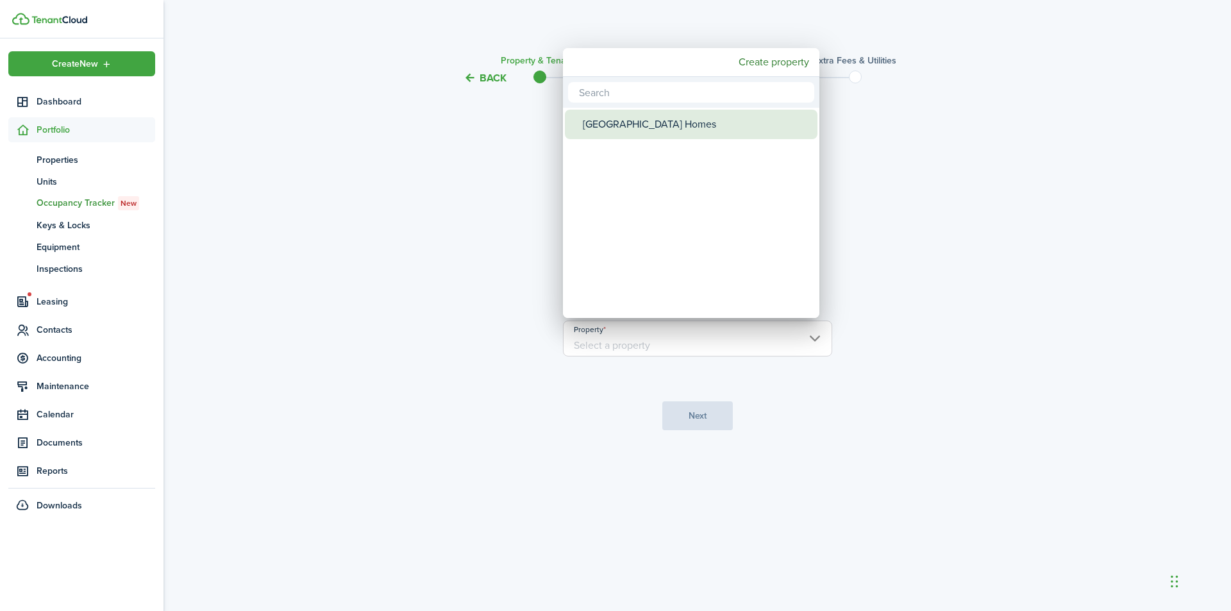
click at [673, 122] on div "[GEOGRAPHIC_DATA] Homes" at bounding box center [696, 124] width 227 height 29
type input "[GEOGRAPHIC_DATA] Homes"
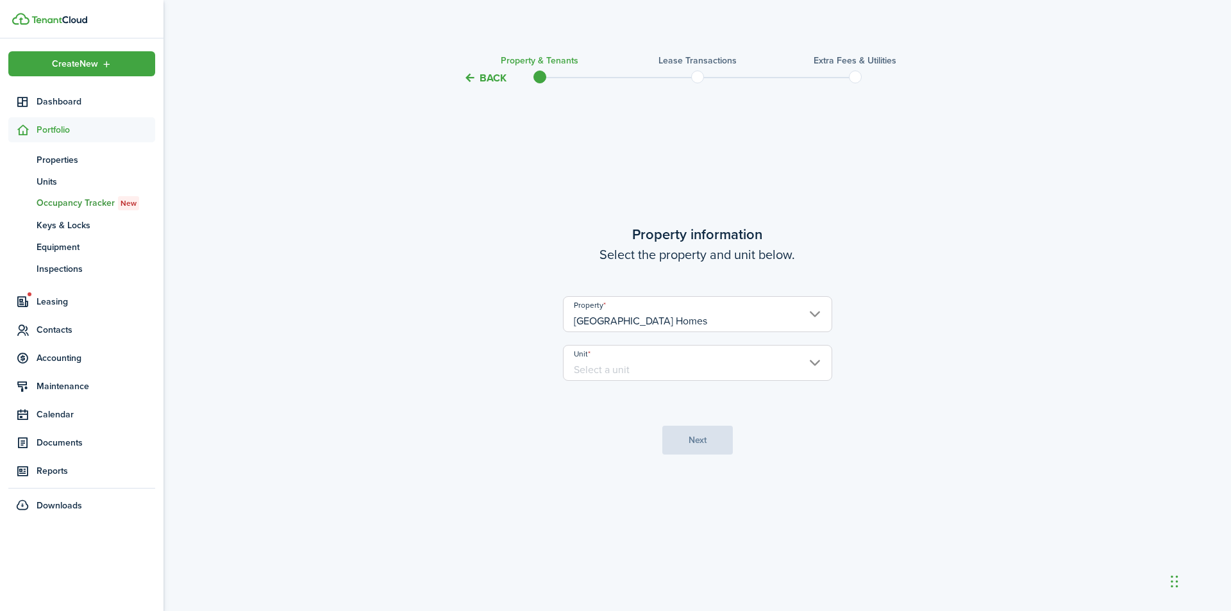
click at [763, 358] on input "Unit" at bounding box center [697, 363] width 269 height 36
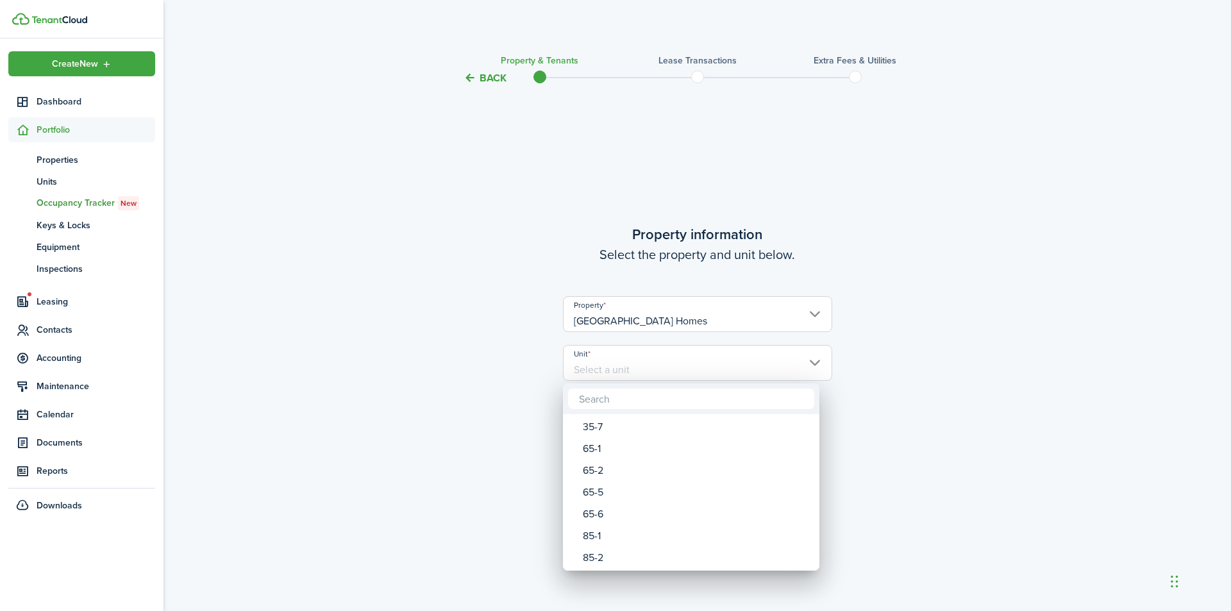
click at [622, 398] on input "text" at bounding box center [691, 399] width 246 height 21
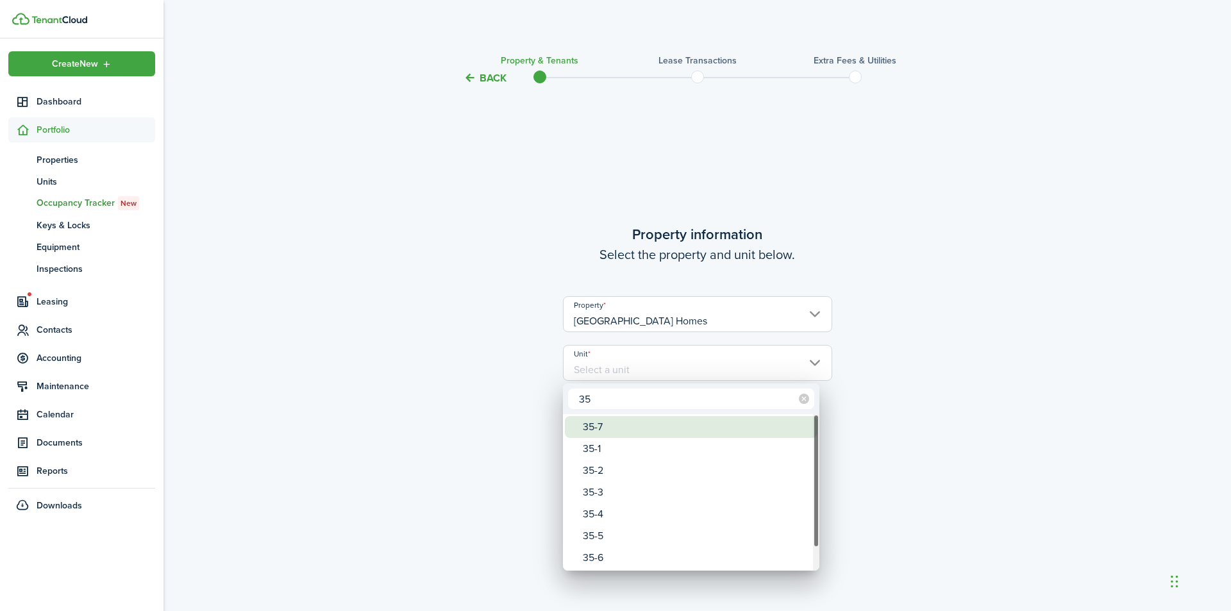
type input "35"
click at [602, 428] on div "35-7" at bounding box center [696, 427] width 227 height 22
type input "35-7"
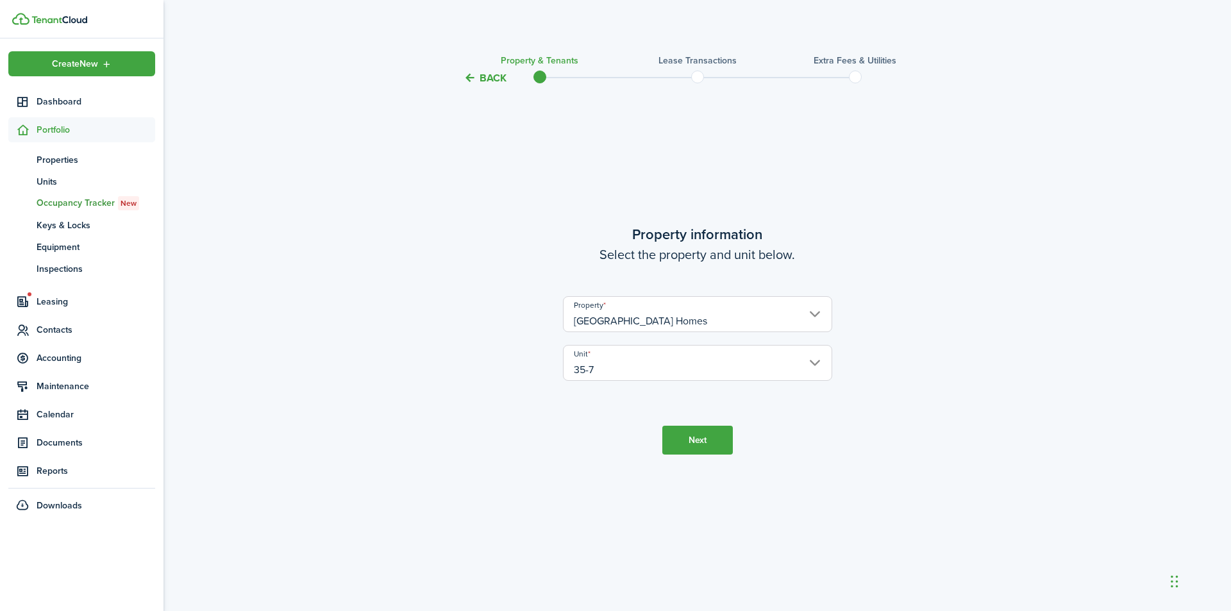
click at [691, 435] on button "Next" at bounding box center [697, 440] width 71 height 29
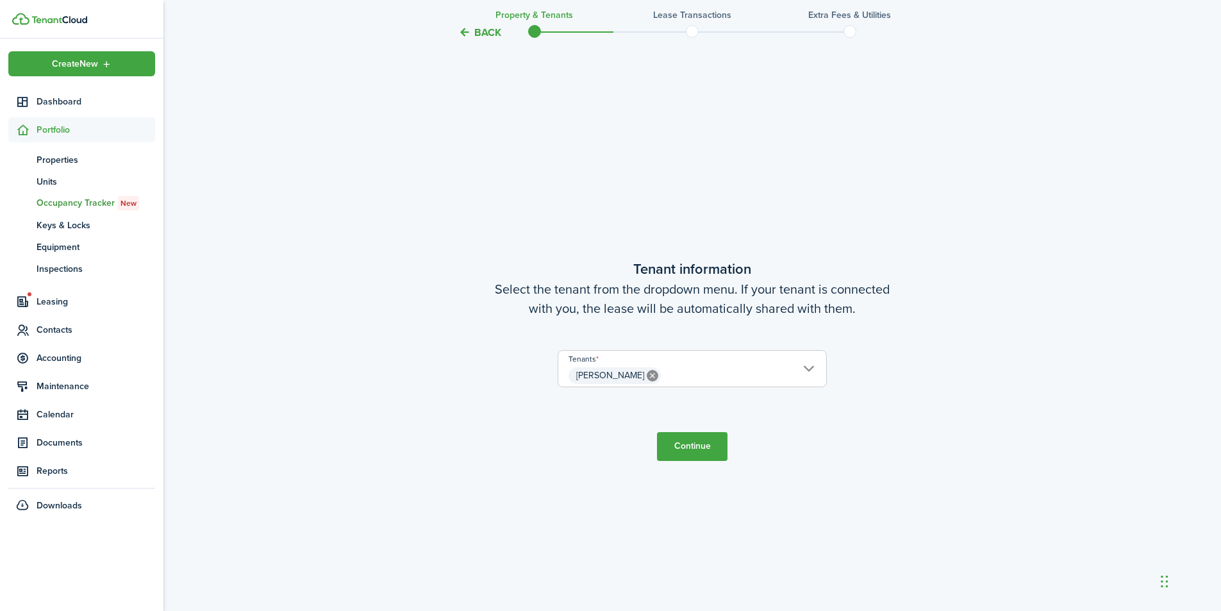
scroll to position [525, 0]
click at [691, 435] on button "Continue" at bounding box center [692, 443] width 71 height 29
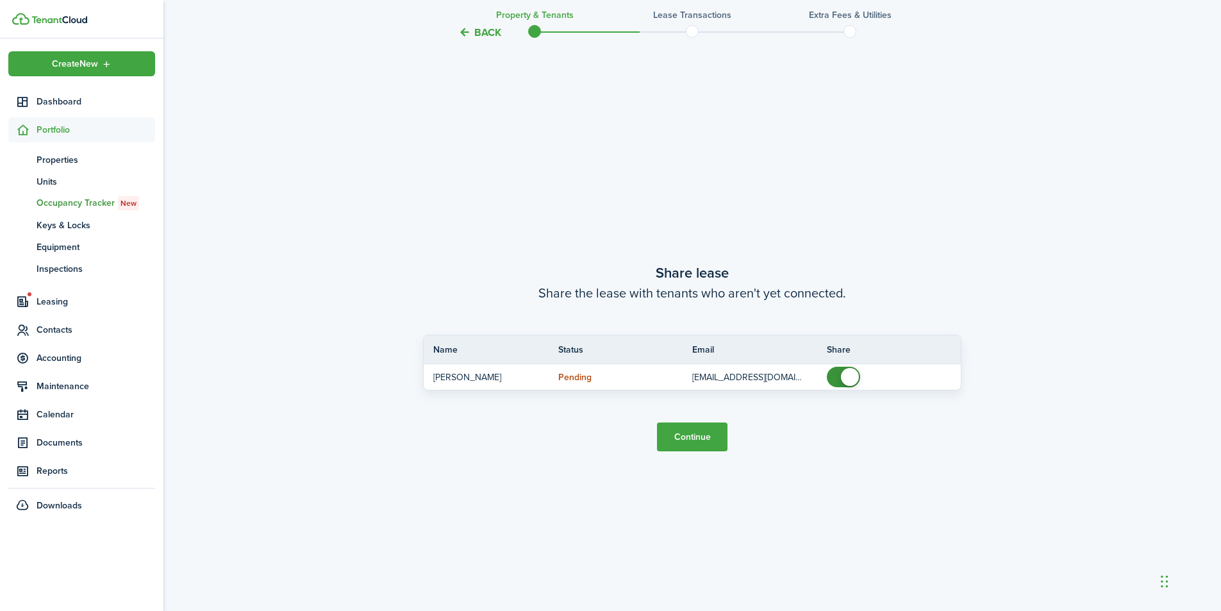
scroll to position [1136, 0]
click at [691, 435] on button "Continue" at bounding box center [692, 436] width 71 height 29
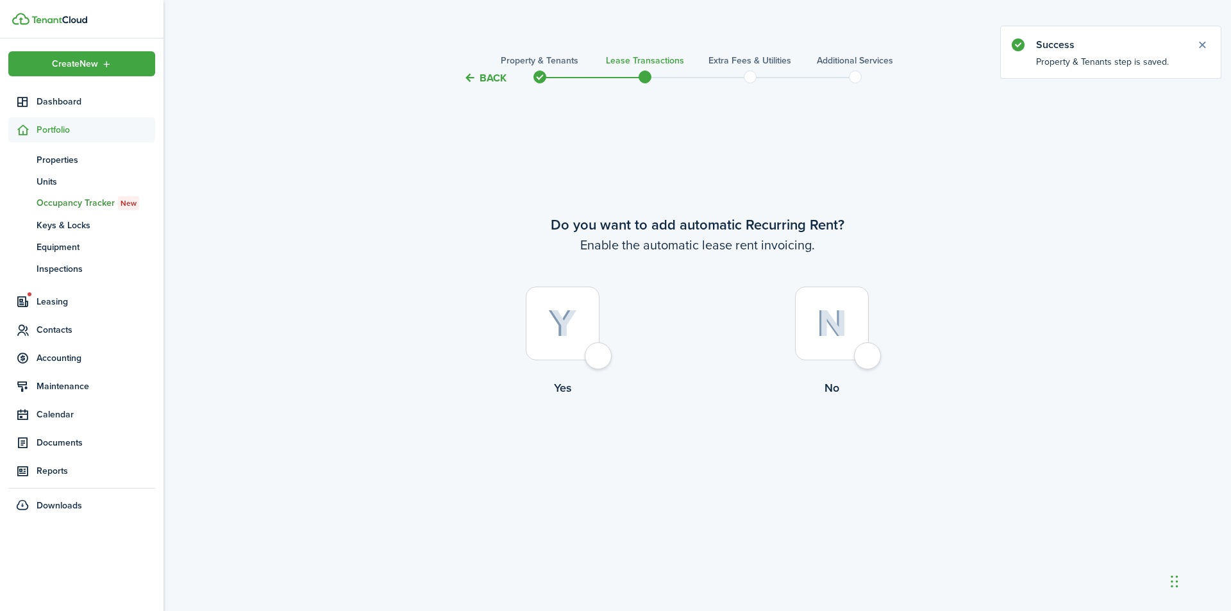
click at [600, 357] on div at bounding box center [563, 324] width 74 height 74
radio input "true"
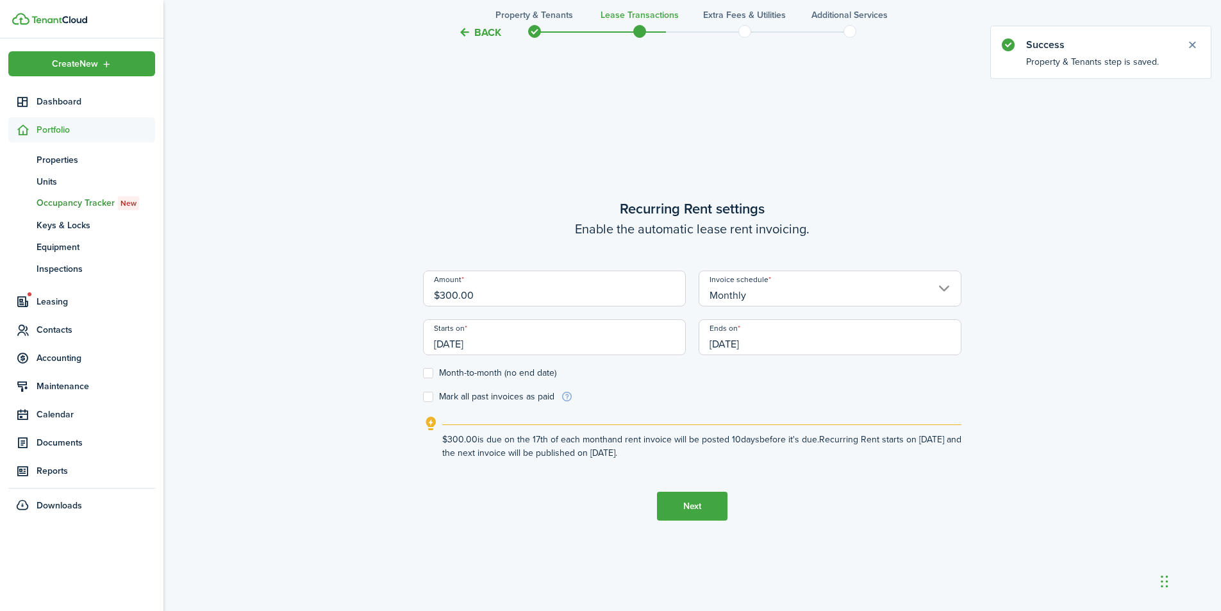
scroll to position [525, 0]
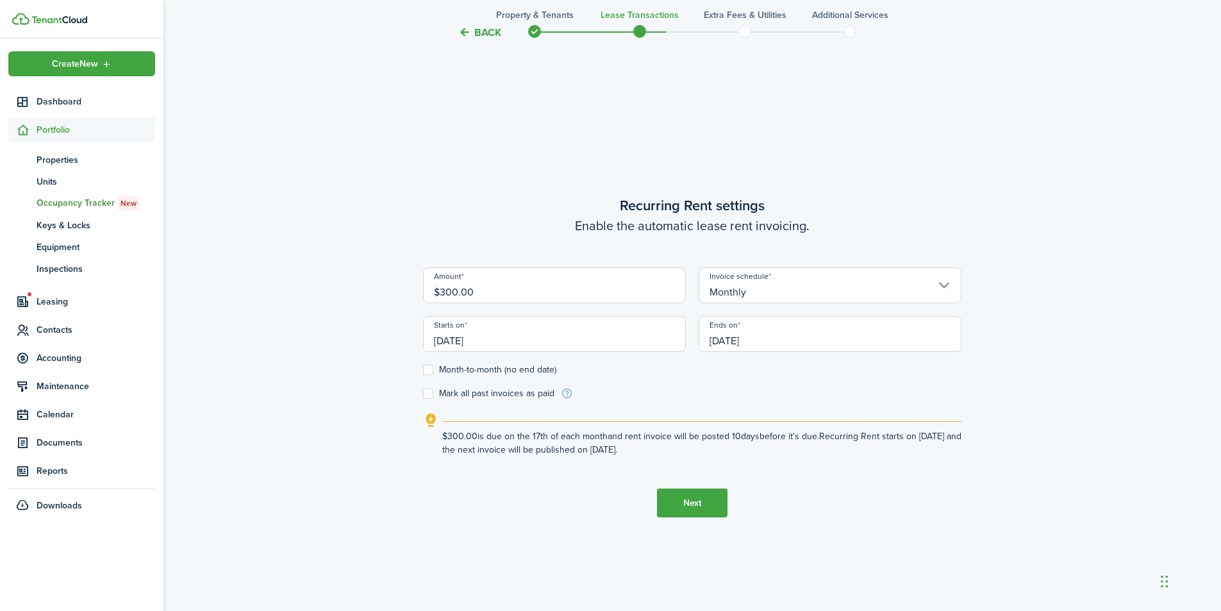
click at [427, 368] on label "Month-to-month (no end date)" at bounding box center [489, 370] width 133 height 10
click at [423, 370] on input "Month-to-month (no end date)" at bounding box center [423, 370] width 1 height 1
checkbox input "true"
drag, startPoint x: 491, startPoint y: 340, endPoint x: 446, endPoint y: 339, distance: 45.5
click at [446, 339] on input "[DATE]" at bounding box center [554, 334] width 263 height 36
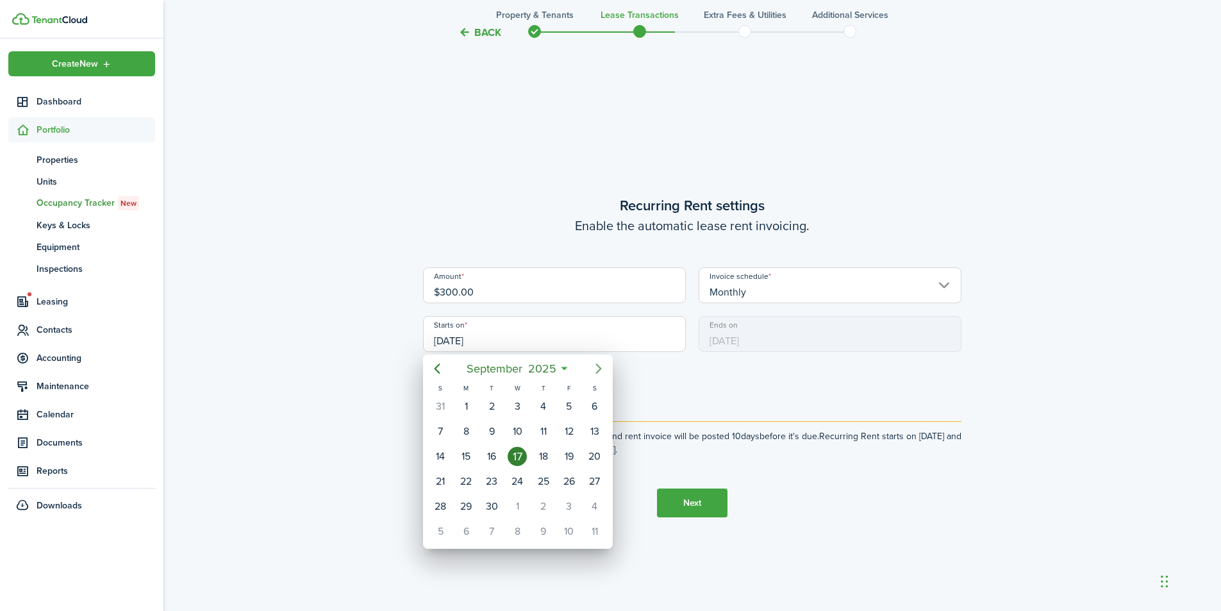
click at [598, 363] on icon "Next page" at bounding box center [598, 368] width 15 height 15
click at [516, 405] on div "1" at bounding box center [517, 406] width 19 height 19
type input "[DATE]"
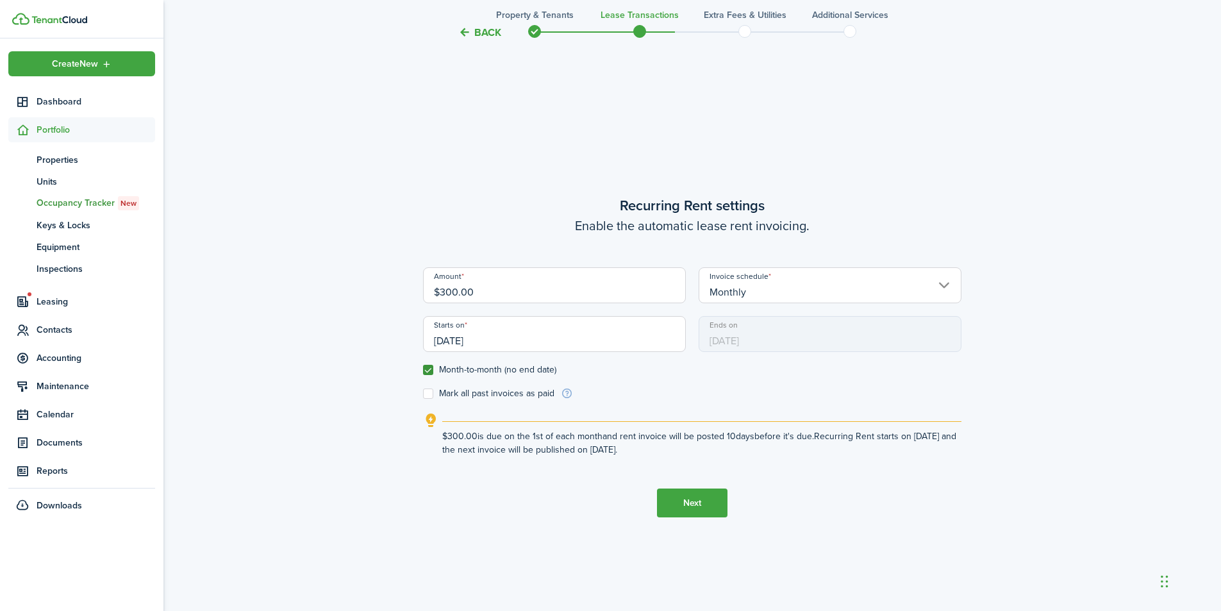
click at [686, 501] on button "Next" at bounding box center [692, 503] width 71 height 29
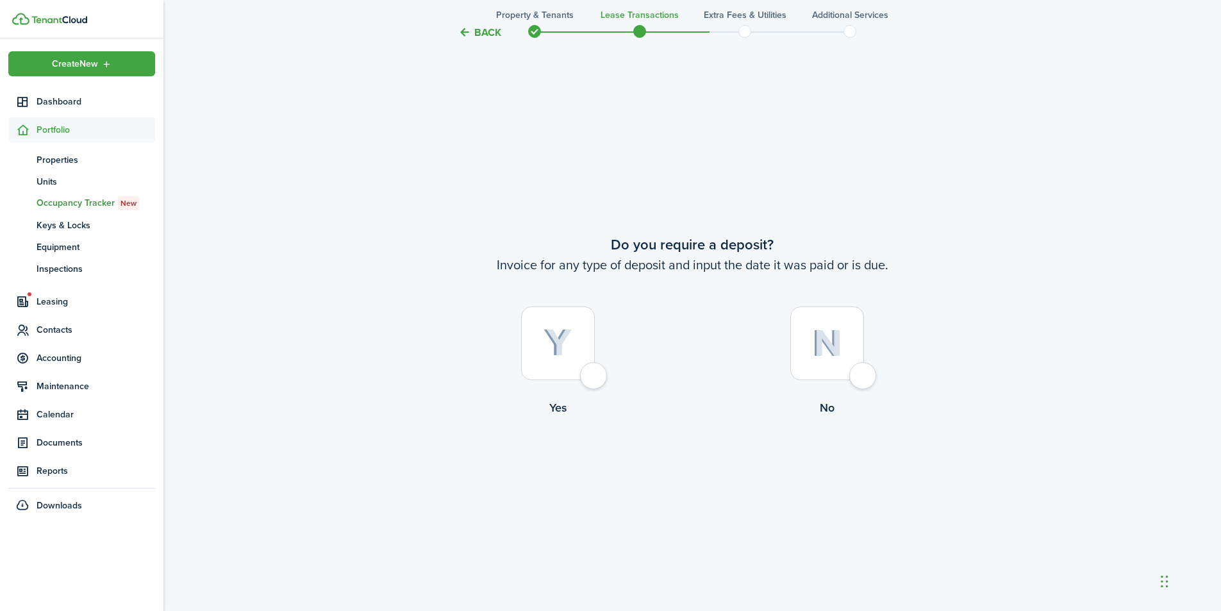
scroll to position [1136, 0]
click at [825, 346] on img at bounding box center [827, 341] width 30 height 28
radio input "true"
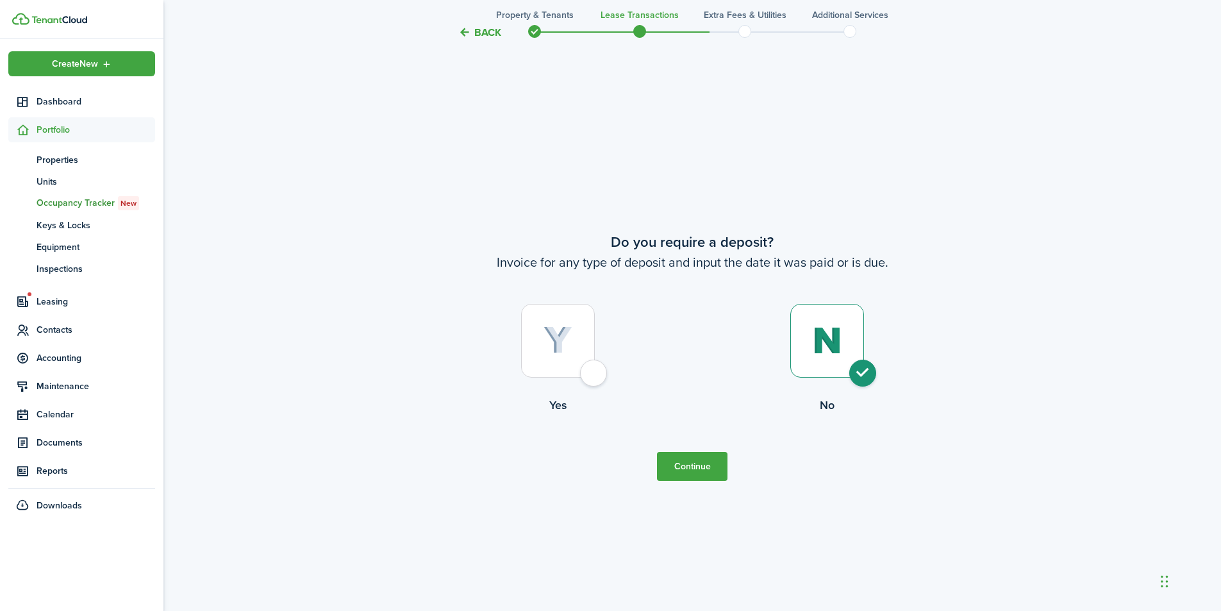
click at [698, 465] on button "Continue" at bounding box center [692, 466] width 71 height 29
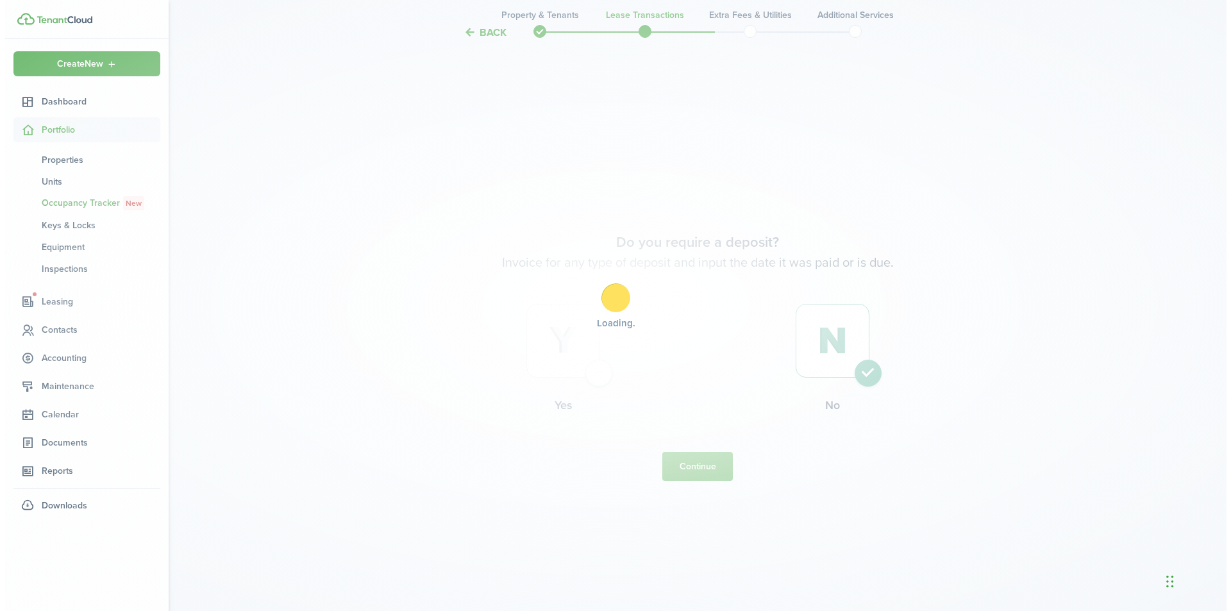
scroll to position [0, 0]
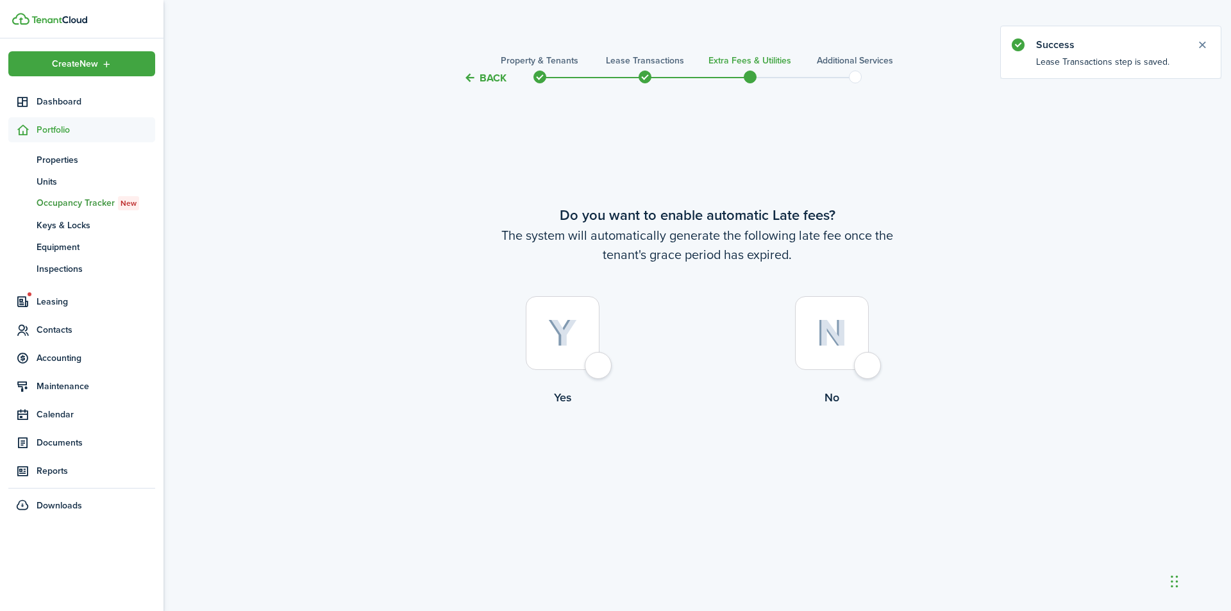
click at [858, 360] on div at bounding box center [832, 333] width 74 height 74
radio input "true"
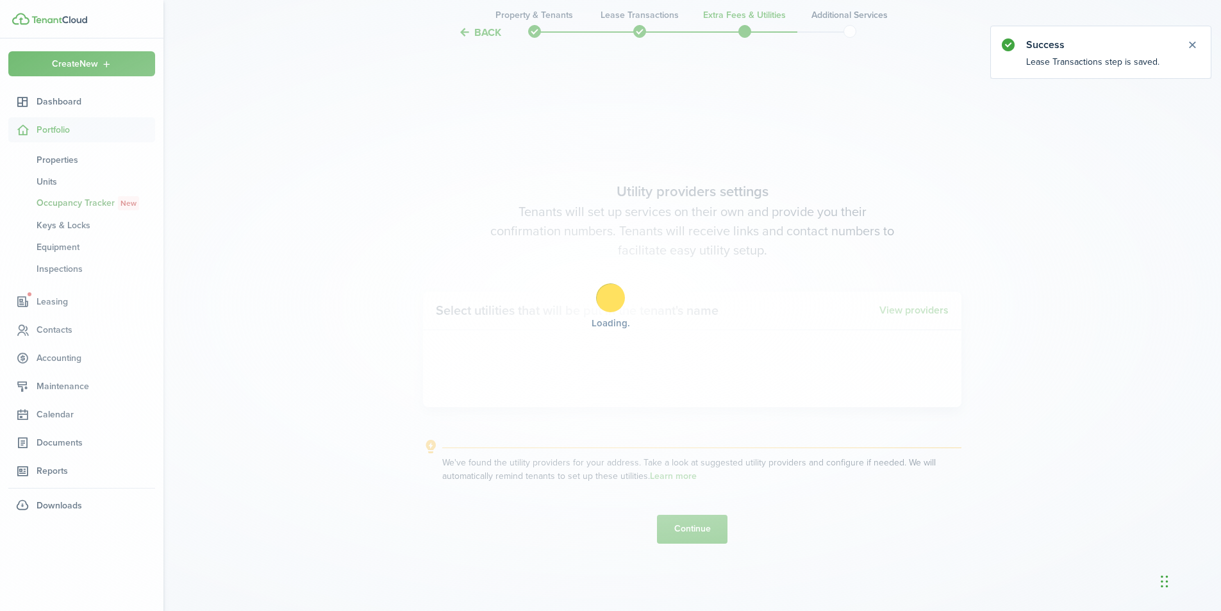
scroll to position [525, 0]
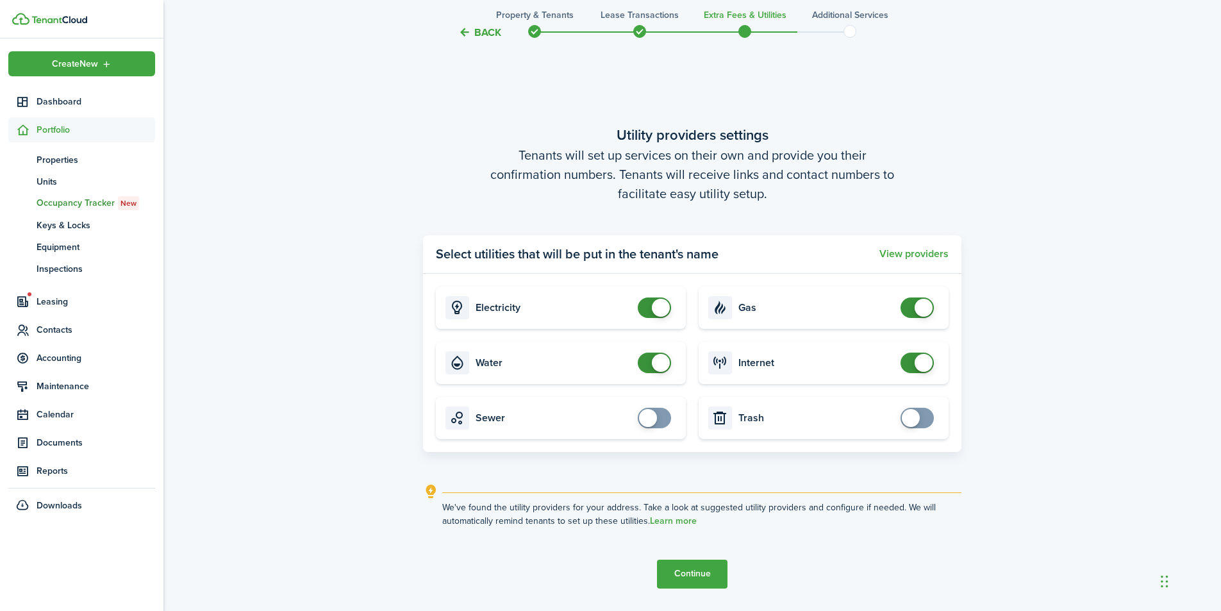
checkbox input "false"
click at [666, 302] on span at bounding box center [661, 308] width 18 height 18
checkbox input "false"
click at [662, 359] on span at bounding box center [661, 363] width 18 height 18
checkbox input "false"
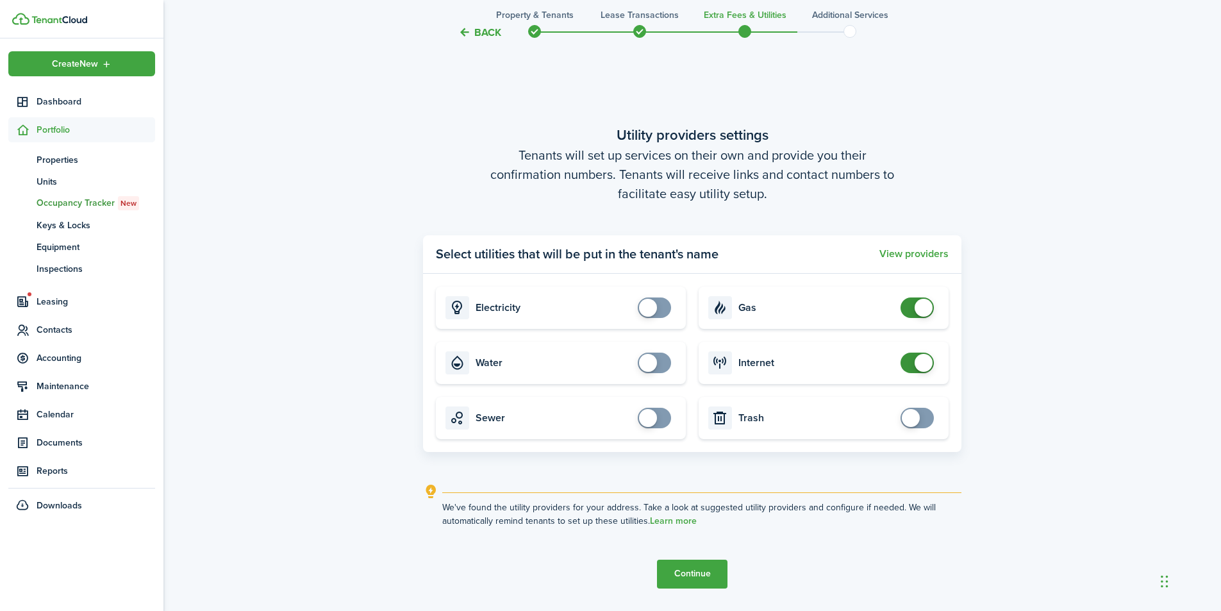
click at [921, 307] on span at bounding box center [924, 308] width 18 height 18
checkbox input "false"
click at [925, 362] on span at bounding box center [924, 363] width 18 height 18
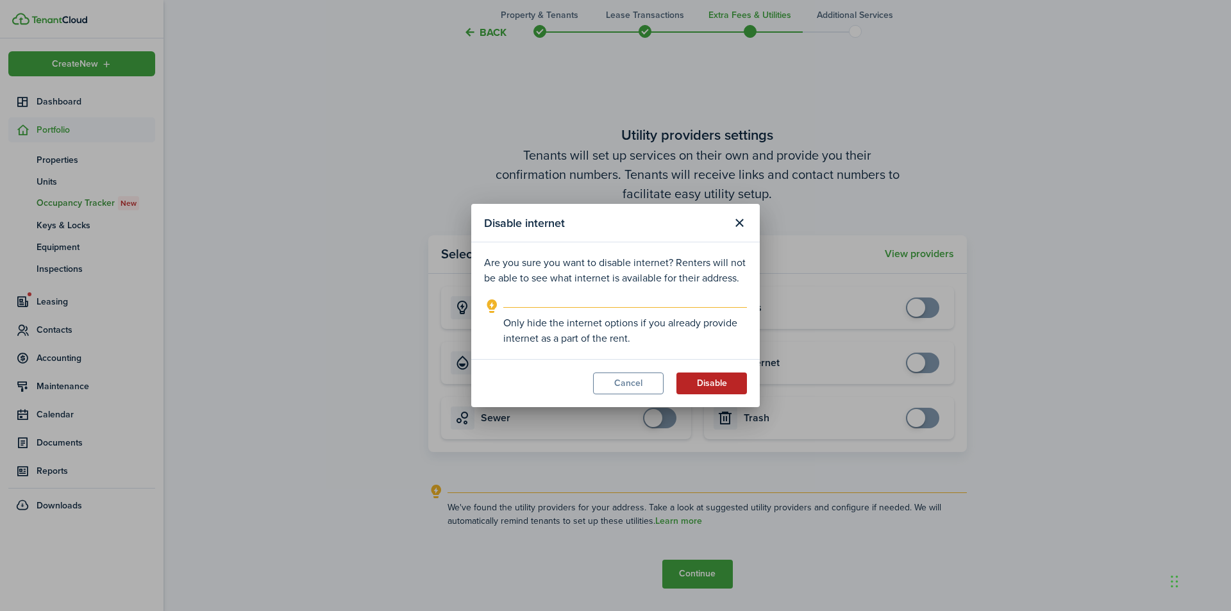
click at [737, 382] on button "Disable" at bounding box center [711, 384] width 71 height 22
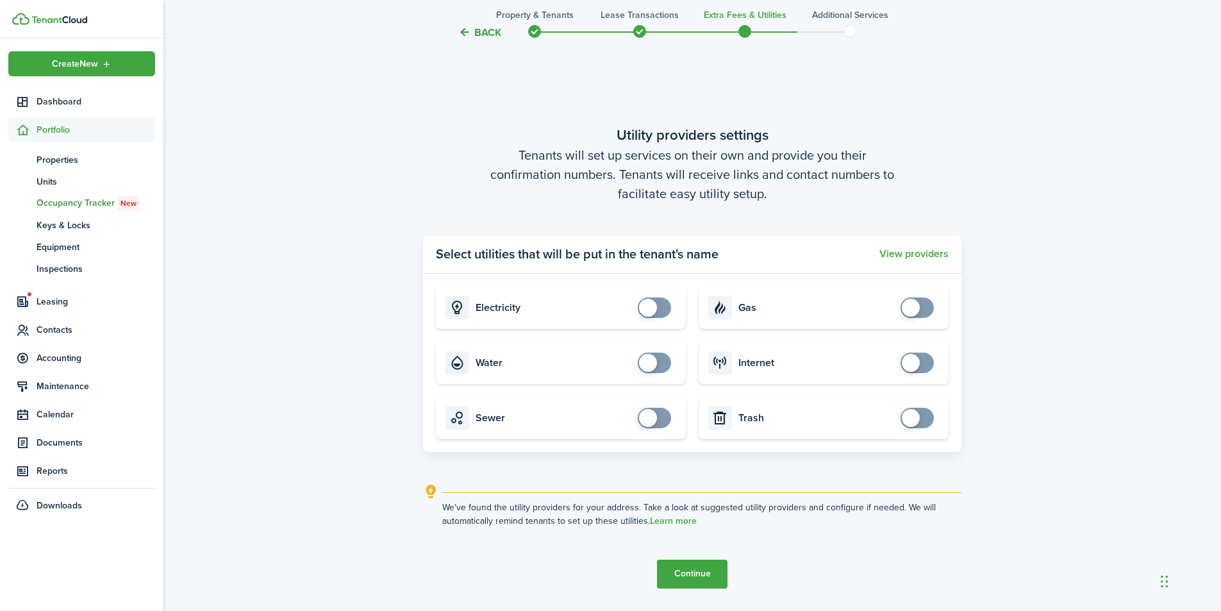
click at [694, 569] on button "Continue" at bounding box center [692, 574] width 71 height 29
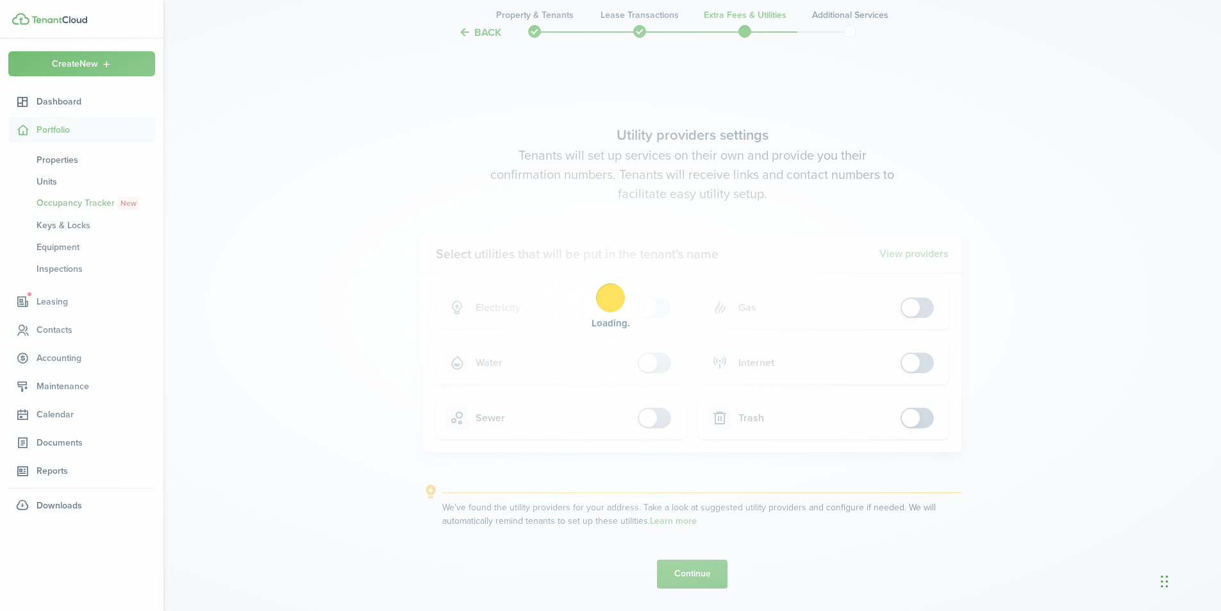
scroll to position [0, 0]
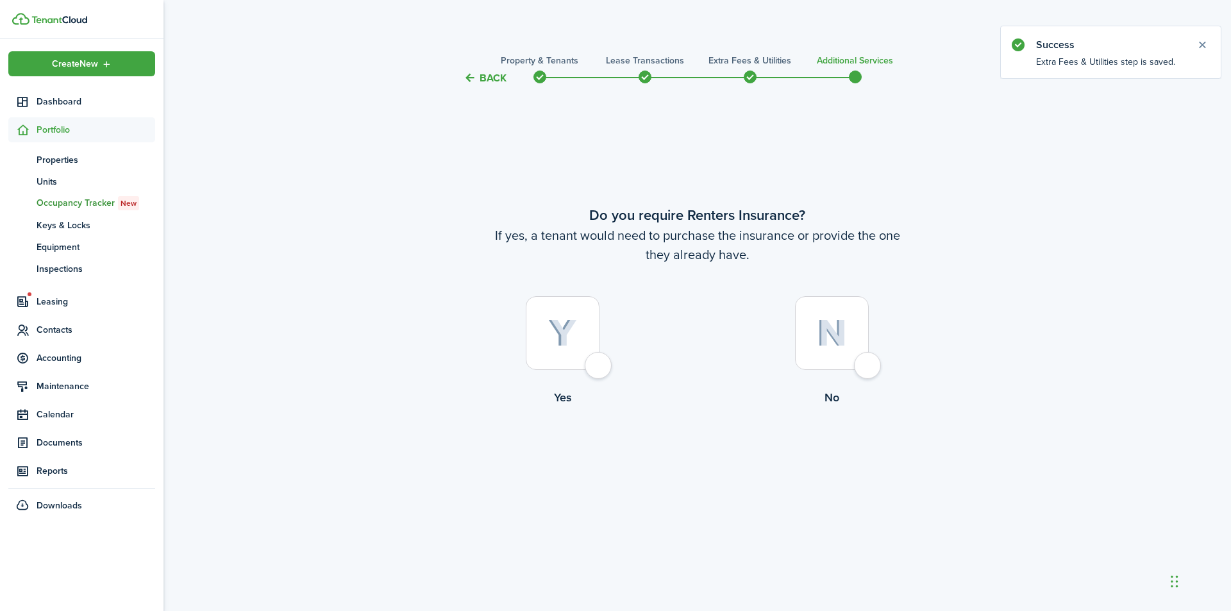
click at [868, 363] on div at bounding box center [832, 333] width 74 height 74
radio input "true"
click at [723, 457] on button "Complete move in" at bounding box center [697, 459] width 94 height 29
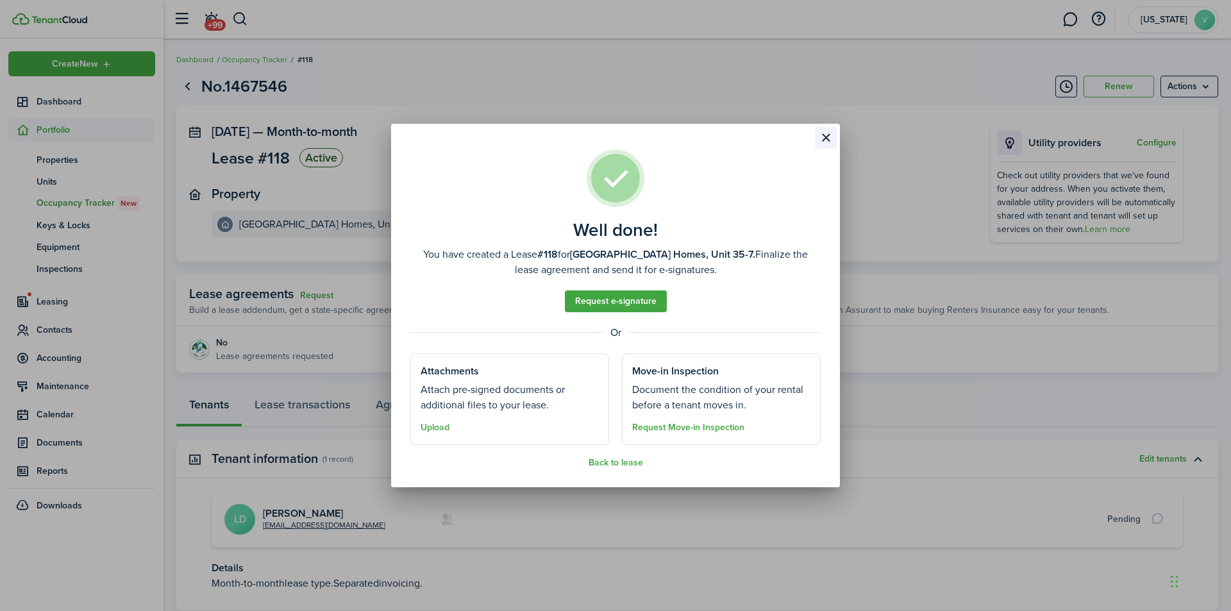
click at [823, 135] on button "Close modal" at bounding box center [826, 138] width 22 height 22
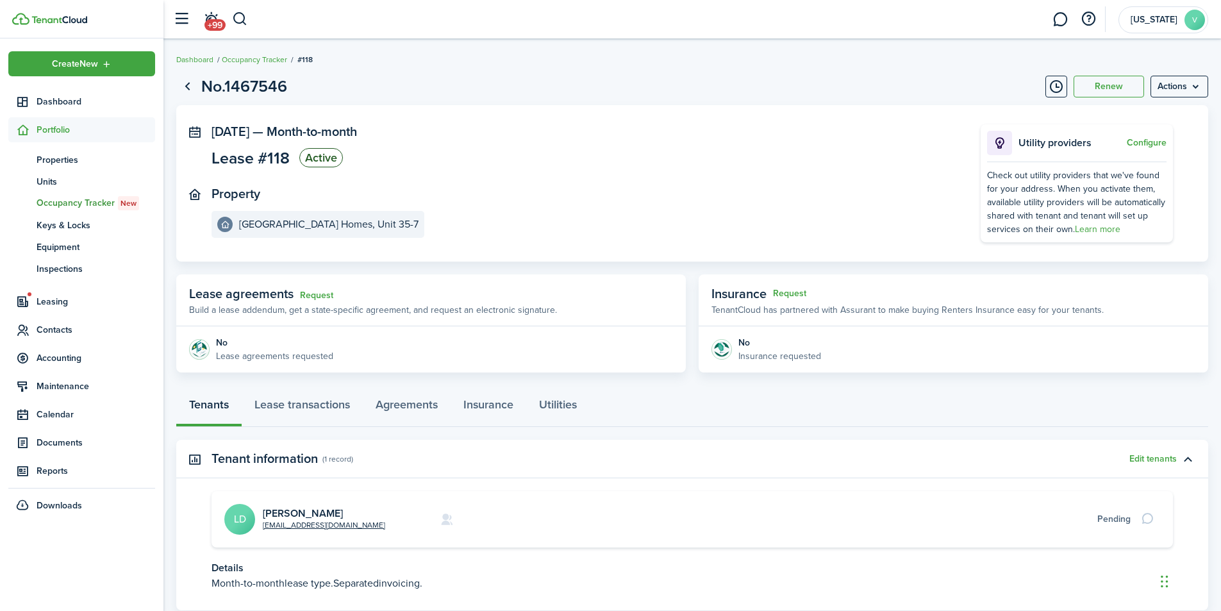
click at [310, 153] on status "Active" at bounding box center [321, 157] width 44 height 19
click at [330, 126] on span "Month-to-month" at bounding box center [312, 131] width 90 height 19
click at [1175, 81] on menu-btn "Actions" at bounding box center [1180, 87] width 58 height 22
click at [1105, 113] on button "Edit" at bounding box center [1152, 115] width 112 height 22
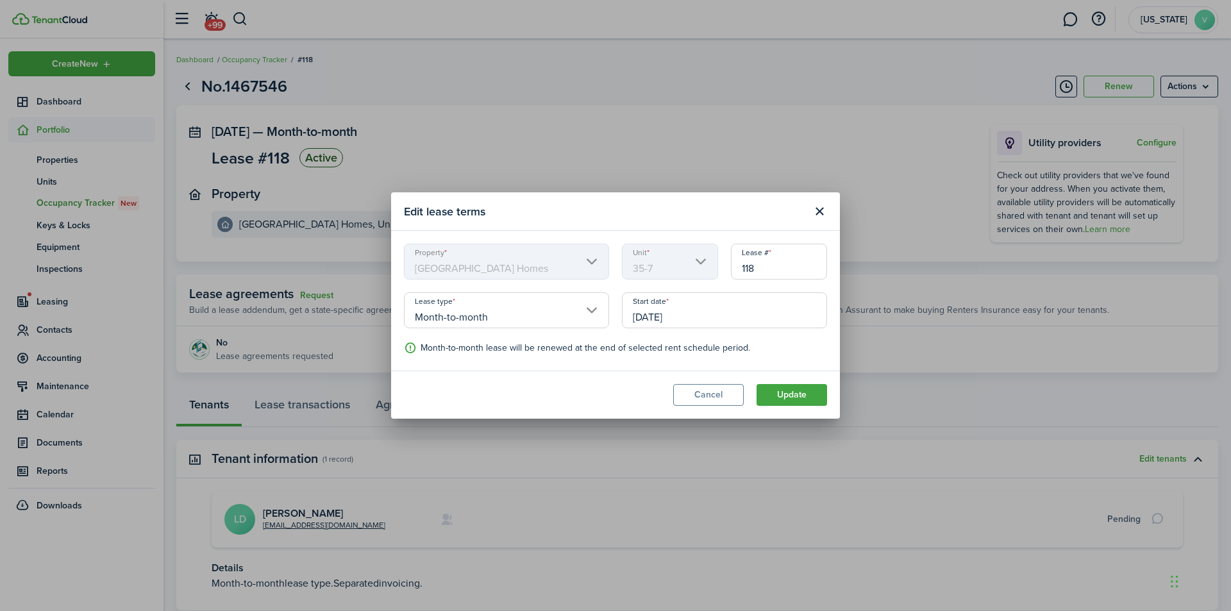
drag, startPoint x: 756, startPoint y: 269, endPoint x: 728, endPoint y: 269, distance: 28.2
click at [728, 269] on div "Lease # 118" at bounding box center [779, 268] width 109 height 49
type input "35-7"
click at [793, 389] on button "Update" at bounding box center [792, 395] width 71 height 22
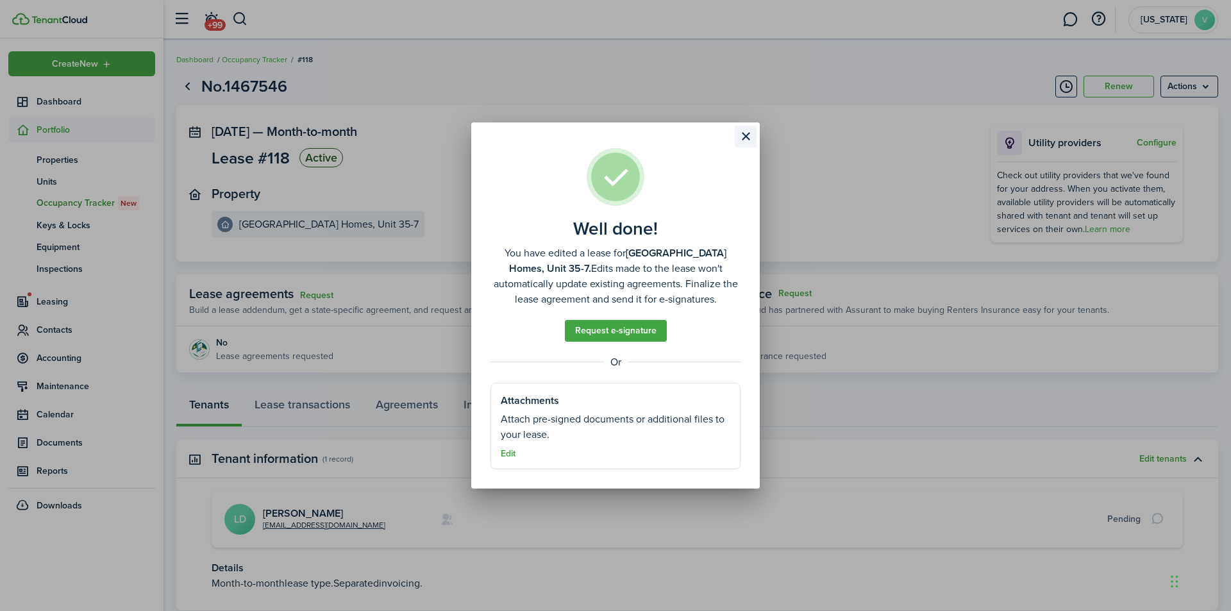
click at [745, 137] on button "Close modal" at bounding box center [746, 137] width 22 height 22
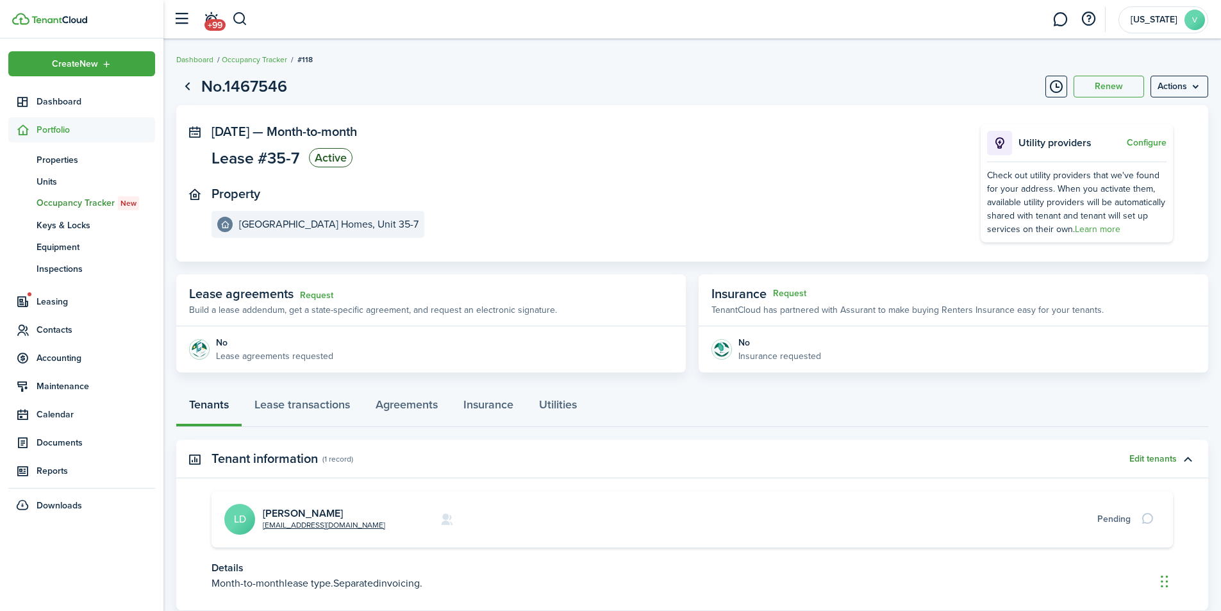
click at [1164, 457] on button "Edit tenants" at bounding box center [1153, 459] width 47 height 10
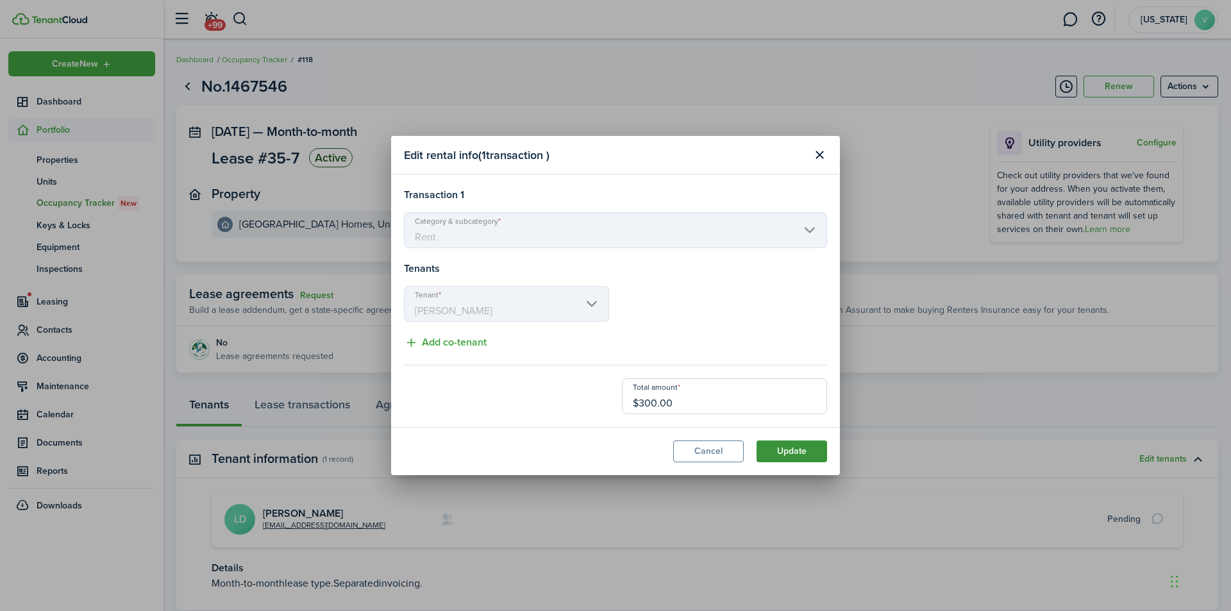
click at [784, 448] on button "Update" at bounding box center [792, 451] width 71 height 22
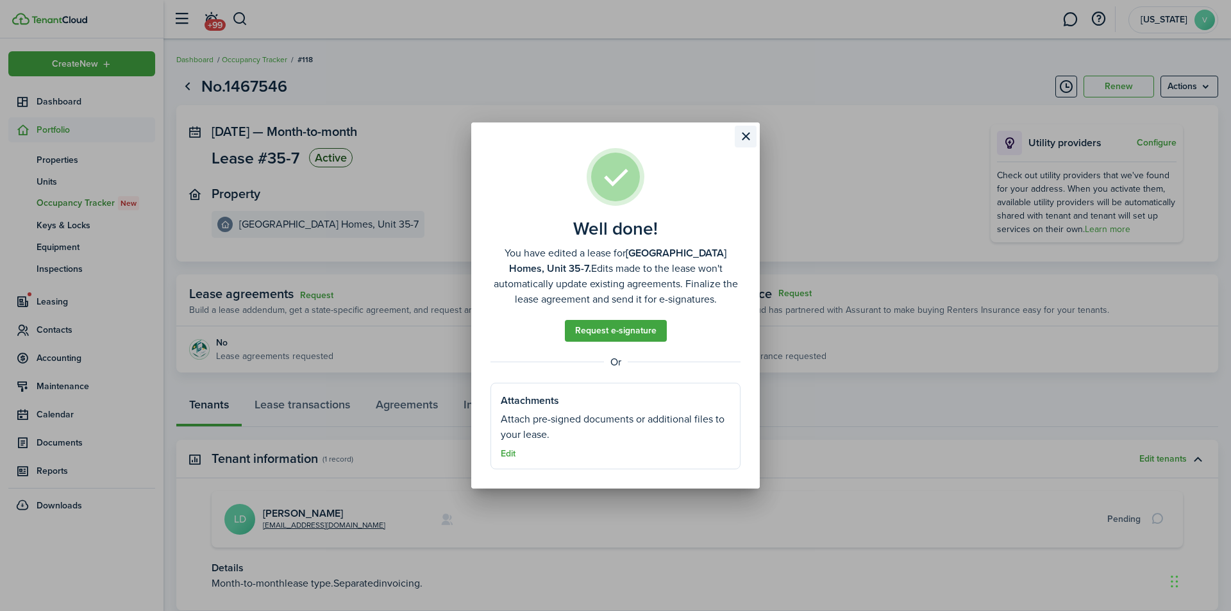
click at [746, 136] on button "Close modal" at bounding box center [746, 137] width 22 height 22
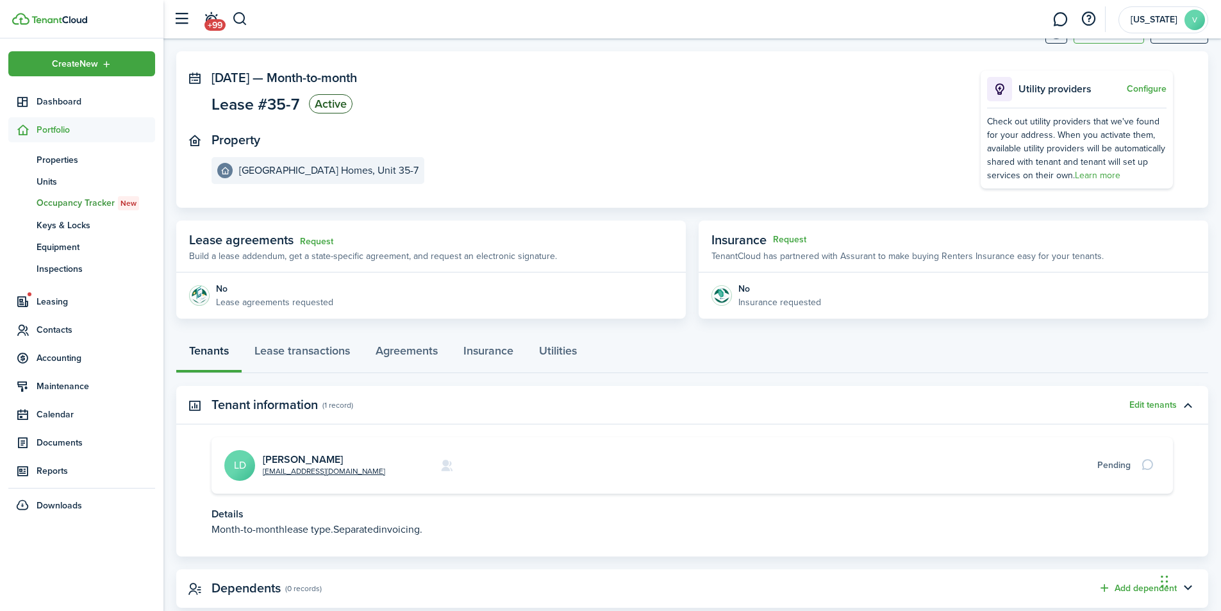
scroll to position [86, 0]
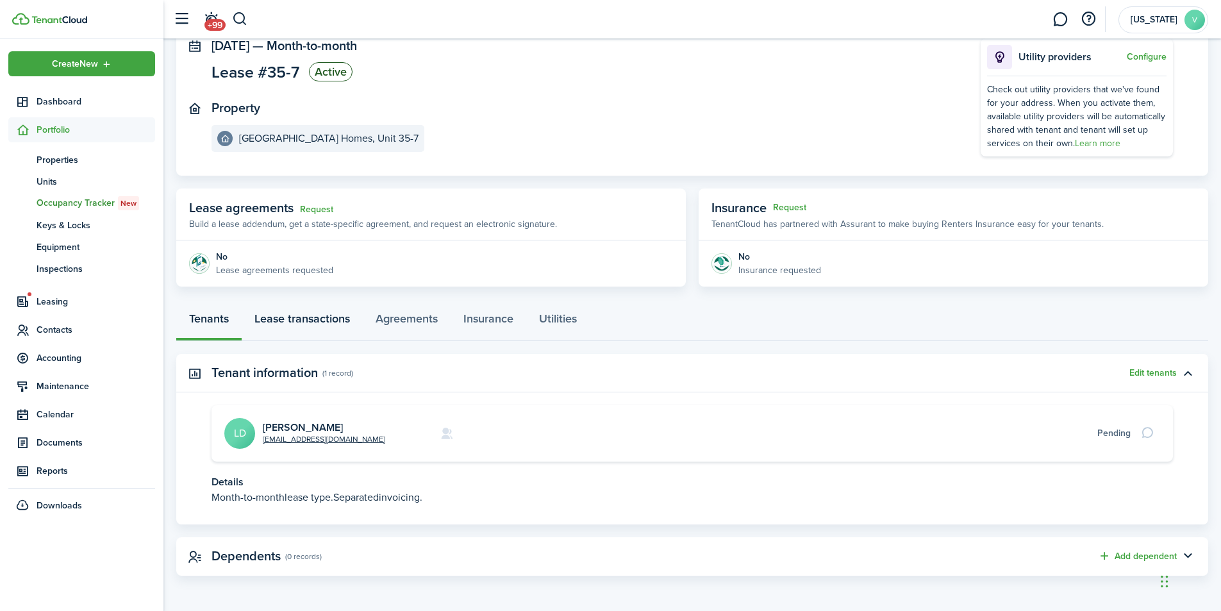
click at [312, 319] on link "Lease transactions" at bounding box center [302, 322] width 121 height 38
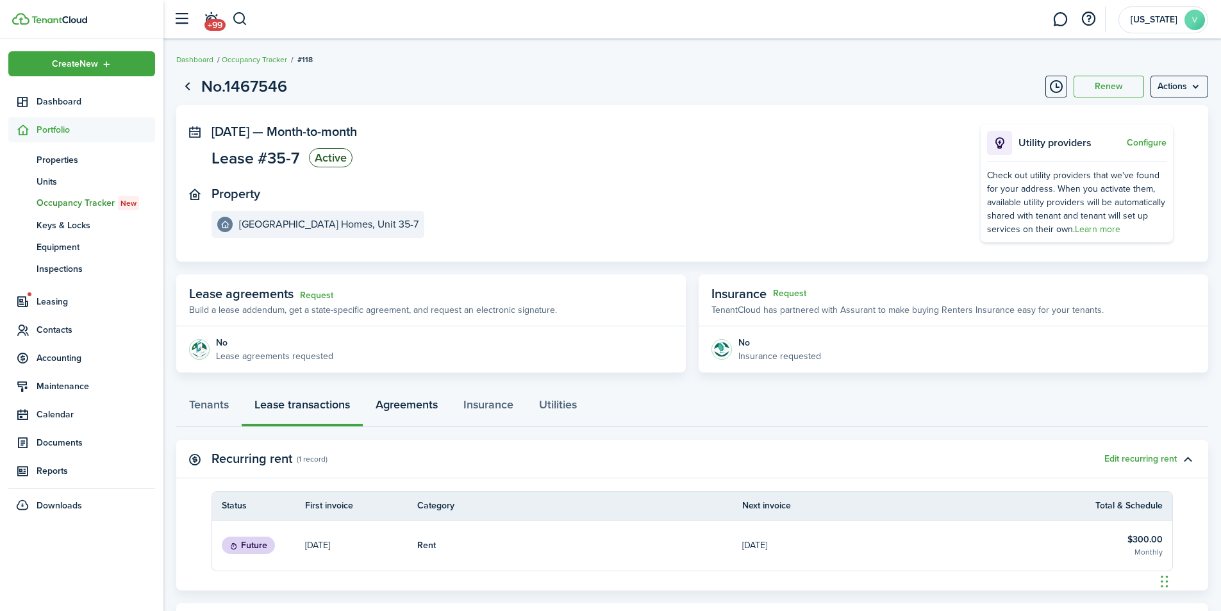
click at [396, 405] on link "Agreements" at bounding box center [407, 408] width 88 height 38
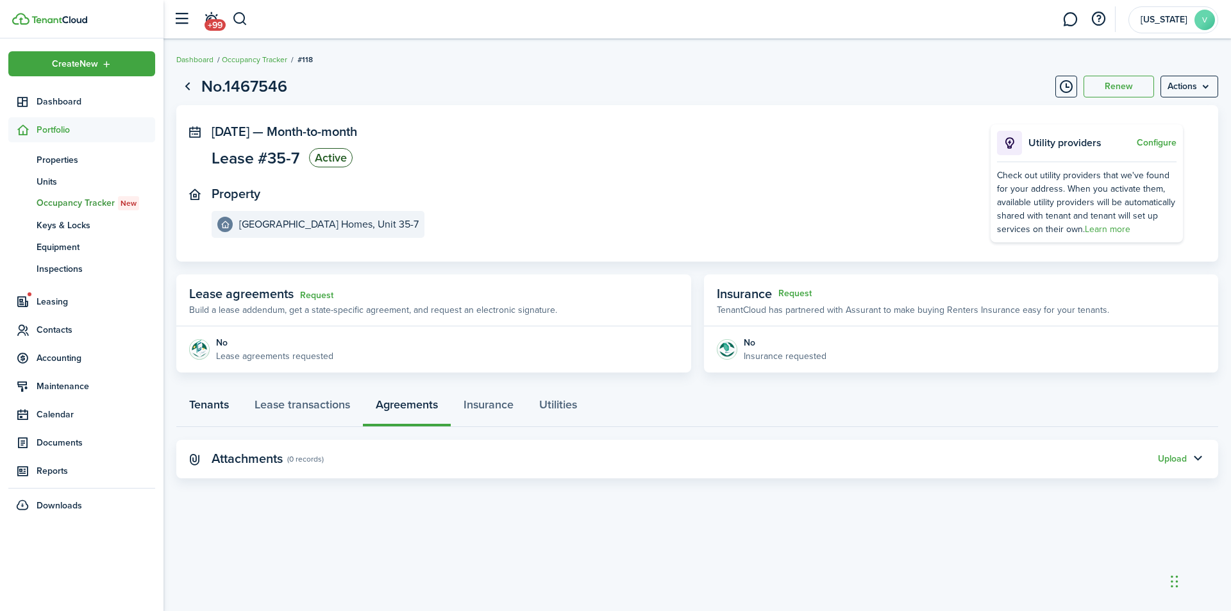
click at [221, 404] on link "Tenants" at bounding box center [208, 408] width 65 height 38
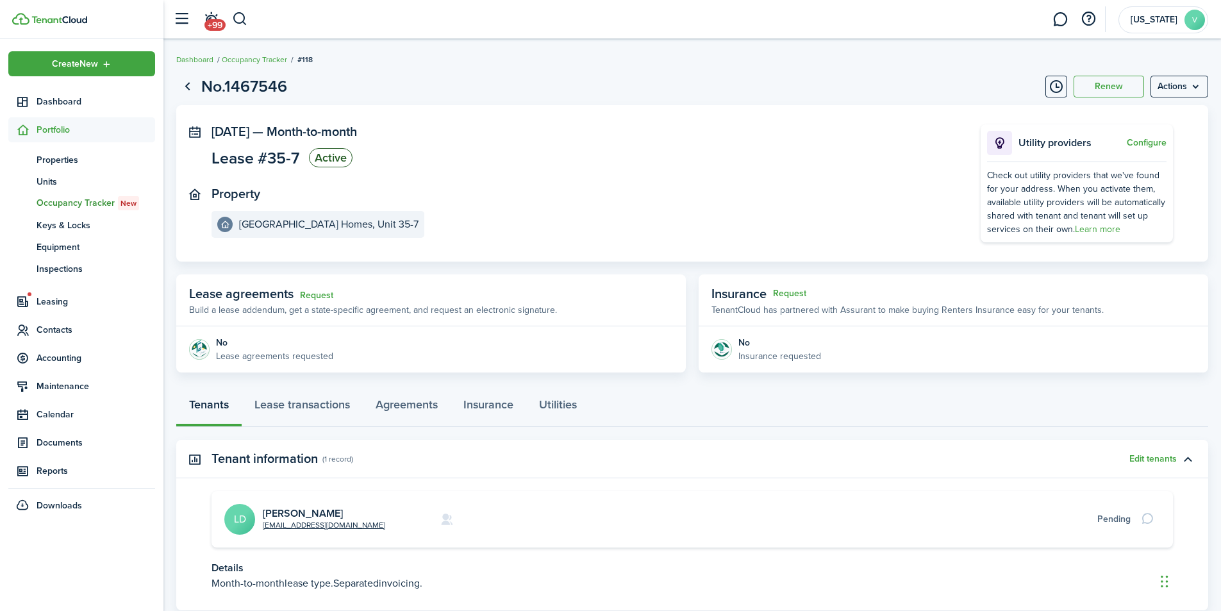
click at [242, 515] on avatar-text "LD" at bounding box center [239, 519] width 31 height 31
click at [285, 513] on link "[PERSON_NAME]" at bounding box center [303, 513] width 80 height 15
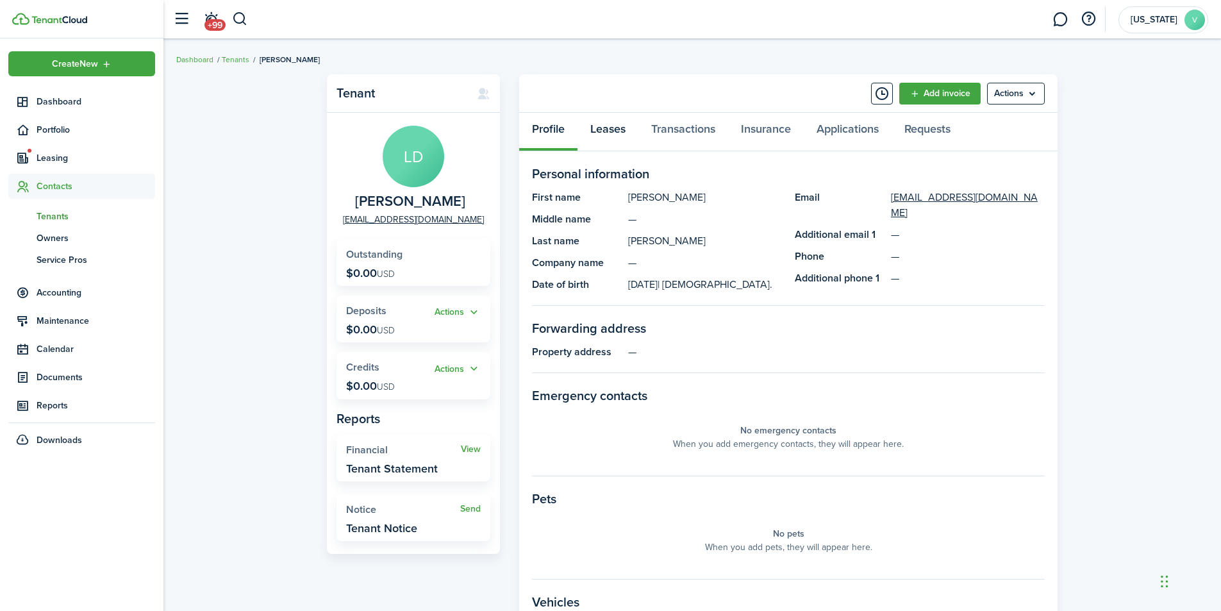
click at [615, 130] on link "Leases" at bounding box center [608, 132] width 61 height 38
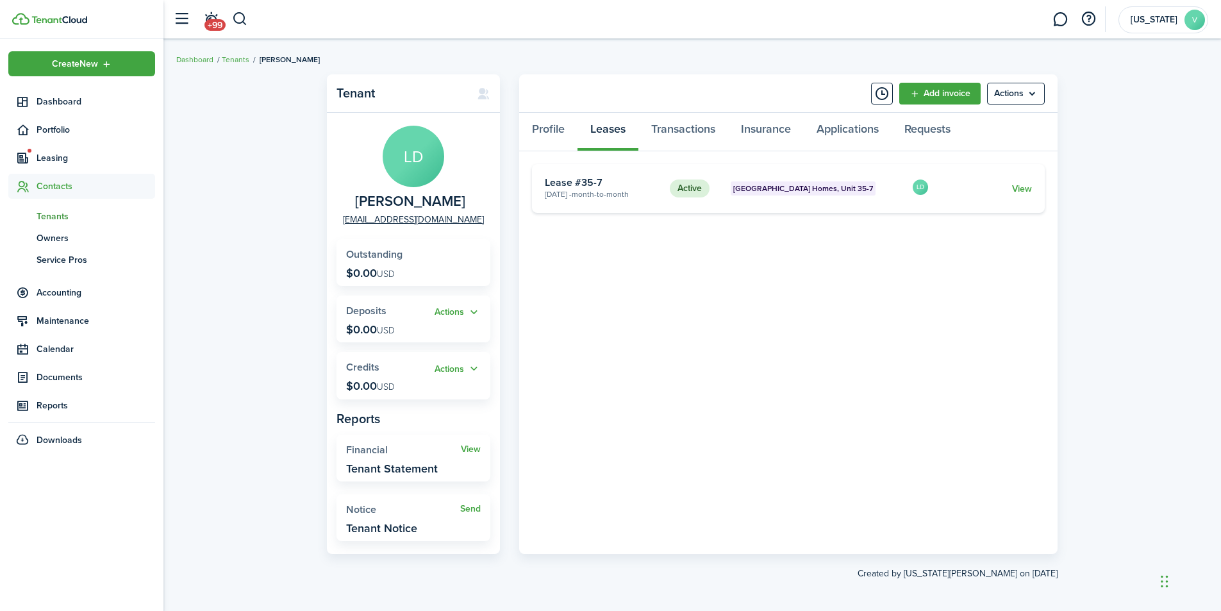
click at [848, 188] on span "[GEOGRAPHIC_DATA] Homes, Unit 35-7" at bounding box center [804, 189] width 140 height 12
click at [1025, 189] on link "View" at bounding box center [1022, 188] width 20 height 13
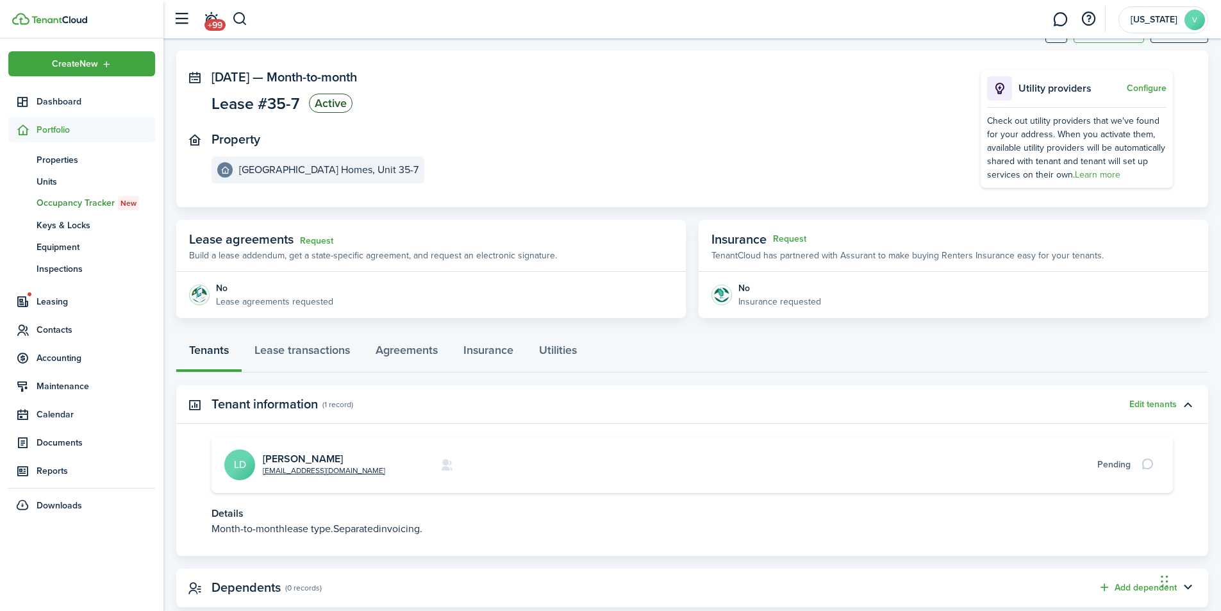
scroll to position [86, 0]
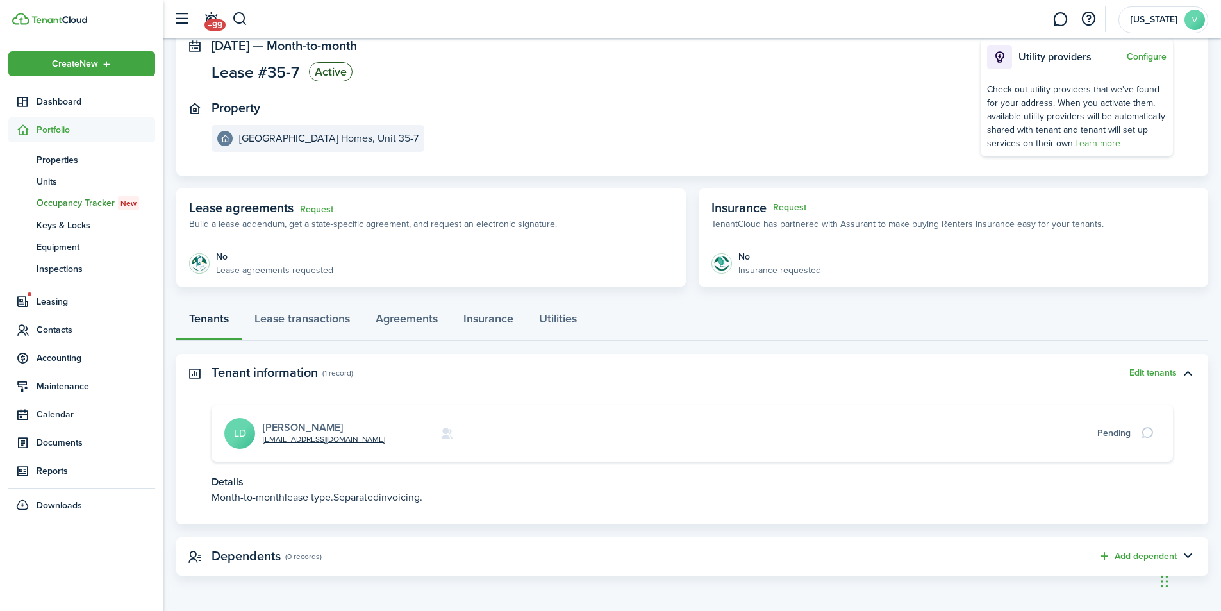
click at [298, 427] on link "[PERSON_NAME]" at bounding box center [303, 427] width 80 height 15
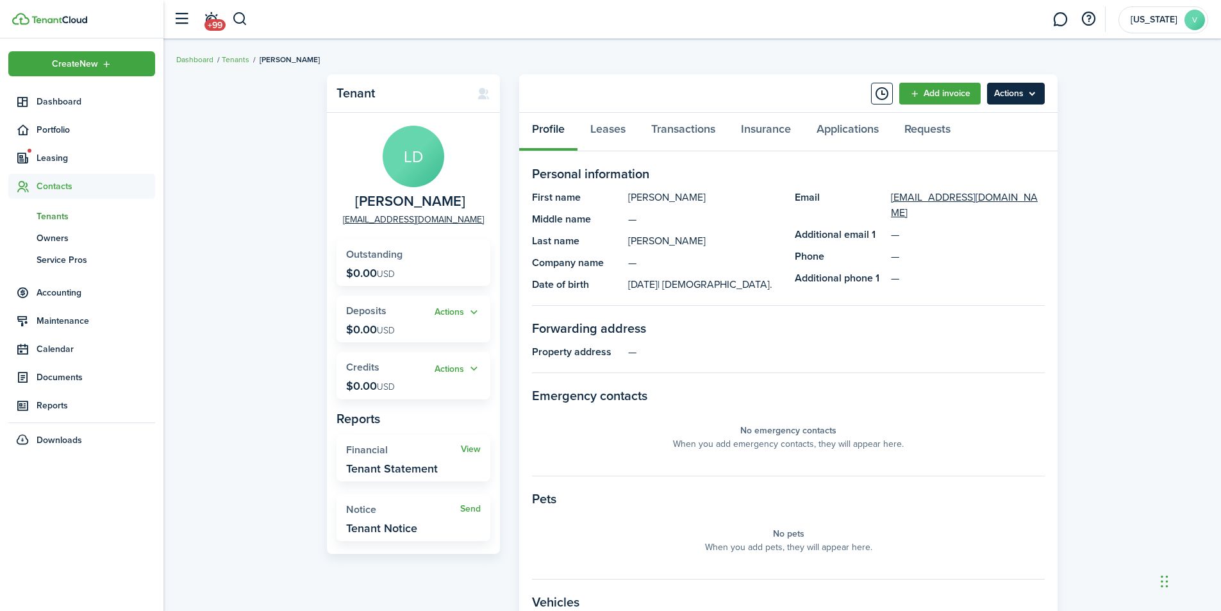
click at [1014, 90] on menu-btn "Actions" at bounding box center [1016, 94] width 58 height 22
click at [991, 141] on button "Remove Connection" at bounding box center [989, 144] width 112 height 22
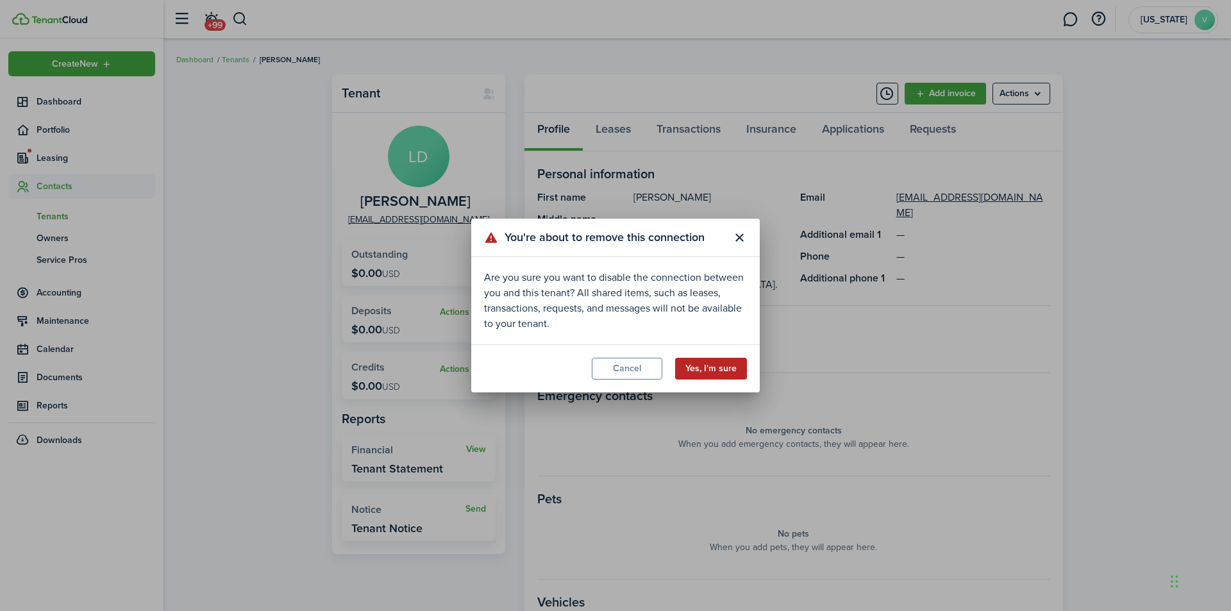
click at [709, 367] on button "Yes, I'm sure" at bounding box center [711, 369] width 72 height 22
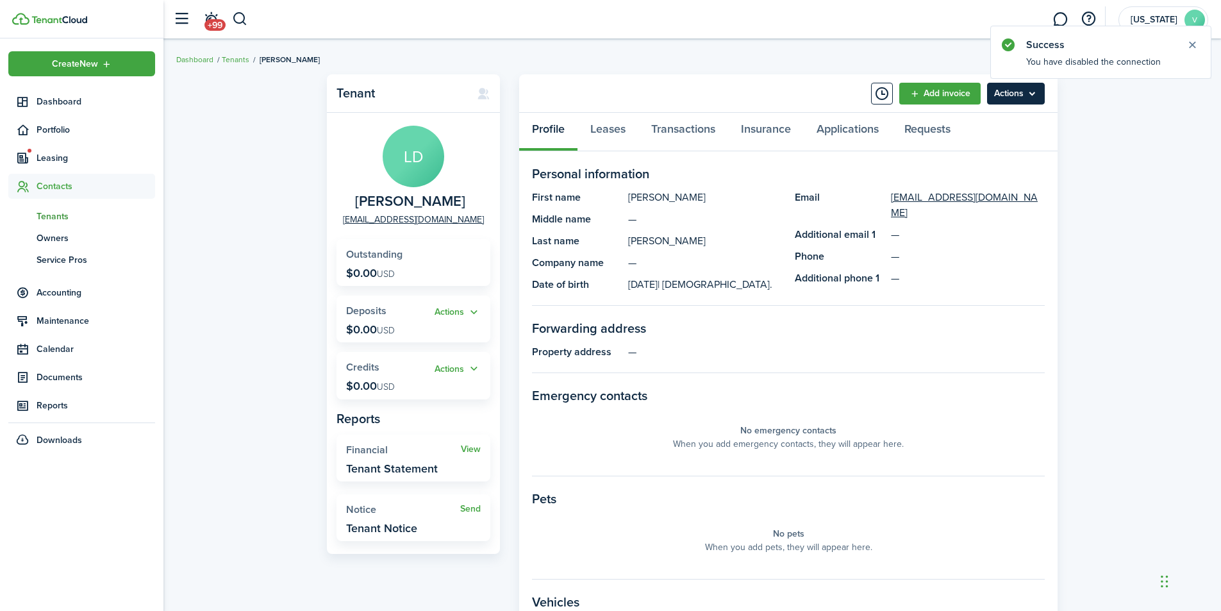
click at [1003, 93] on menu-btn "Actions" at bounding box center [1016, 94] width 58 height 22
click at [990, 140] on button "Send Connection" at bounding box center [989, 144] width 112 height 22
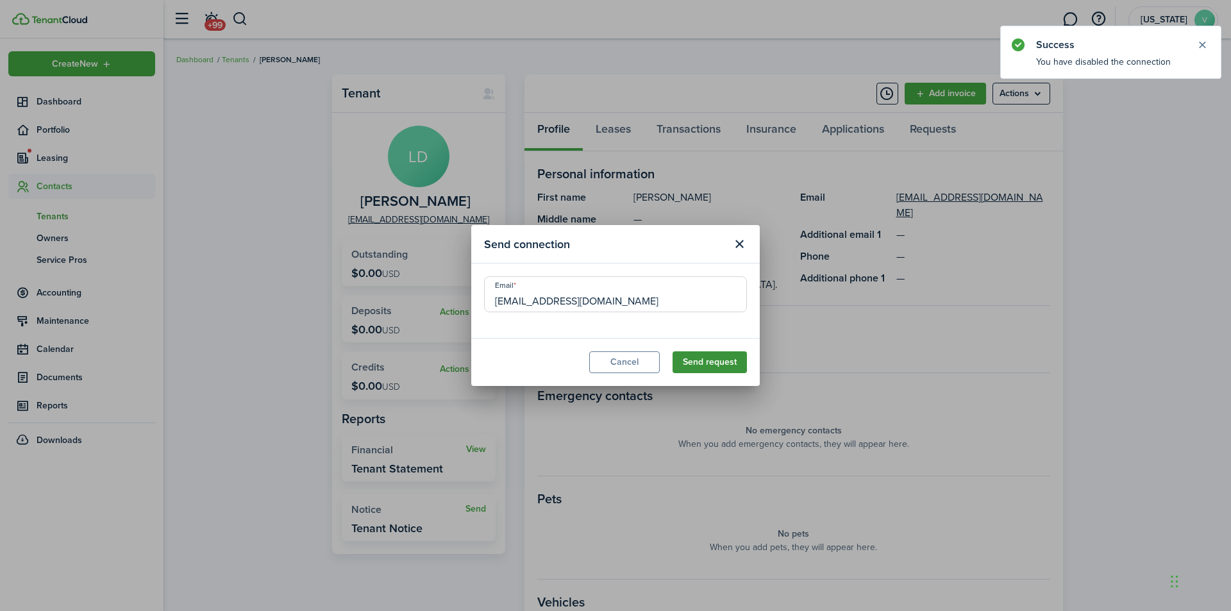
click at [706, 360] on button "Send request" at bounding box center [710, 362] width 74 height 22
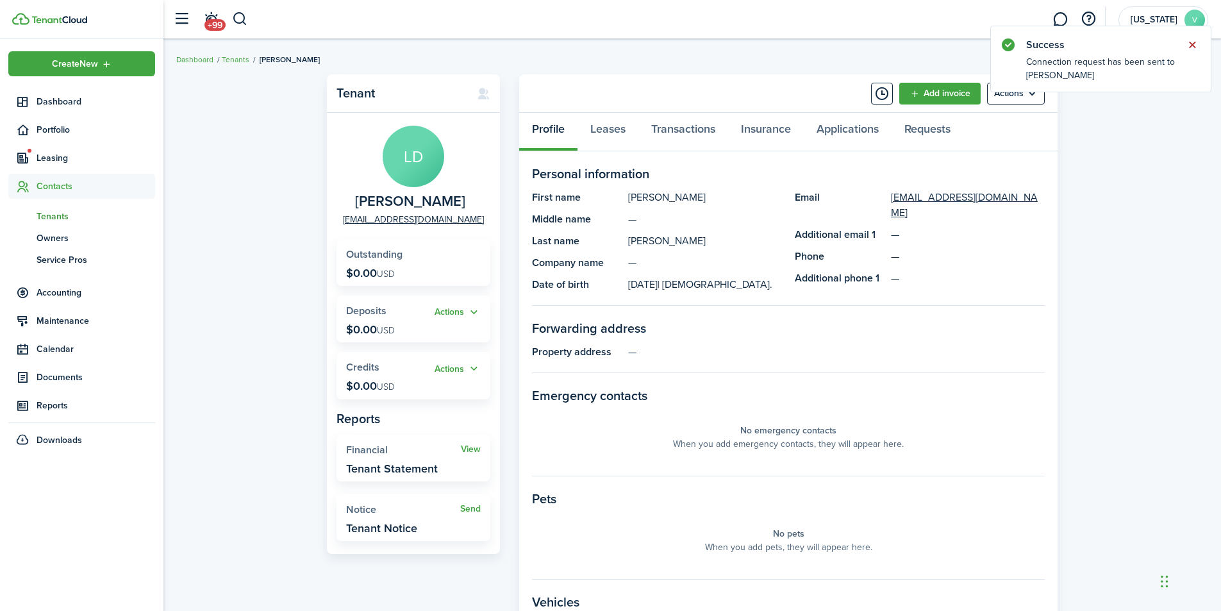
click at [1195, 43] on button "Close notify" at bounding box center [1193, 45] width 18 height 18
click at [483, 90] on icon at bounding box center [483, 93] width 13 height 13
click at [267, 117] on div "Tenant LD [PERSON_NAME] [EMAIL_ADDRESS][DOMAIN_NAME] Outstanding $0.00 USD Acti…" at bounding box center [693, 443] width 1058 height 750
click at [53, 100] on span "Dashboard" at bounding box center [96, 101] width 119 height 13
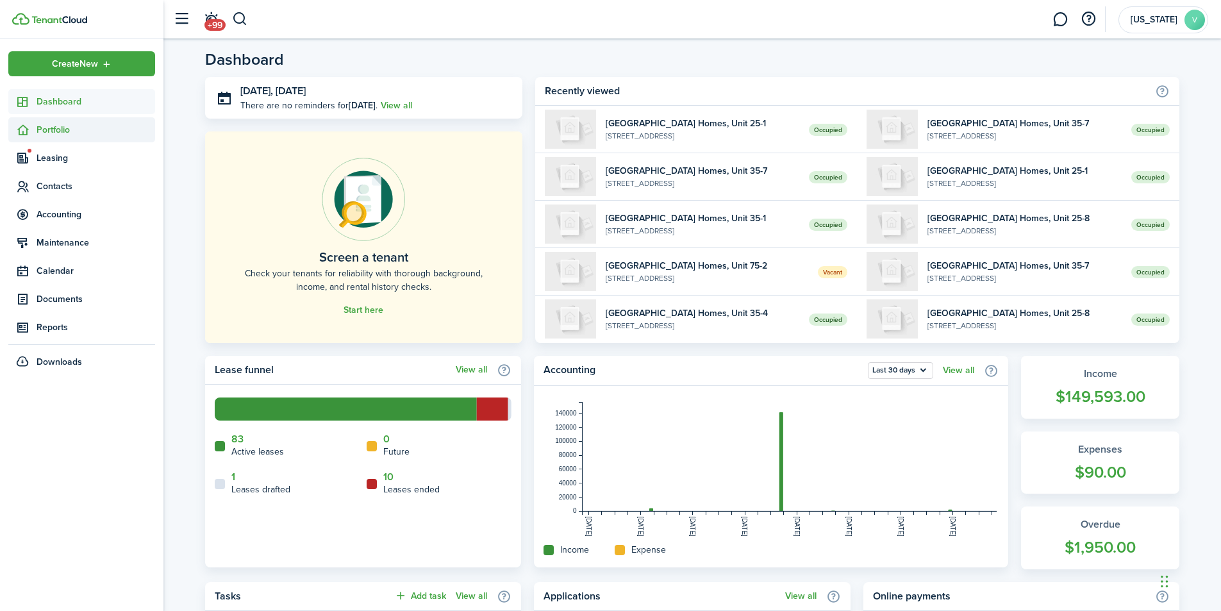
click at [65, 128] on span "Portfolio" at bounding box center [96, 129] width 119 height 13
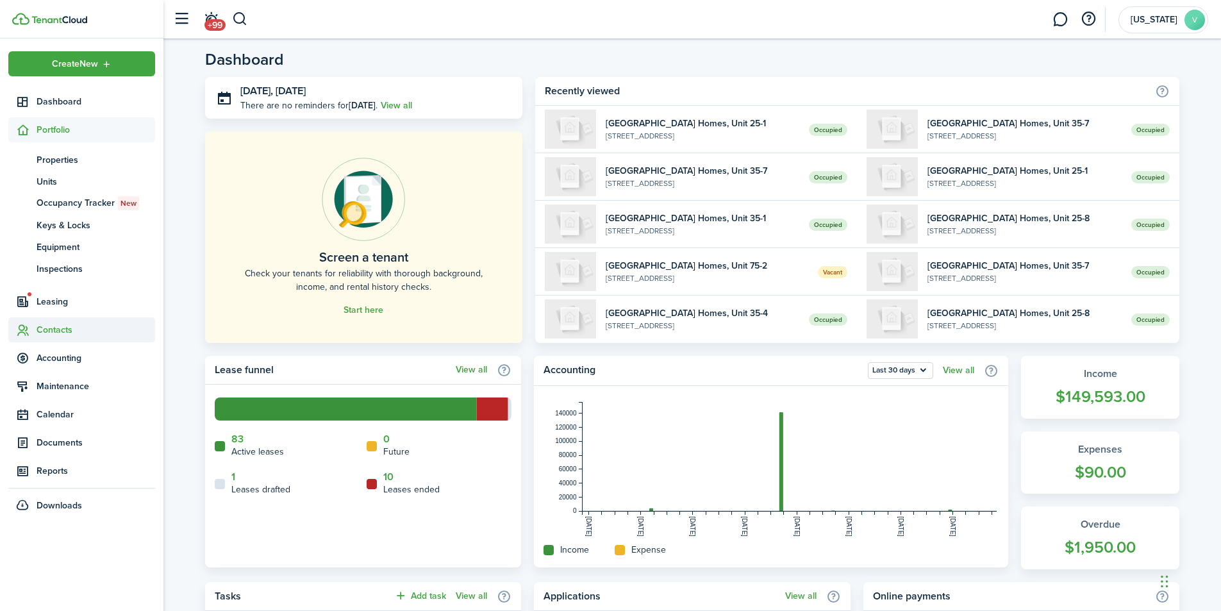
click at [52, 331] on span "Contacts" at bounding box center [96, 329] width 119 height 13
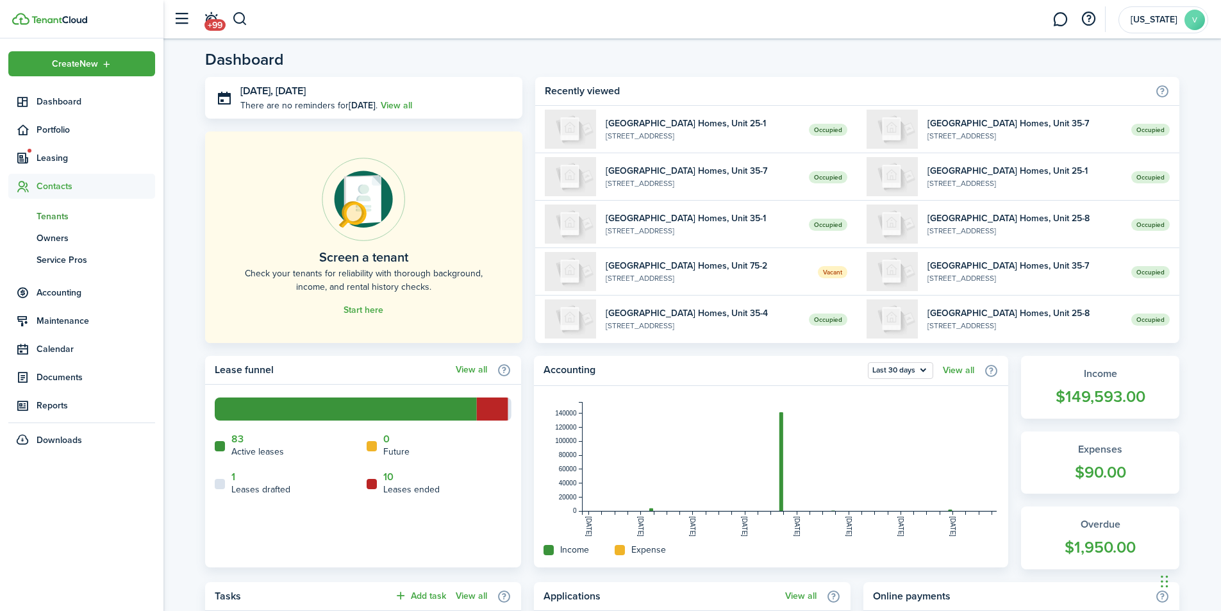
click at [62, 210] on span "Tenants" at bounding box center [96, 216] width 119 height 13
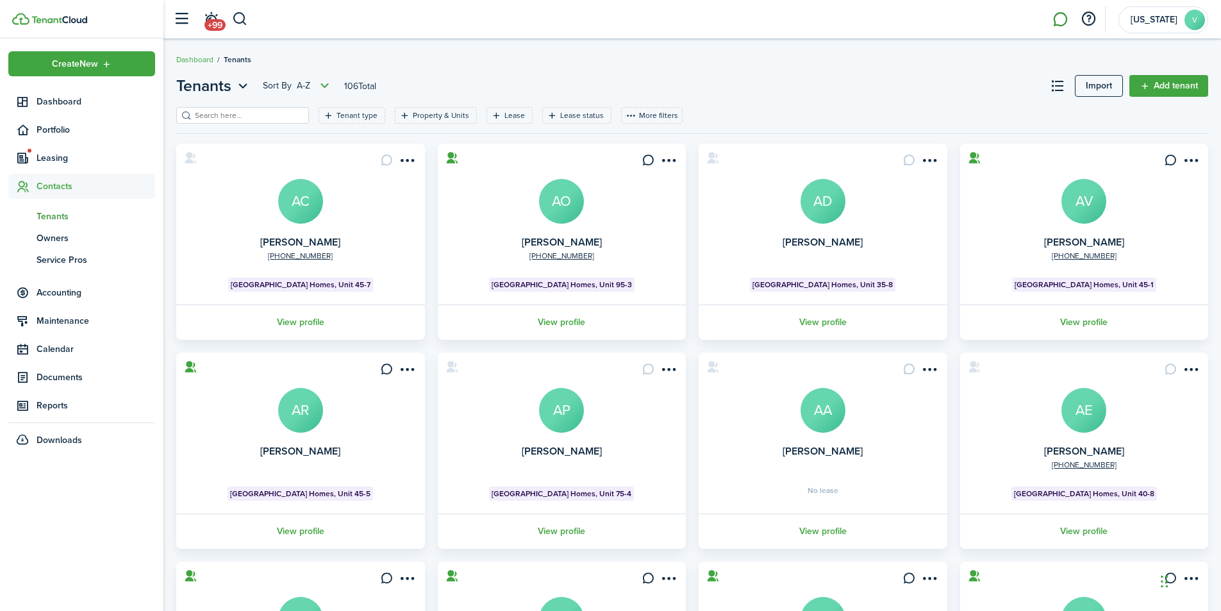
click at [1055, 12] on link at bounding box center [1060, 19] width 24 height 33
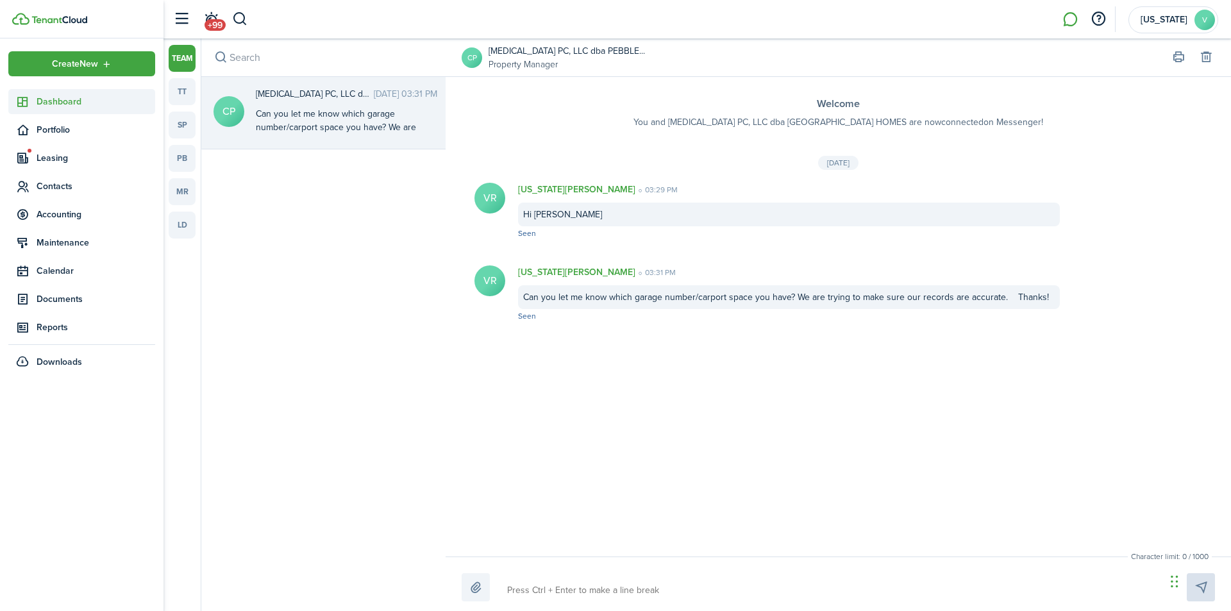
click at [69, 102] on span "Dashboard" at bounding box center [96, 101] width 119 height 13
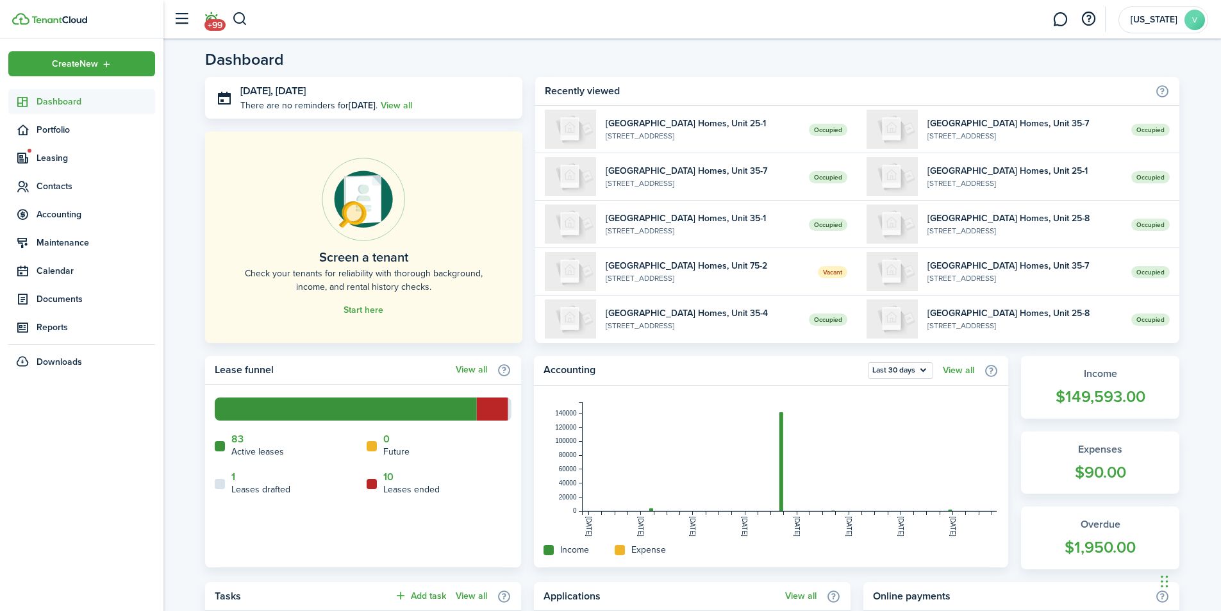
click at [214, 19] on span "+99" at bounding box center [215, 25] width 21 height 12
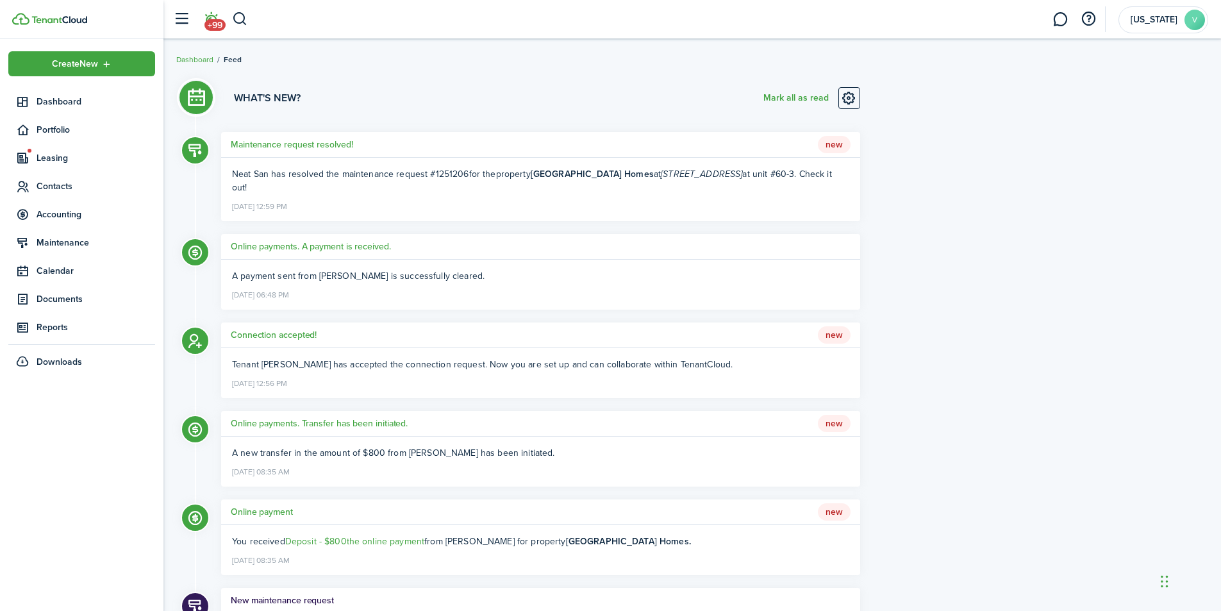
click at [212, 17] on li "+99" at bounding box center [210, 19] width 29 height 33
click at [64, 96] on span "Dashboard" at bounding box center [96, 101] width 119 height 13
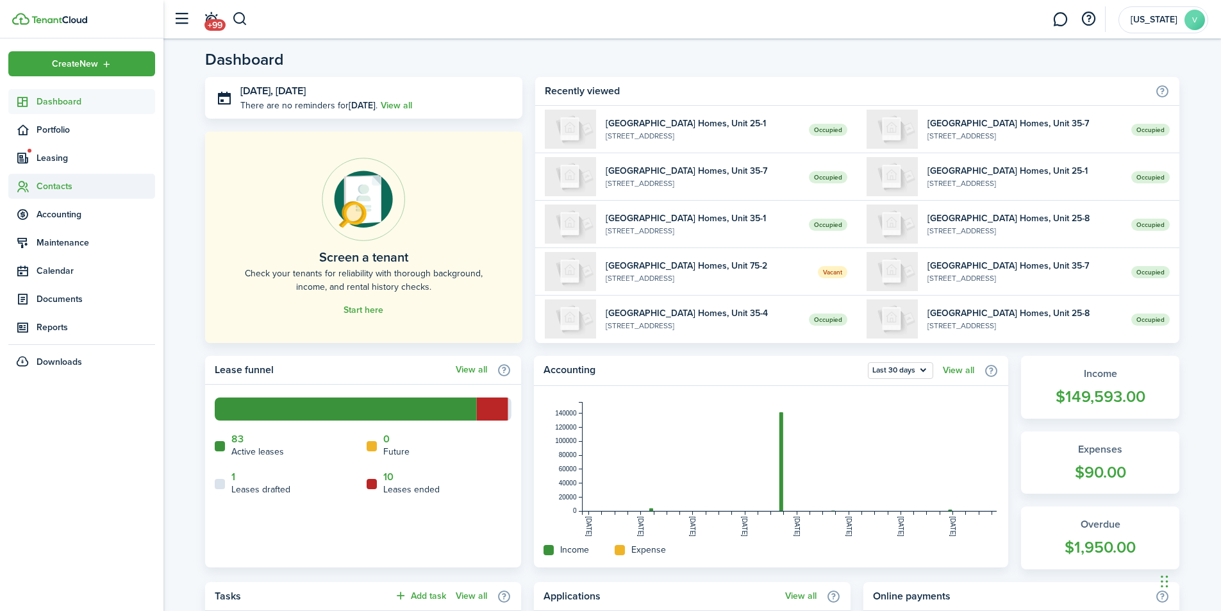
click at [71, 185] on span "Contacts" at bounding box center [96, 186] width 119 height 13
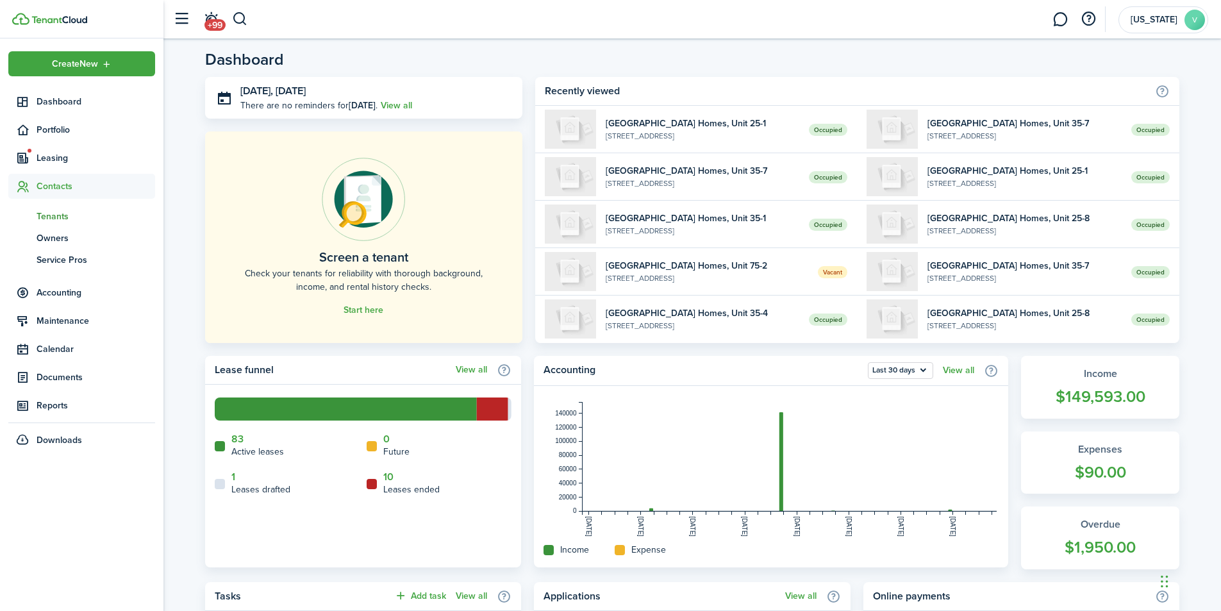
click at [46, 212] on span "Tenants" at bounding box center [96, 216] width 119 height 13
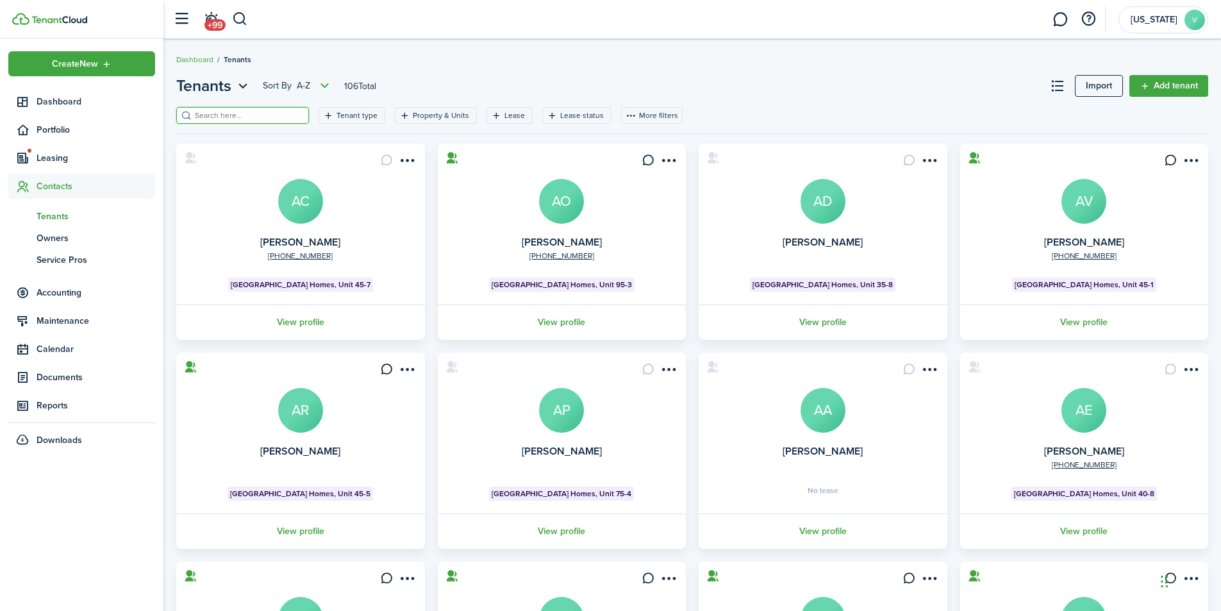
click at [269, 114] on input "search" at bounding box center [248, 116] width 113 height 12
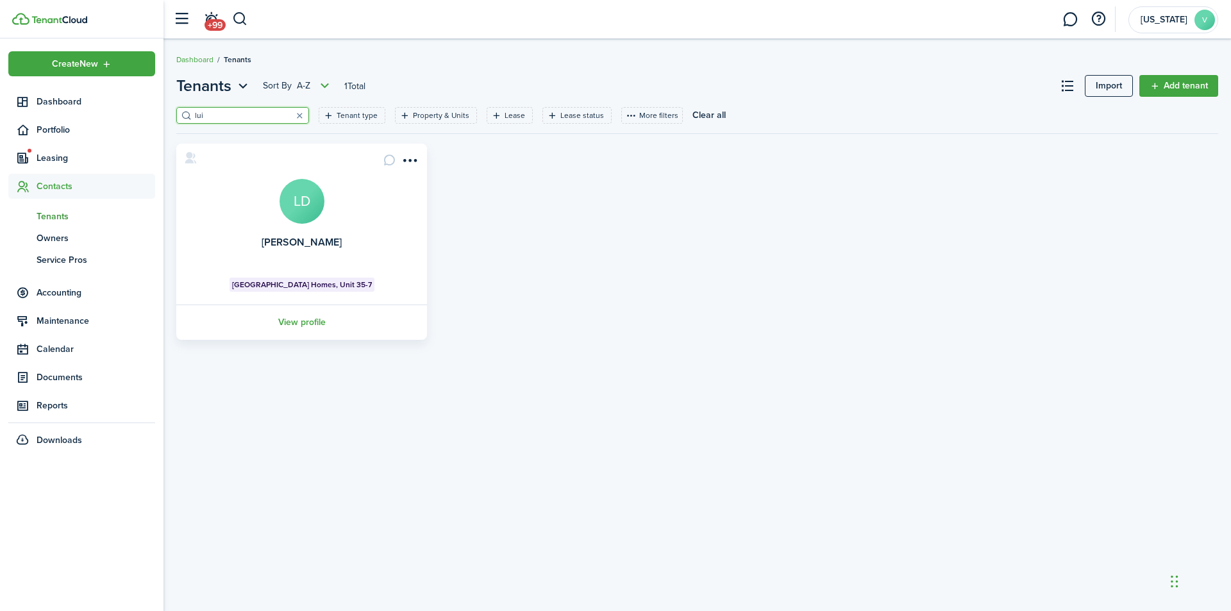
type input "lui"
click at [294, 206] on avatar-text "LD" at bounding box center [302, 201] width 45 height 45
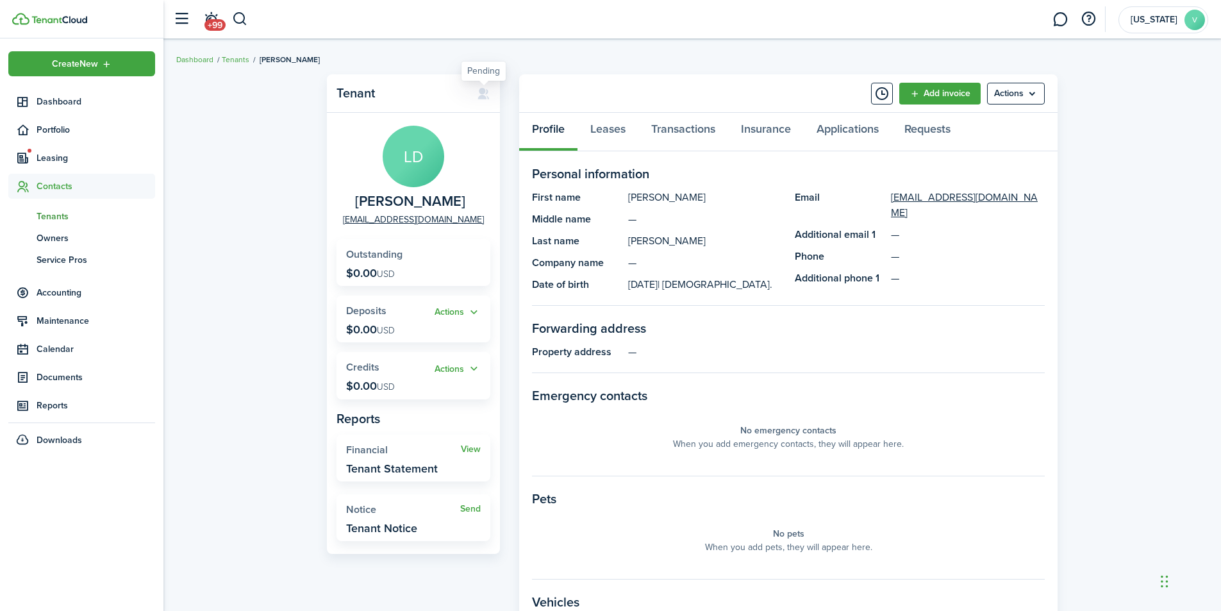
click at [483, 94] on icon at bounding box center [483, 93] width 13 height 13
click at [486, 96] on icon at bounding box center [483, 93] width 13 height 13
click at [284, 111] on div "Tenant LD [PERSON_NAME] [EMAIL_ADDRESS][DOMAIN_NAME] Outstanding $0.00 USD Acti…" at bounding box center [693, 443] width 1058 height 750
click at [1062, 19] on link "1" at bounding box center [1060, 19] width 24 height 33
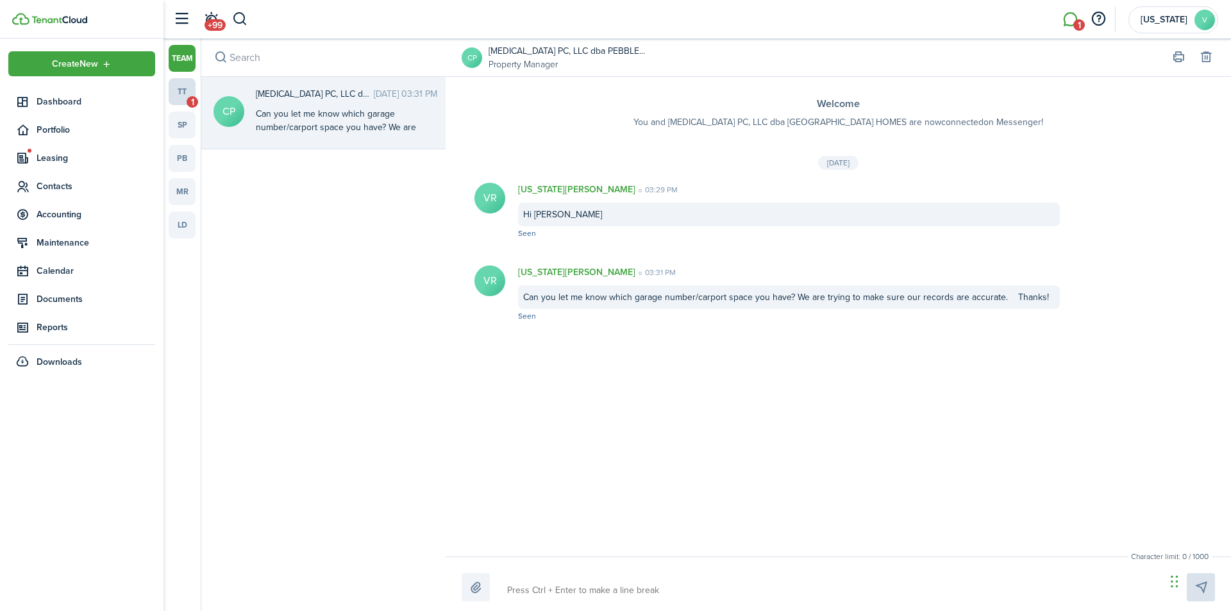
click at [181, 88] on link "tt 1" at bounding box center [182, 91] width 27 height 27
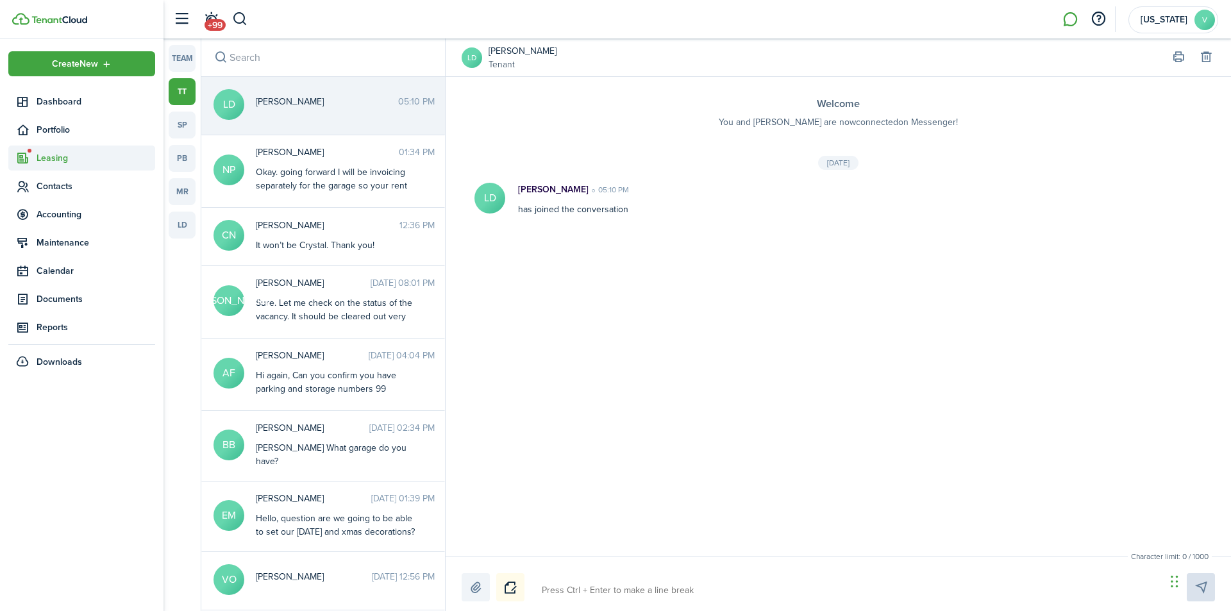
click at [58, 155] on span "Leasing" at bounding box center [96, 157] width 119 height 13
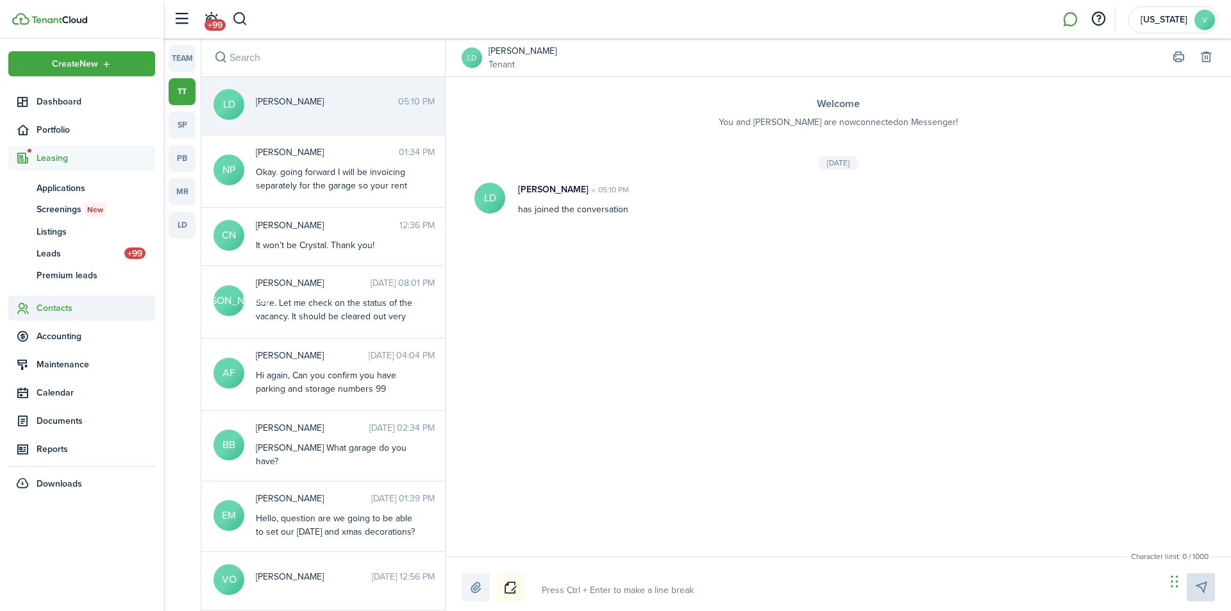
click at [59, 308] on span "Contacts" at bounding box center [96, 307] width 119 height 13
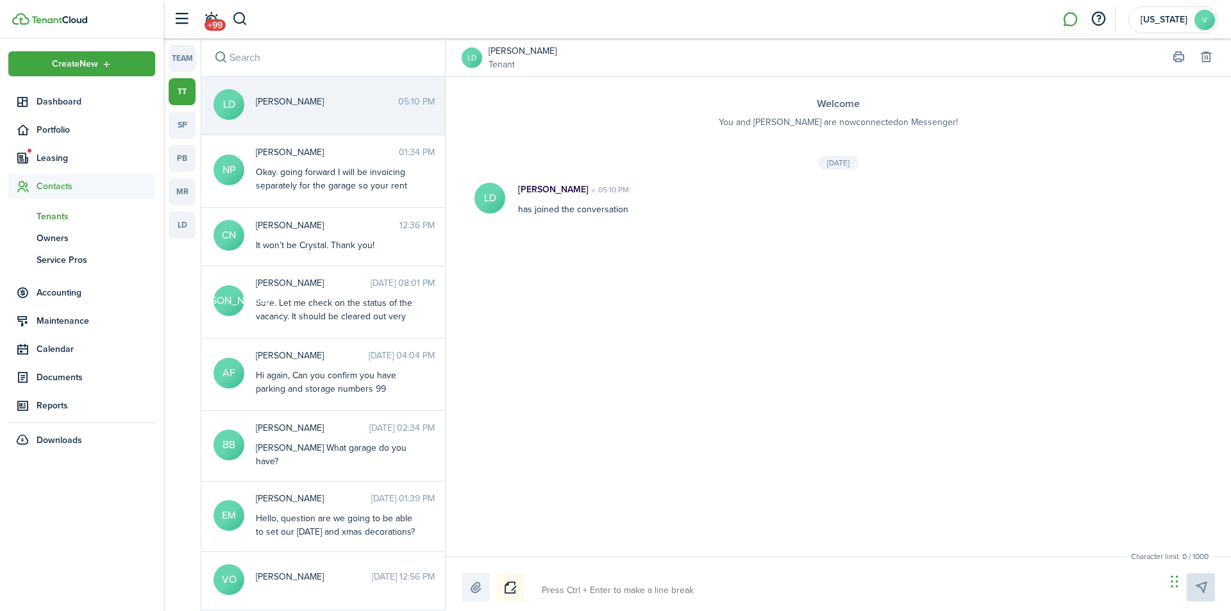
click at [52, 210] on span "Tenants" at bounding box center [96, 216] width 119 height 13
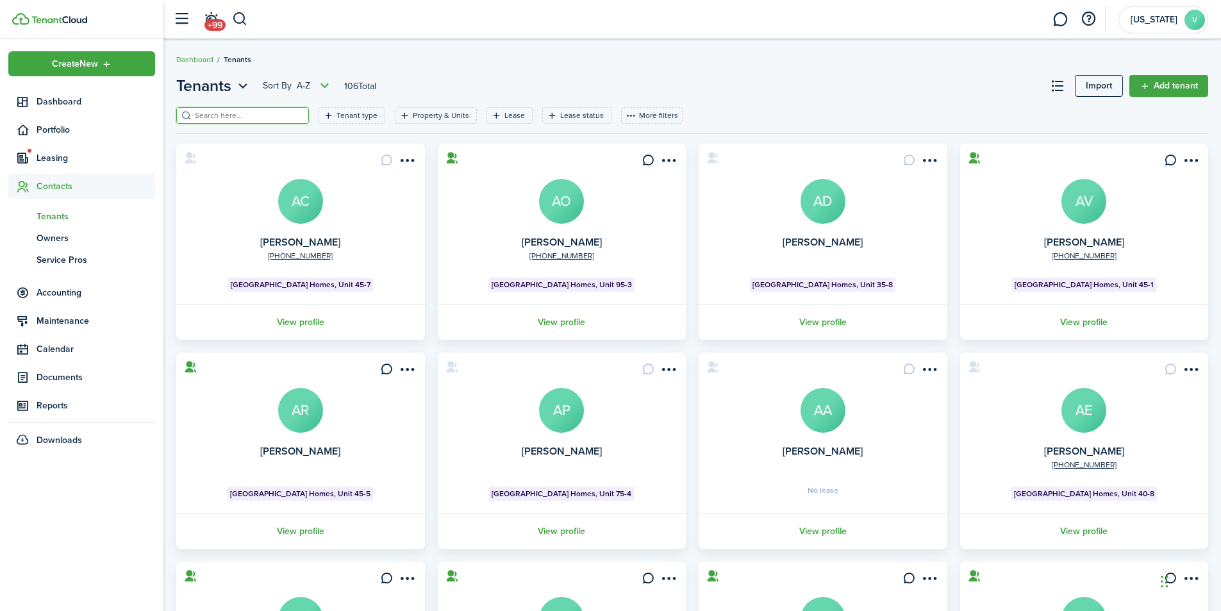
click at [282, 115] on input "search" at bounding box center [248, 116] width 113 height 12
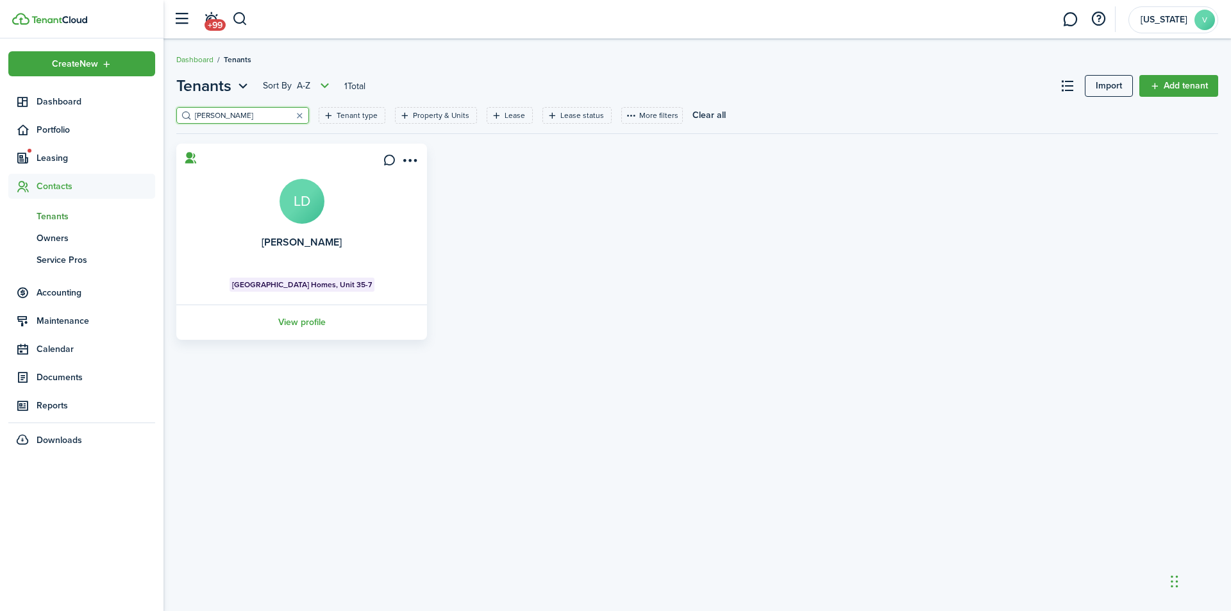
type input "[PERSON_NAME]"
click at [306, 196] on avatar-text "LD" at bounding box center [302, 201] width 45 height 45
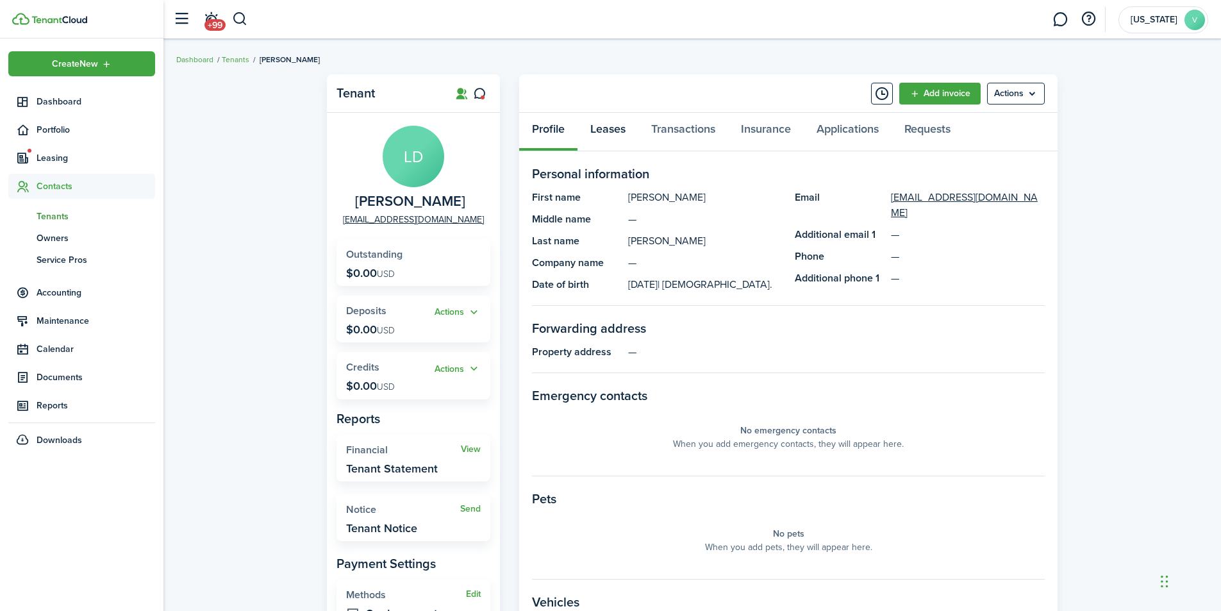
click at [610, 128] on link "Leases" at bounding box center [608, 132] width 61 height 38
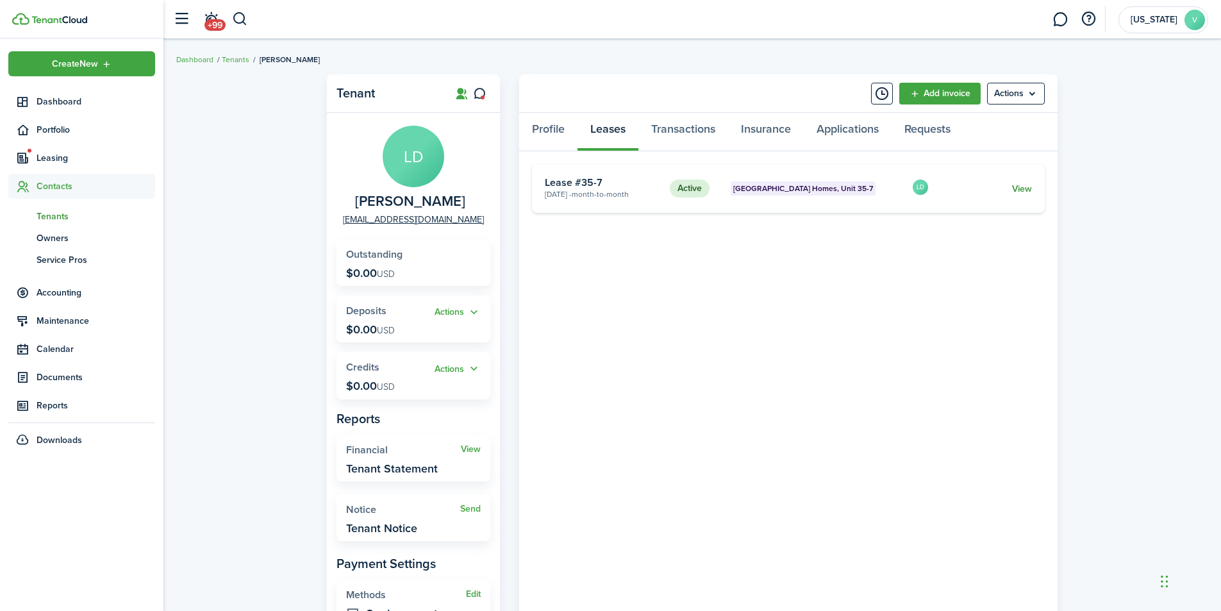
click at [1025, 187] on link "View" at bounding box center [1022, 188] width 20 height 13
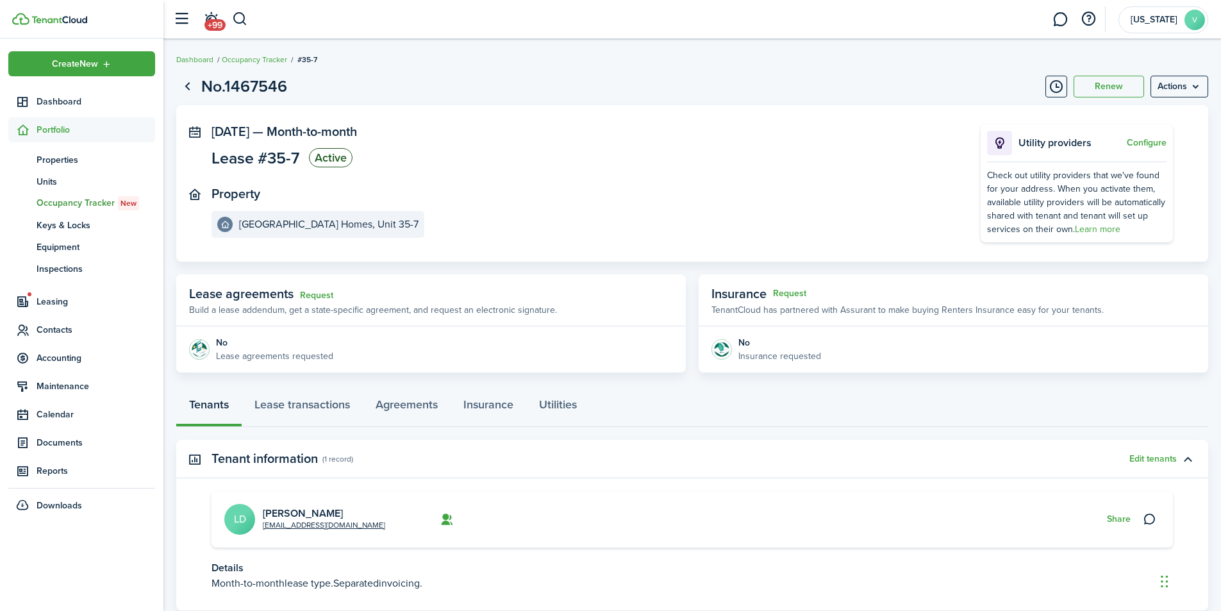
click at [265, 293] on span "Lease agreements" at bounding box center [241, 293] width 105 height 19
click at [292, 364] on panel-main-body "No Lease agreements requested" at bounding box center [431, 349] width 510 height 46
click at [294, 360] on p "Lease agreements requested" at bounding box center [274, 355] width 117 height 13
click at [424, 405] on link "Agreements" at bounding box center [407, 408] width 88 height 38
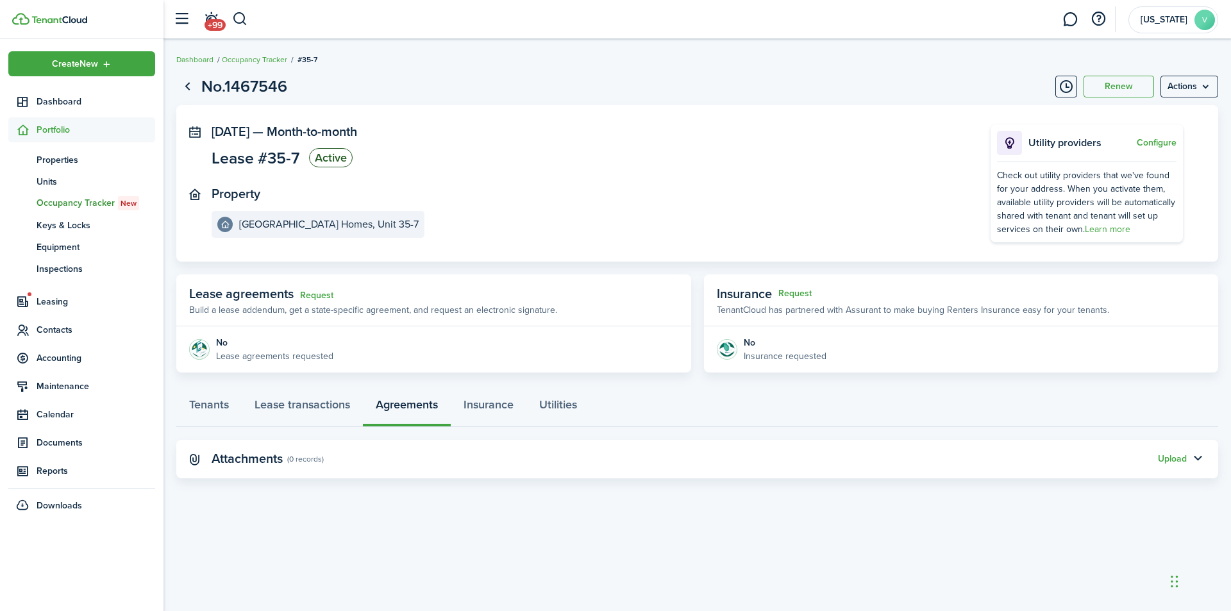
click at [590, 290] on panel-main-header "Lease agreements Request Build a lease addendum, get a state-specific agreement…" at bounding box center [433, 300] width 515 height 52
click at [1183, 85] on menu-btn "Actions" at bounding box center [1190, 87] width 58 height 22
click at [830, 166] on panel-main-section "[DATE] — Month-to-month Lease #35-7 Active" at bounding box center [582, 147] width 741 height 47
click at [316, 291] on link "Request" at bounding box center [316, 295] width 33 height 10
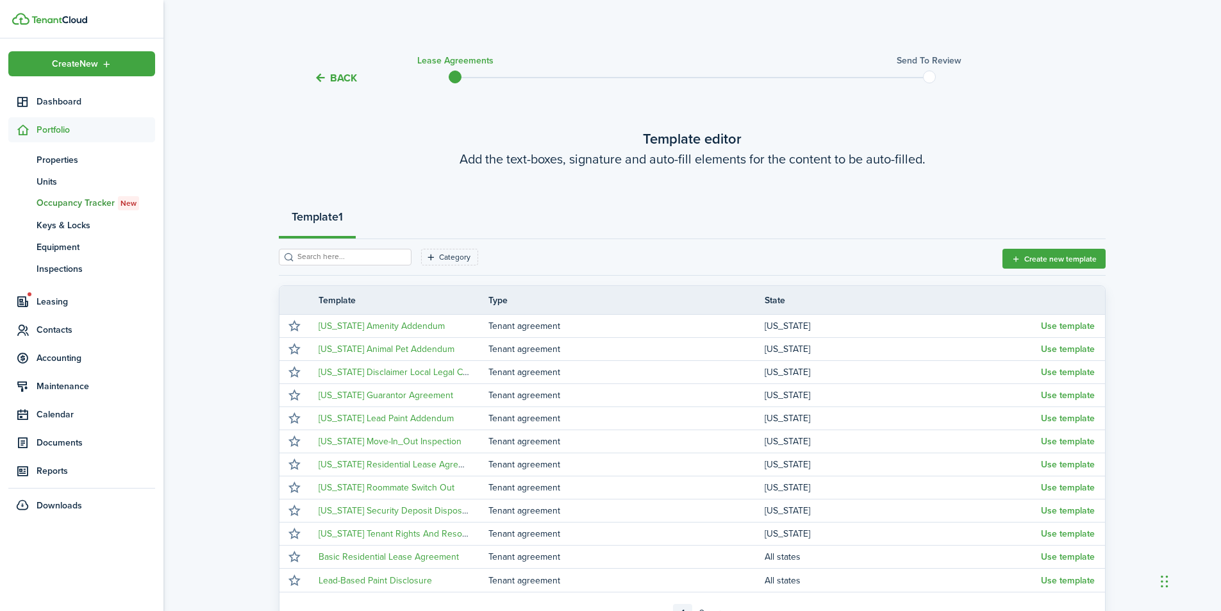
click at [339, 76] on button "Back" at bounding box center [335, 77] width 43 height 13
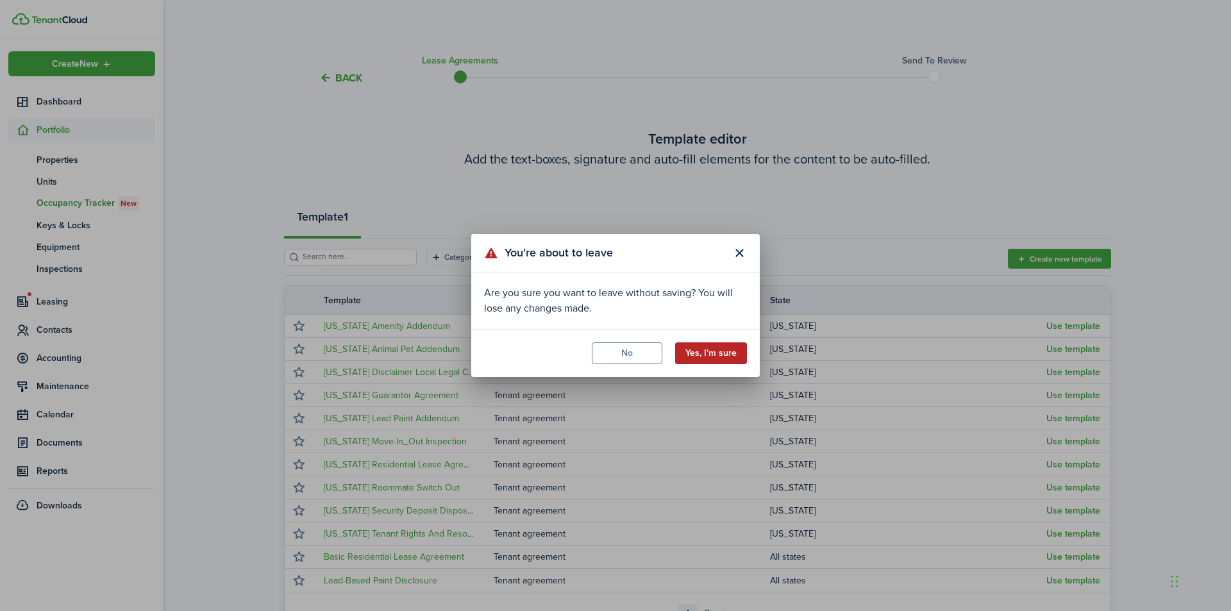
click at [720, 349] on button "Yes, I'm sure" at bounding box center [711, 353] width 72 height 22
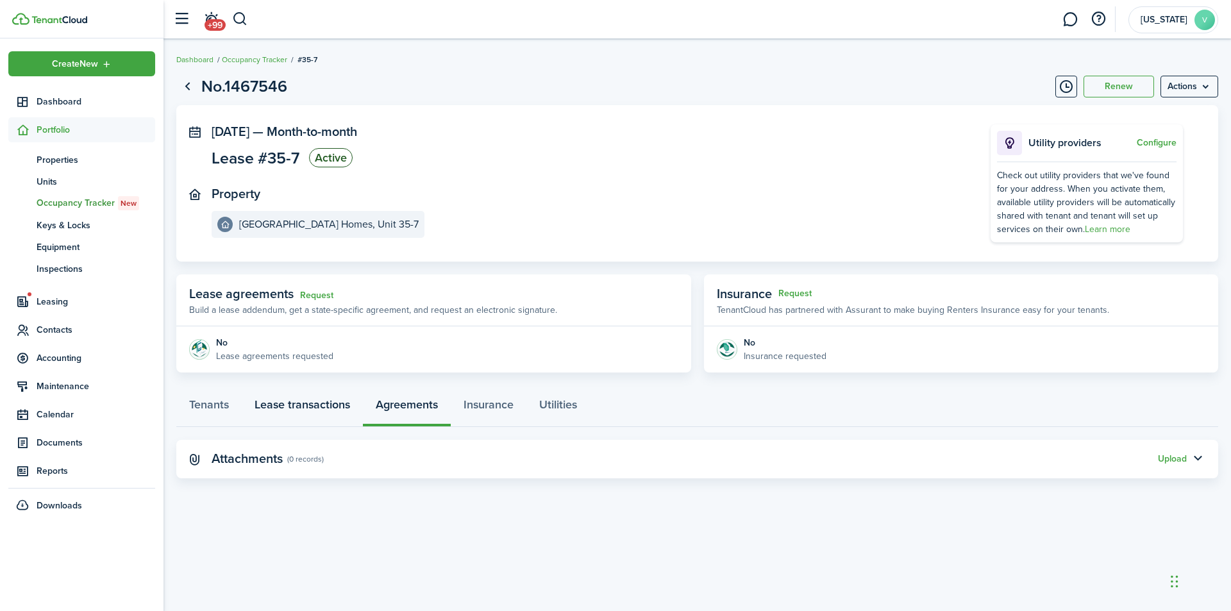
click at [266, 401] on link "Lease transactions" at bounding box center [302, 408] width 121 height 38
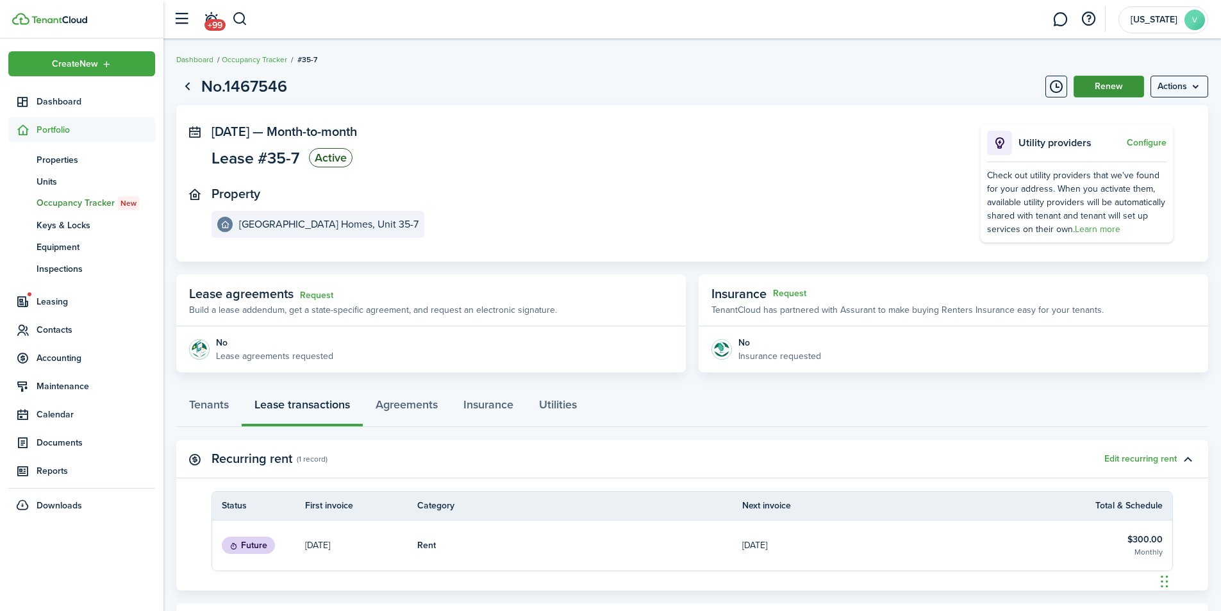
click at [1116, 83] on button "Renew" at bounding box center [1109, 87] width 71 height 22
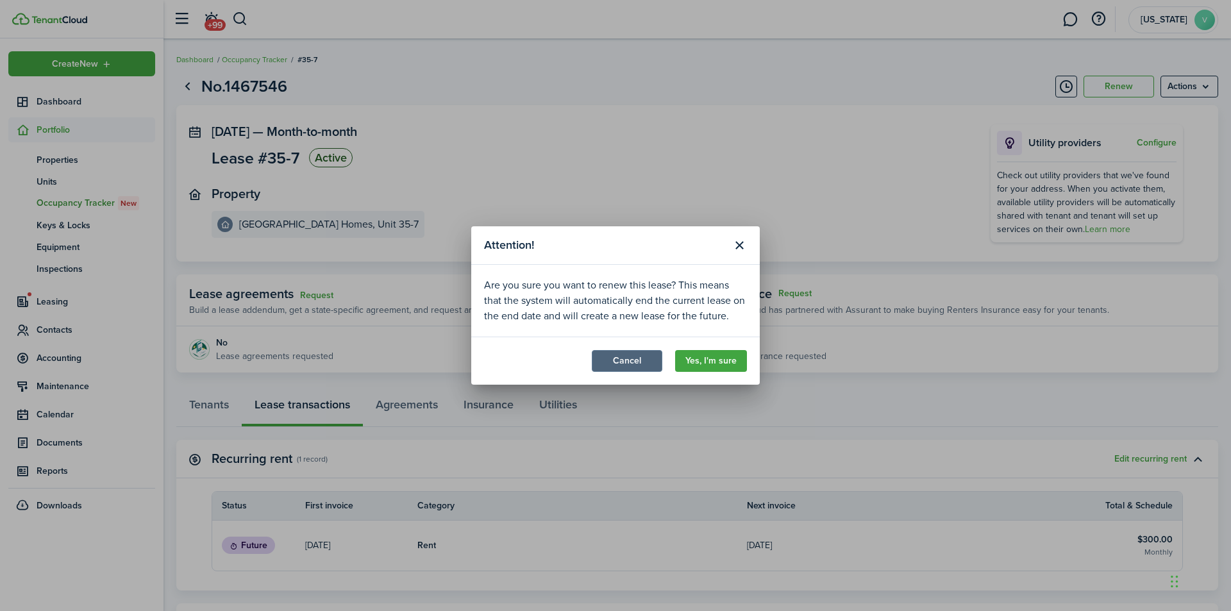
click at [617, 354] on button "Cancel" at bounding box center [627, 361] width 71 height 22
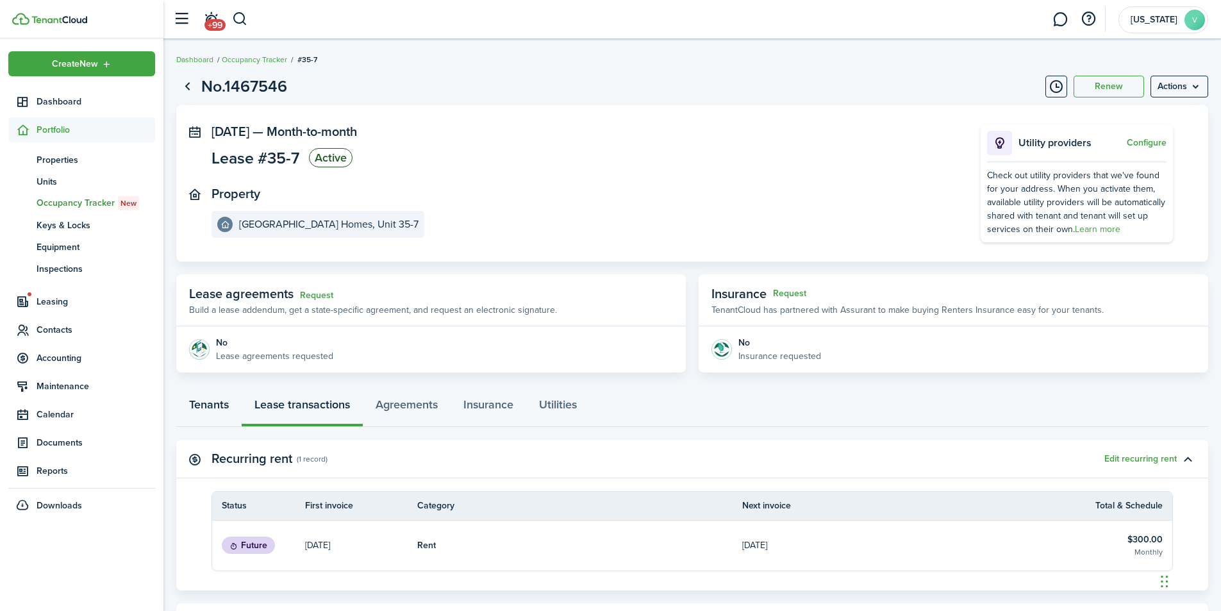
click at [212, 401] on link "Tenants" at bounding box center [208, 408] width 65 height 38
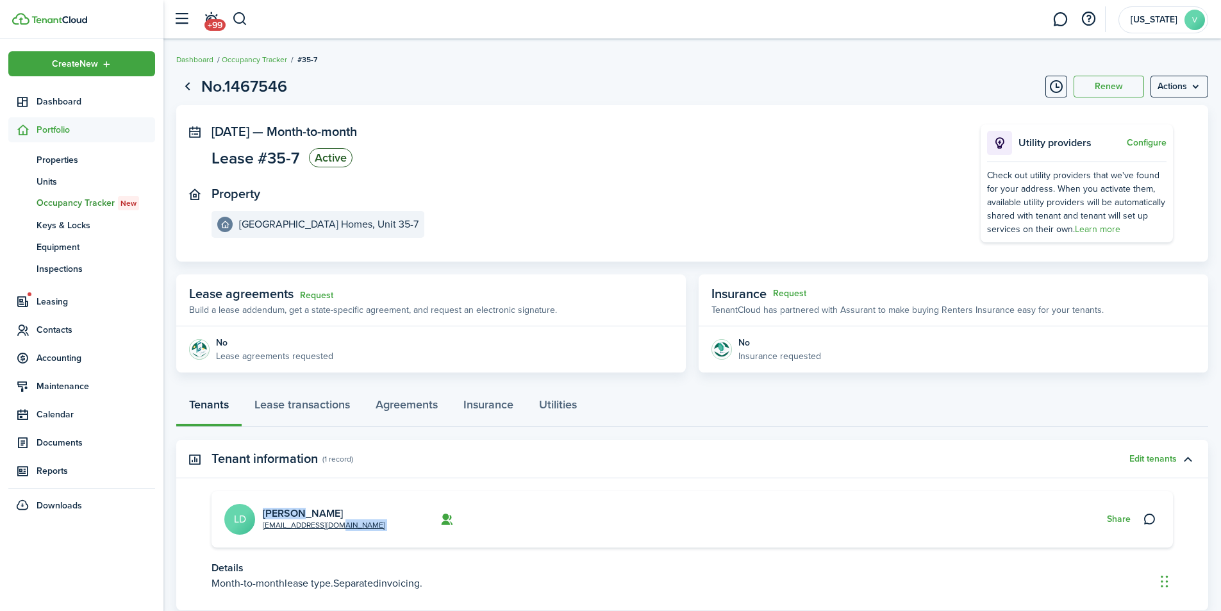
click at [363, 528] on card "[EMAIL_ADDRESS][DOMAIN_NAME] [PERSON_NAME] LD Share" at bounding box center [693, 519] width 962 height 56
click at [1123, 516] on button "Share" at bounding box center [1119, 519] width 24 height 10
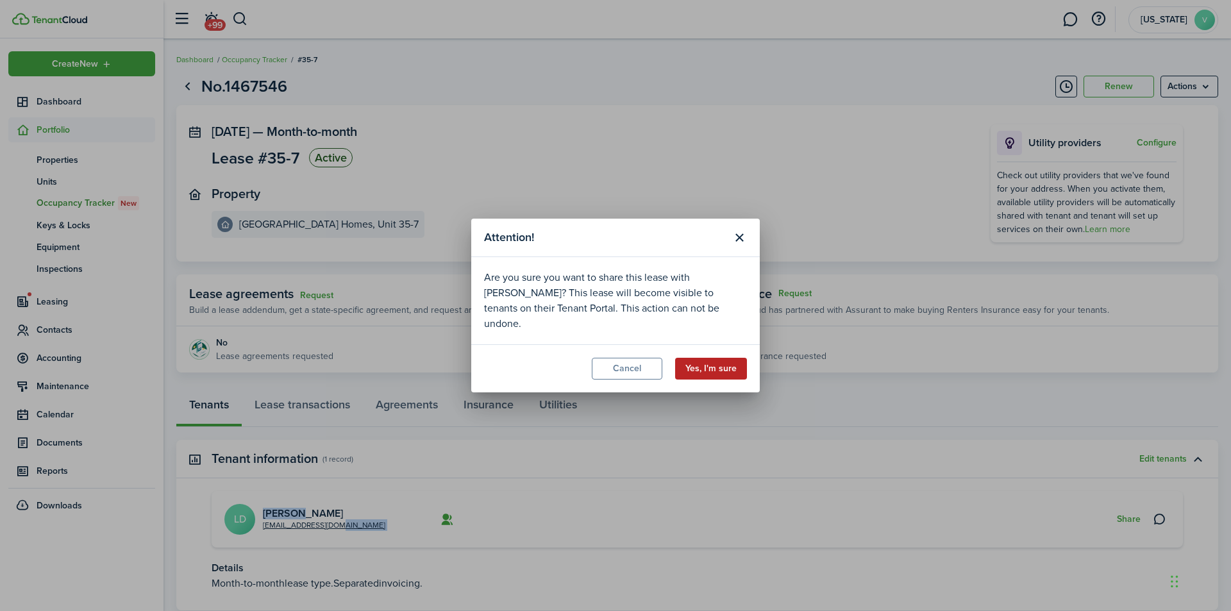
click at [708, 361] on button "Yes, I'm sure" at bounding box center [711, 369] width 72 height 22
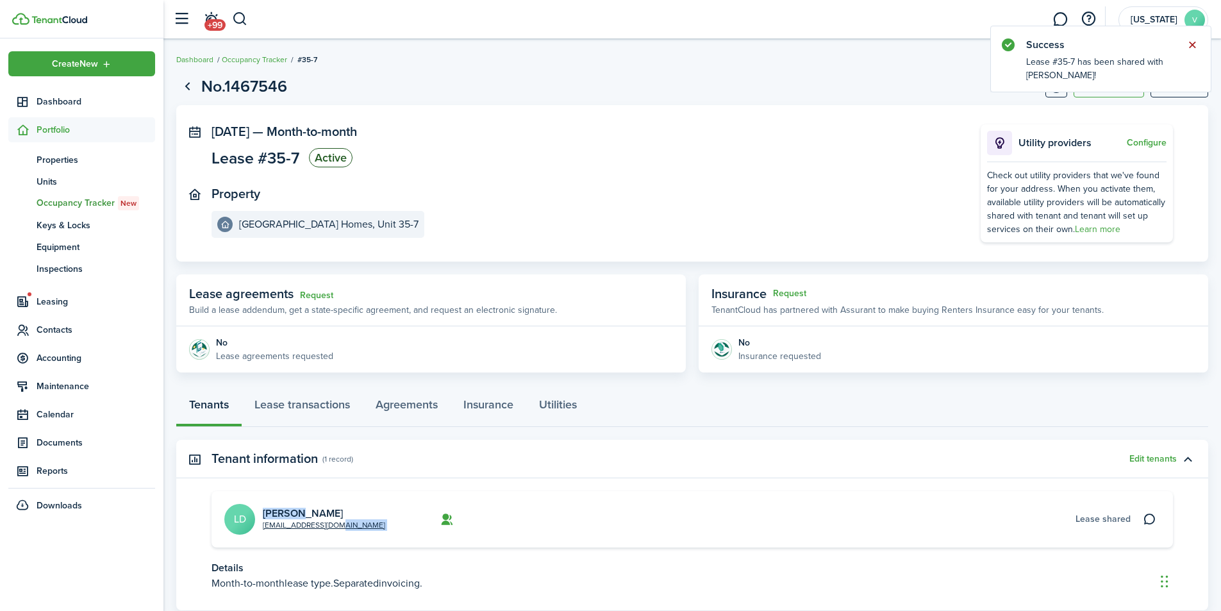
click at [1192, 42] on button "Close notify" at bounding box center [1193, 45] width 18 height 18
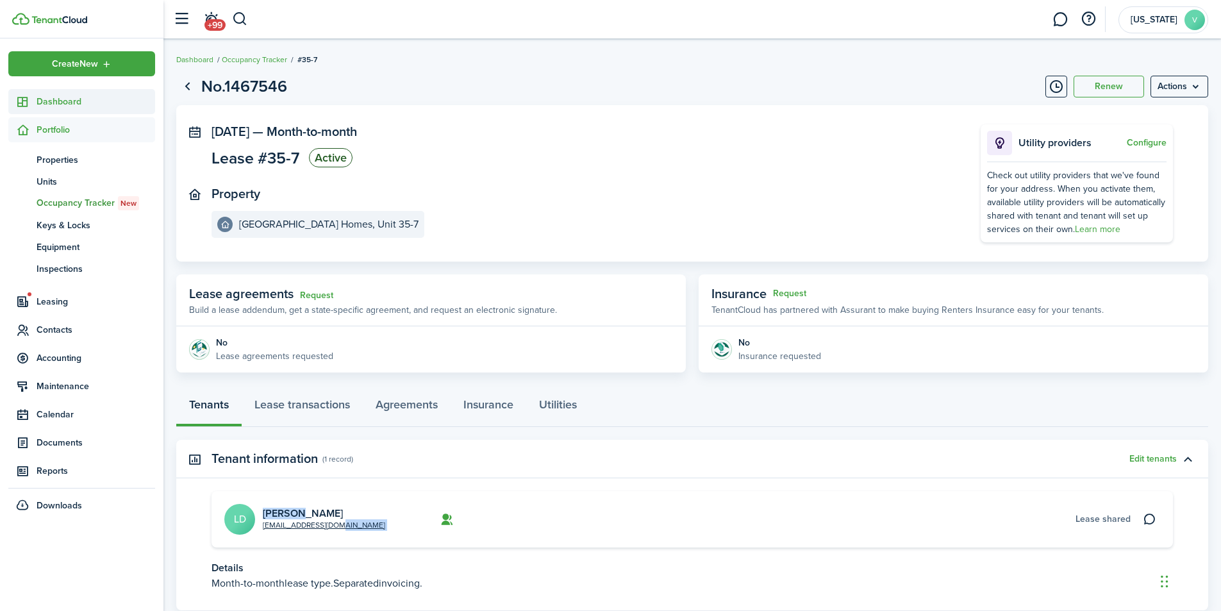
click at [61, 97] on span "Dashboard" at bounding box center [96, 101] width 119 height 13
